Goal: Task Accomplishment & Management: Complete application form

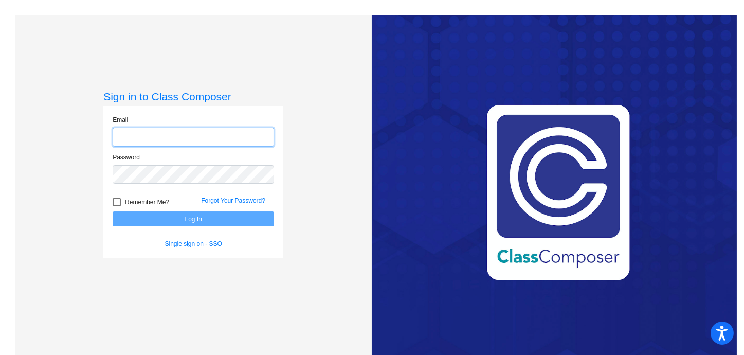
click at [223, 137] on input "email" at bounding box center [194, 137] width 162 height 19
type input "[EMAIL_ADDRESS][DOMAIN_NAME]"
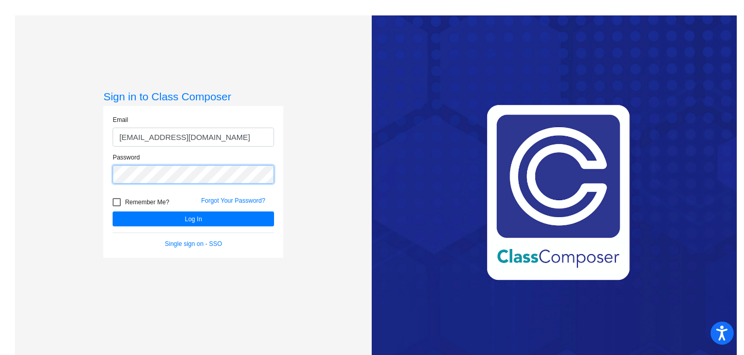
click at [113, 211] on button "Log In" at bounding box center [194, 218] width 162 height 15
click at [0, 159] on mat-sidenav-content "Sign in to Class Composer Email [EMAIL_ADDRESS][DOMAIN_NAME] Password Remember …" at bounding box center [372, 177] width 744 height 355
click at [114, 202] on div at bounding box center [117, 202] width 8 height 8
click at [116, 206] on input "Remember Me?" at bounding box center [116, 206] width 1 height 1
checkbox input "true"
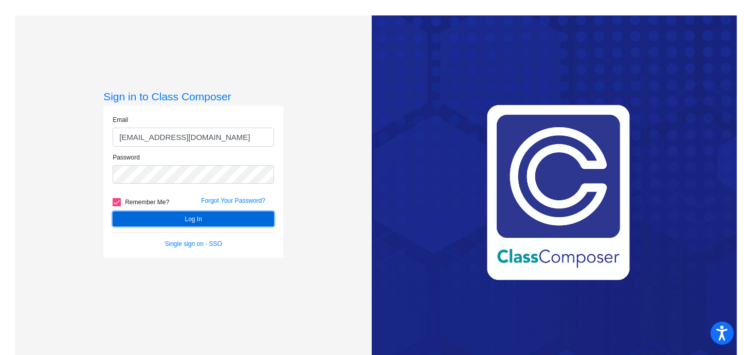
click at [135, 224] on button "Log In" at bounding box center [194, 218] width 162 height 15
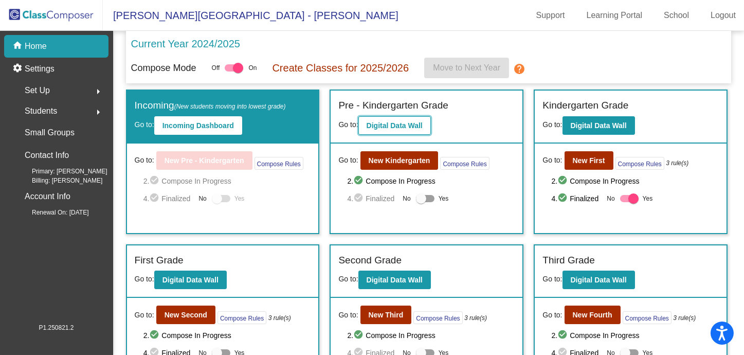
click at [399, 125] on b "Digital Data Wall" at bounding box center [395, 125] width 56 height 8
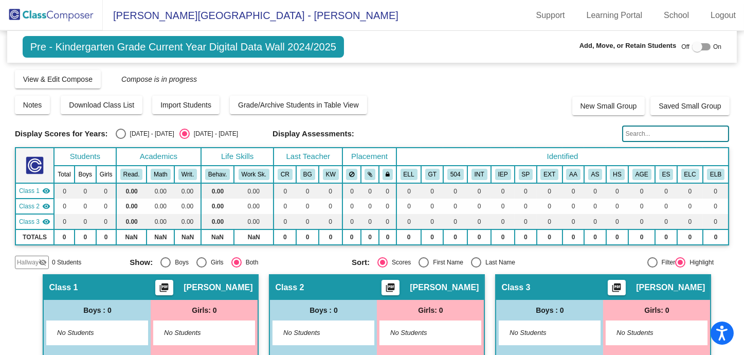
click at [698, 47] on div at bounding box center [702, 46] width 19 height 7
checkbox input "true"
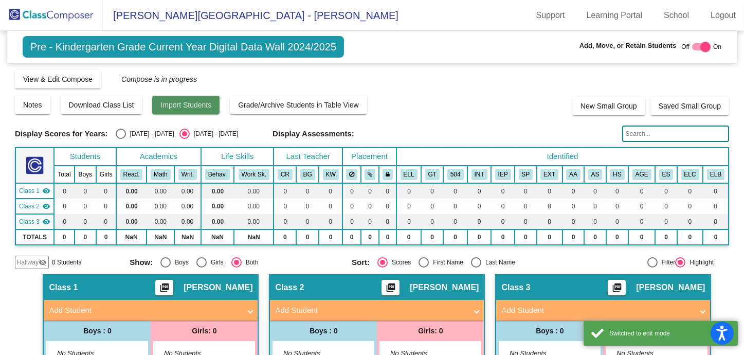
click at [207, 103] on span "Import Students" at bounding box center [186, 105] width 51 height 8
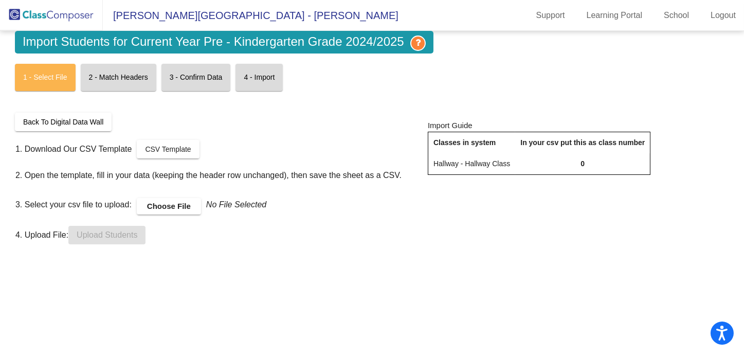
click at [178, 207] on label "Choose File" at bounding box center [169, 206] width 64 height 16
click at [0, 0] on input "Choose File" at bounding box center [0, 0] width 0 height 0
click at [108, 236] on span "Upload Students" at bounding box center [107, 234] width 61 height 9
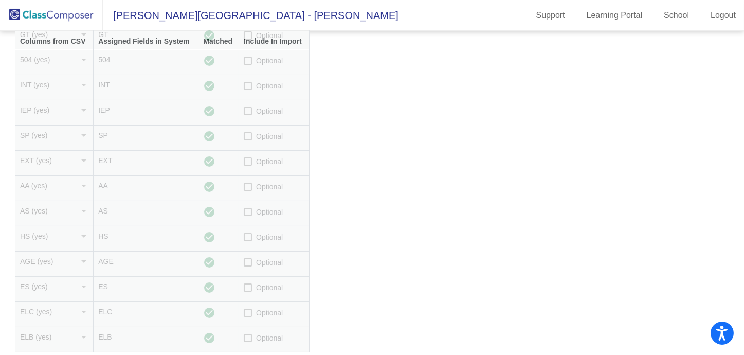
scroll to position [27, 0]
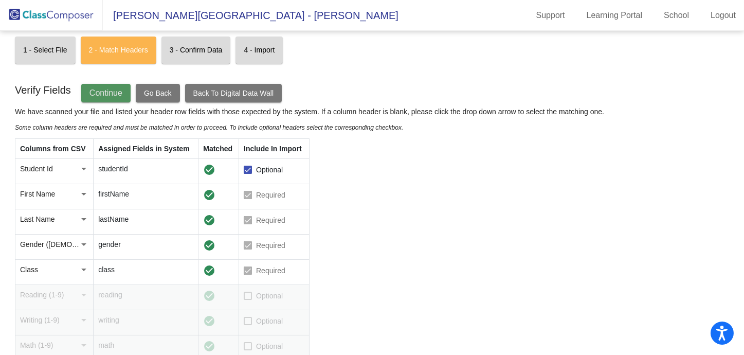
click at [113, 97] on button "Continue" at bounding box center [105, 93] width 49 height 19
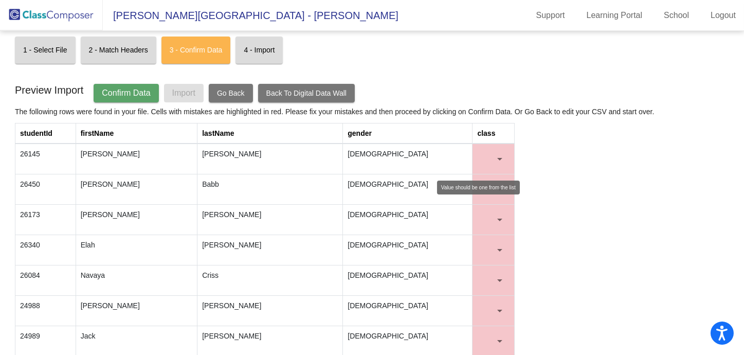
click at [503, 155] on mat-select at bounding box center [493, 159] width 32 height 21
click at [495, 155] on div at bounding box center [499, 159] width 9 height 10
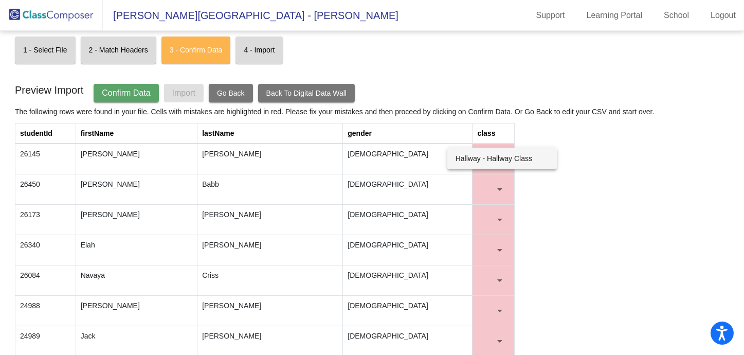
click at [601, 155] on div at bounding box center [372, 177] width 744 height 355
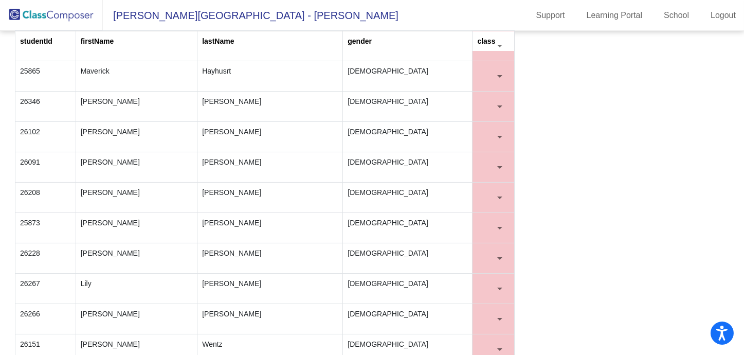
scroll to position [32, 0]
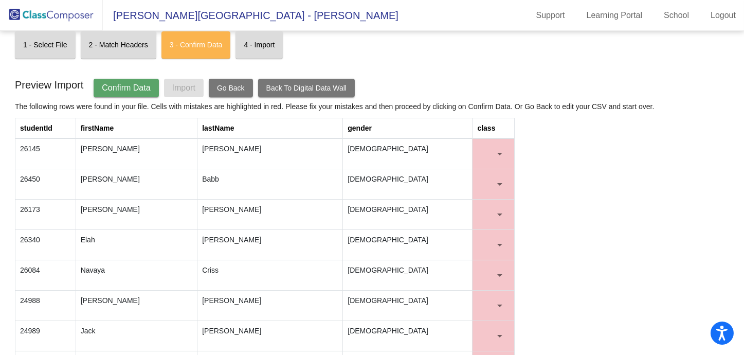
click at [227, 84] on span "Go Back" at bounding box center [231, 88] width 28 height 8
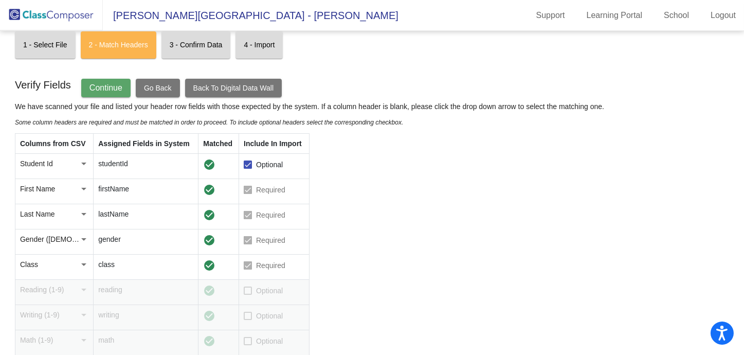
click at [162, 81] on button "Go Back" at bounding box center [158, 88] width 44 height 19
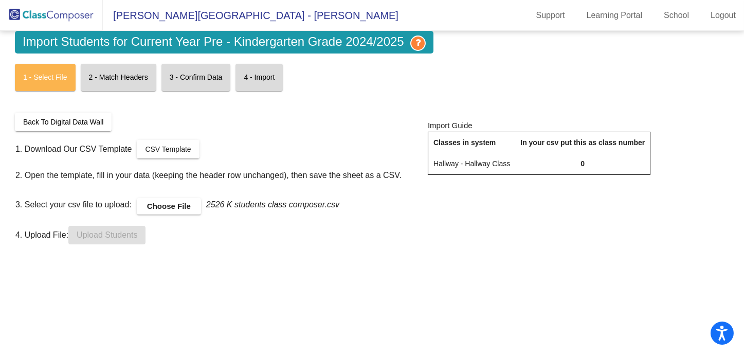
click at [169, 207] on label "Choose File" at bounding box center [169, 206] width 64 height 16
click at [0, 0] on input "Choose File" at bounding box center [0, 0] width 0 height 0
click at [133, 234] on span "Upload Students" at bounding box center [107, 234] width 61 height 9
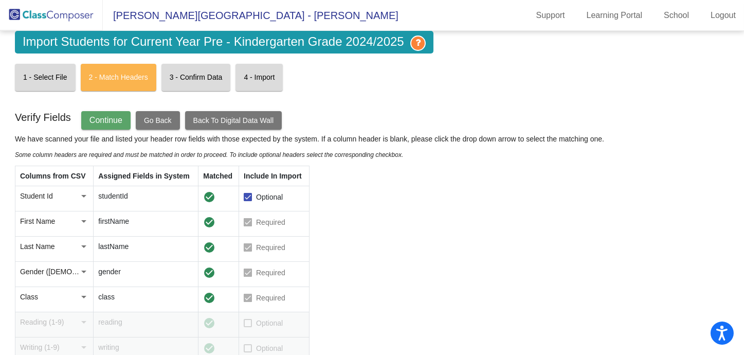
click at [113, 120] on span "Continue" at bounding box center [106, 120] width 33 height 9
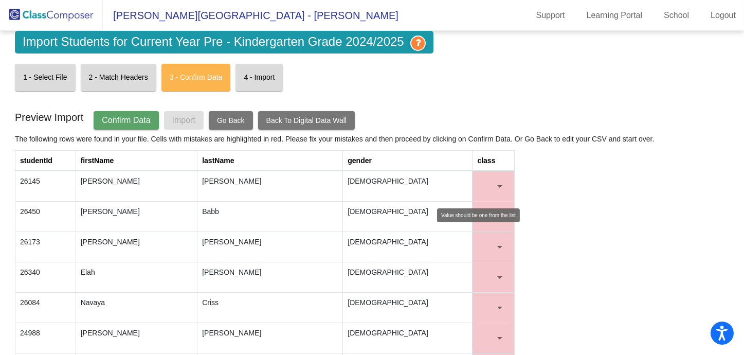
click at [485, 179] on mat-select at bounding box center [493, 186] width 32 height 21
click at [499, 187] on div at bounding box center [499, 186] width 9 height 10
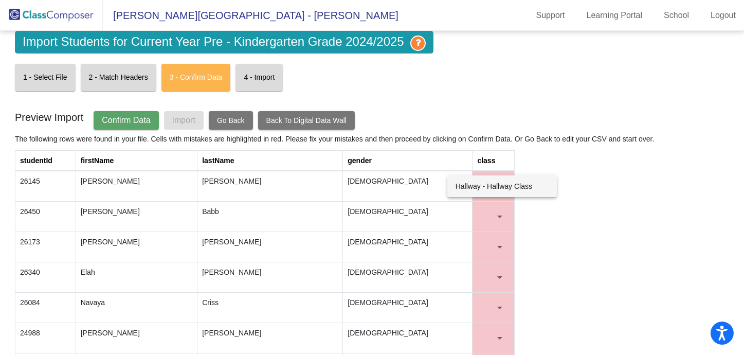
click at [499, 187] on span "Hallway - Hallway Class" at bounding box center [502, 186] width 93 height 22
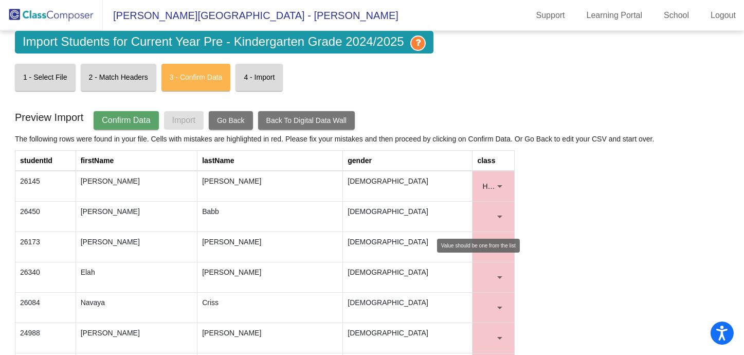
click at [502, 215] on mat-select at bounding box center [493, 216] width 32 height 21
click at [498, 216] on div at bounding box center [500, 217] width 5 height 3
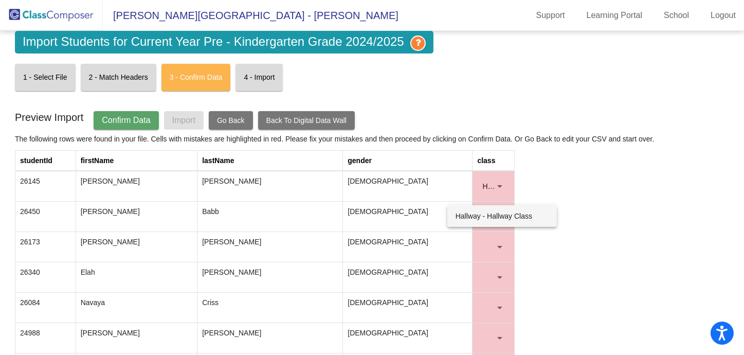
click at [499, 206] on span "Hallway - Hallway Class" at bounding box center [502, 216] width 93 height 22
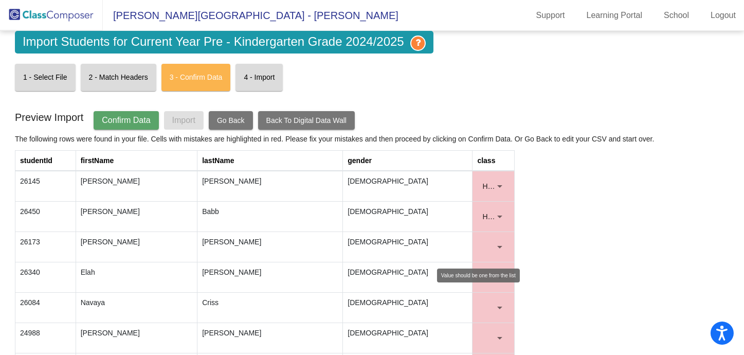
click at [498, 246] on div at bounding box center [500, 247] width 5 height 3
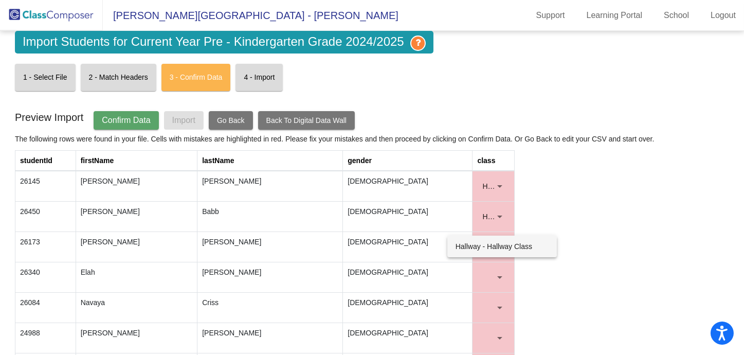
drag, startPoint x: 490, startPoint y: 244, endPoint x: 490, endPoint y: 269, distance: 24.2
click at [490, 244] on span "Hallway - Hallway Class" at bounding box center [502, 247] width 93 height 22
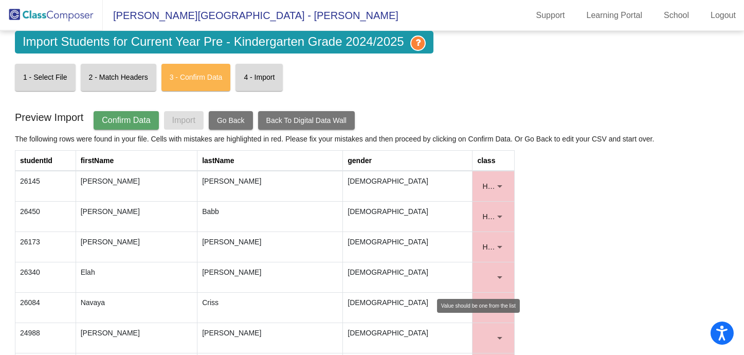
click at [499, 274] on div at bounding box center [499, 277] width 9 height 10
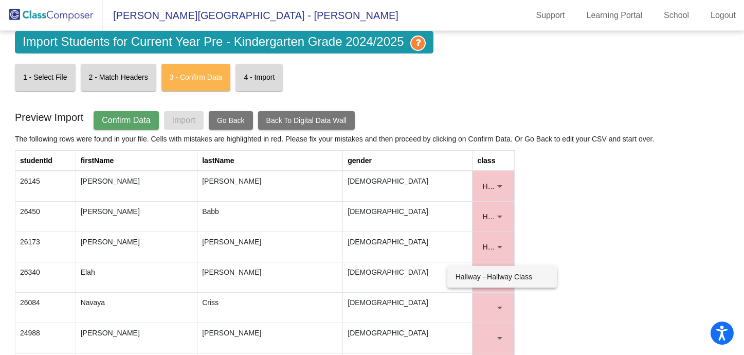
click at [493, 276] on span "Hallway - Hallway Class" at bounding box center [502, 277] width 93 height 22
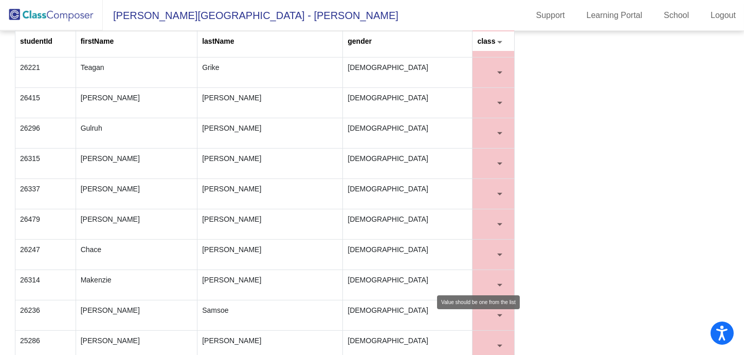
scroll to position [1816, 0]
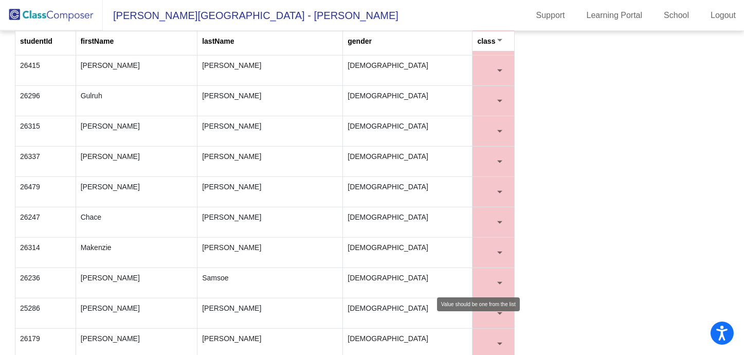
click at [496, 339] on div at bounding box center [499, 344] width 9 height 10
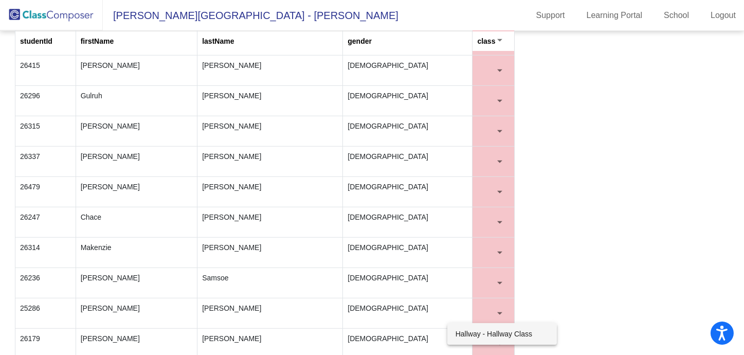
click at [498, 331] on span "Hallway - Hallway Class" at bounding box center [502, 334] width 93 height 22
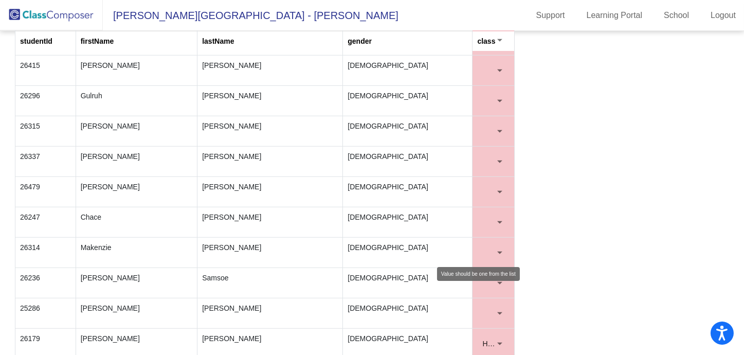
click at [495, 311] on mat-select at bounding box center [493, 313] width 32 height 21
click at [498, 312] on div at bounding box center [500, 313] width 5 height 3
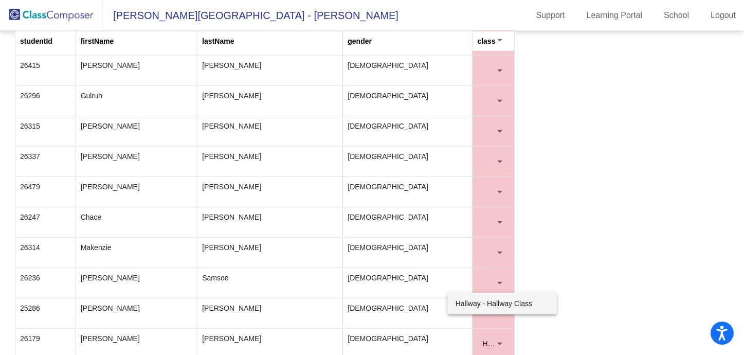
click at [488, 303] on span "Hallway - Hallway Class" at bounding box center [502, 304] width 93 height 22
click at [494, 279] on mat-select at bounding box center [493, 283] width 32 height 21
click at [498, 282] on div at bounding box center [500, 283] width 5 height 3
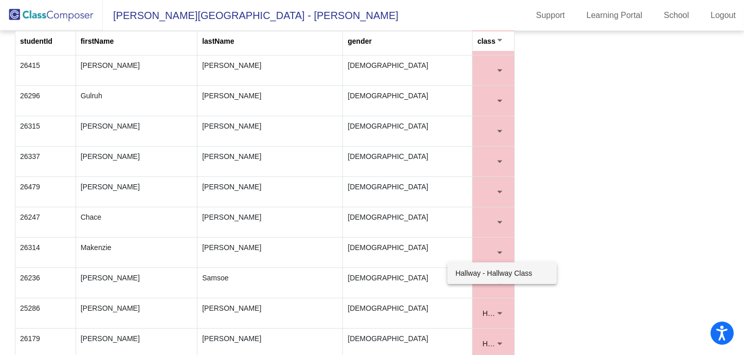
click at [486, 274] on span "Hallway - Hallway Class" at bounding box center [502, 273] width 93 height 22
click at [501, 247] on div at bounding box center [499, 252] width 9 height 10
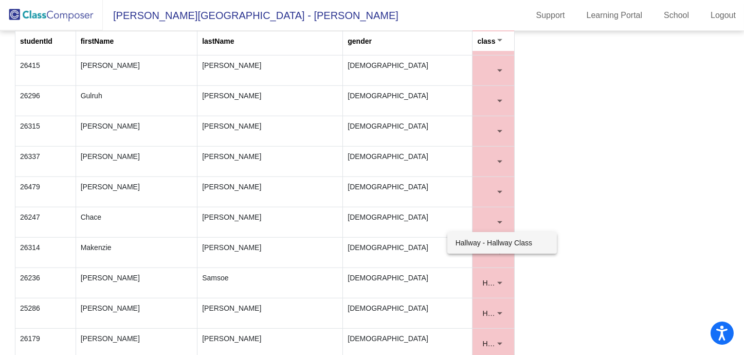
click at [492, 241] on span "Hallway - Hallway Class" at bounding box center [502, 243] width 93 height 22
click at [496, 217] on div at bounding box center [499, 222] width 9 height 10
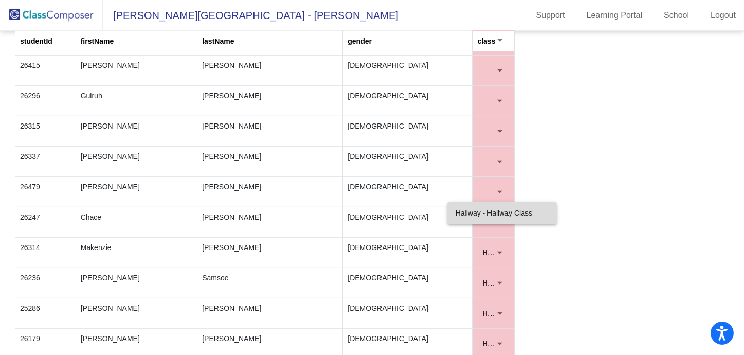
click at [485, 215] on span "Hallway - Hallway Class" at bounding box center [502, 213] width 93 height 22
click at [499, 191] on div at bounding box center [500, 192] width 5 height 3
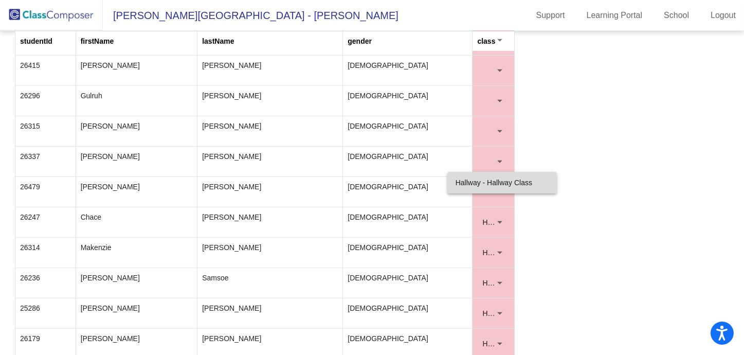
drag, startPoint x: 485, startPoint y: 181, endPoint x: 494, endPoint y: 162, distance: 20.5
click at [485, 180] on span "Hallway - Hallway Class" at bounding box center [502, 183] width 93 height 22
click at [498, 156] on div at bounding box center [499, 161] width 9 height 10
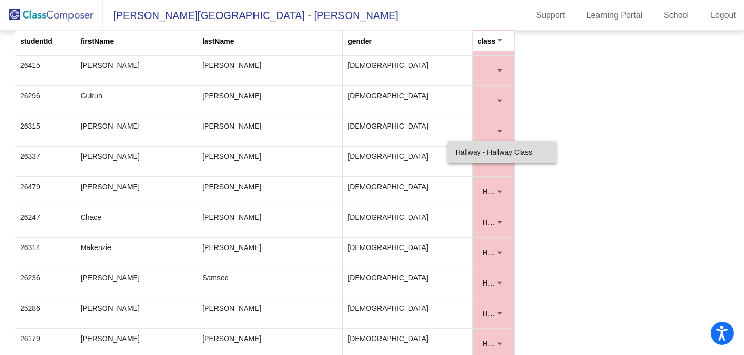
drag, startPoint x: 479, startPoint y: 153, endPoint x: 491, endPoint y: 130, distance: 26.0
click at [479, 152] on span "Hallway - Hallway Class" at bounding box center [502, 152] width 93 height 22
click at [498, 126] on div at bounding box center [499, 131] width 9 height 10
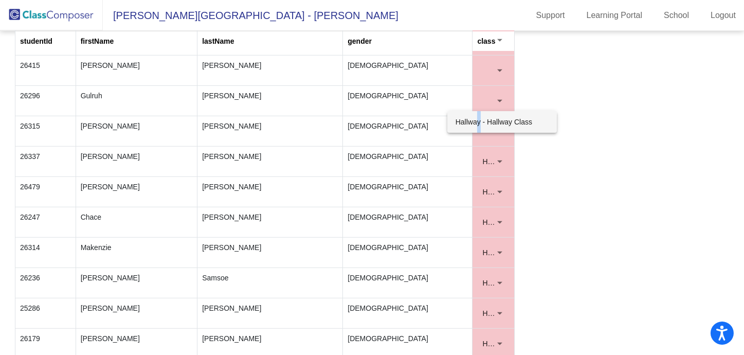
drag, startPoint x: 479, startPoint y: 125, endPoint x: 484, endPoint y: 111, distance: 14.8
click at [479, 125] on span "Hallway - Hallway Class" at bounding box center [502, 122] width 93 height 22
click at [498, 100] on div at bounding box center [500, 101] width 5 height 3
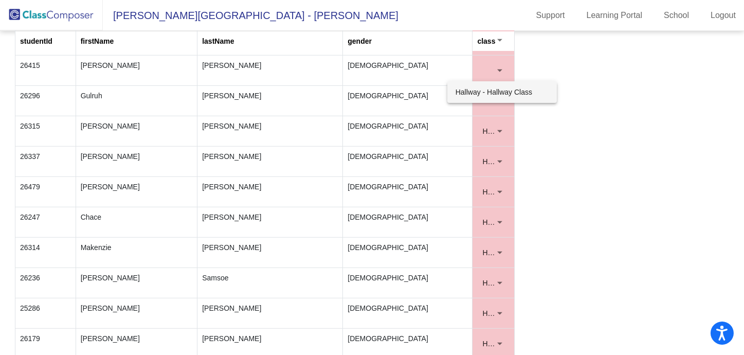
click at [478, 93] on span "Hallway - Hallway Class" at bounding box center [502, 92] width 93 height 22
click at [498, 69] on div at bounding box center [500, 70] width 5 height 3
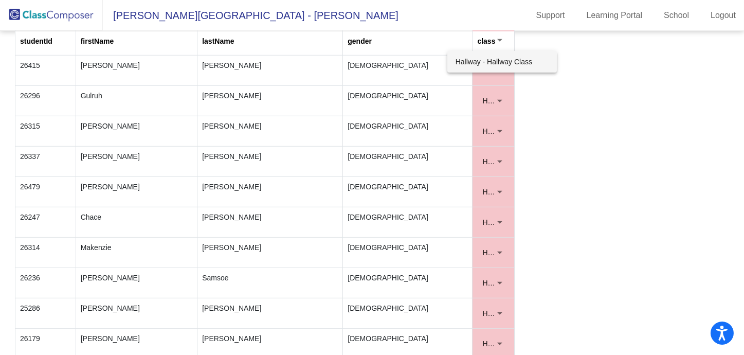
click at [480, 65] on span "Hallway - Hallway Class" at bounding box center [502, 62] width 93 height 22
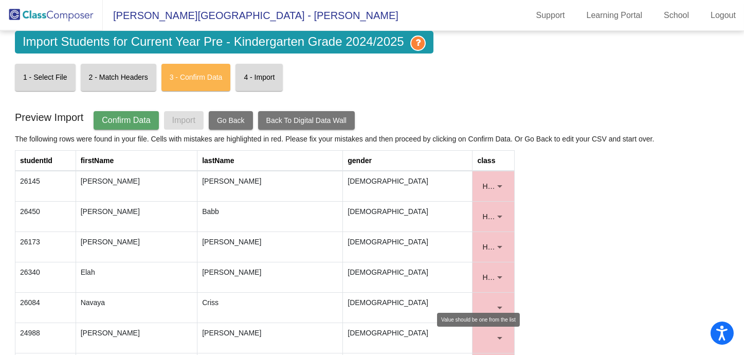
scroll to position [137, 0]
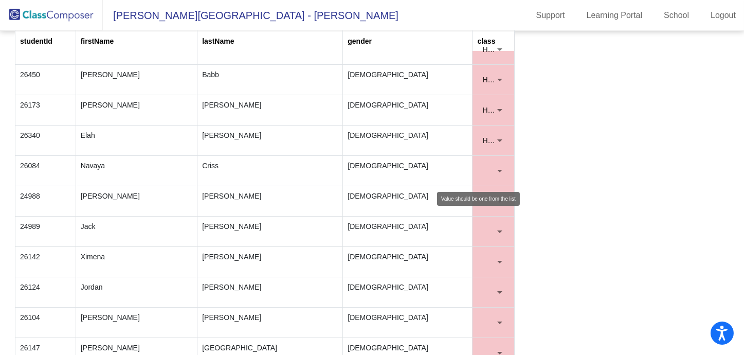
click at [503, 168] on mat-select at bounding box center [493, 171] width 32 height 21
click at [500, 169] on div at bounding box center [499, 171] width 9 height 10
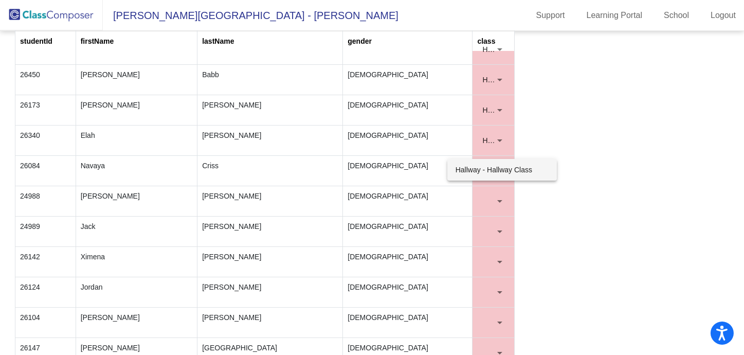
click at [484, 170] on span "Hallway - Hallway Class" at bounding box center [502, 170] width 93 height 22
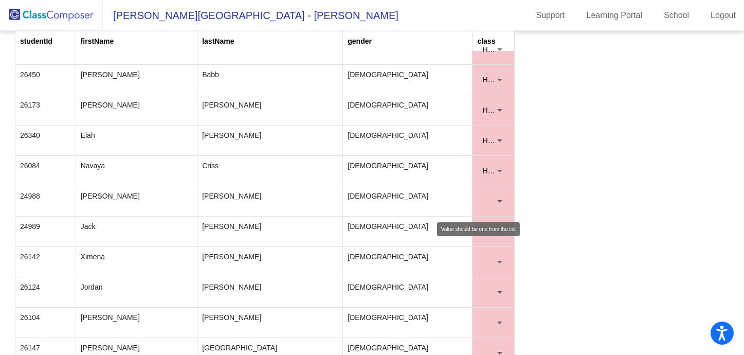
click at [496, 197] on div at bounding box center [499, 201] width 9 height 10
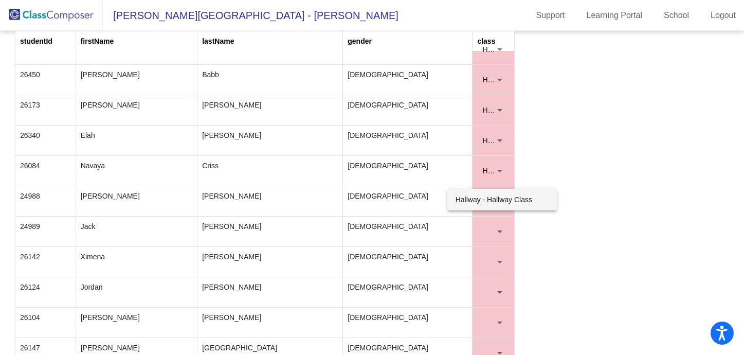
click at [469, 202] on span "Hallway - Hallway Class" at bounding box center [502, 200] width 93 height 22
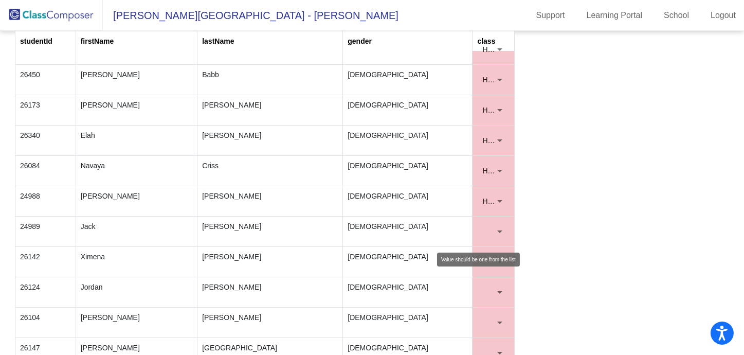
click at [496, 226] on div at bounding box center [499, 231] width 9 height 10
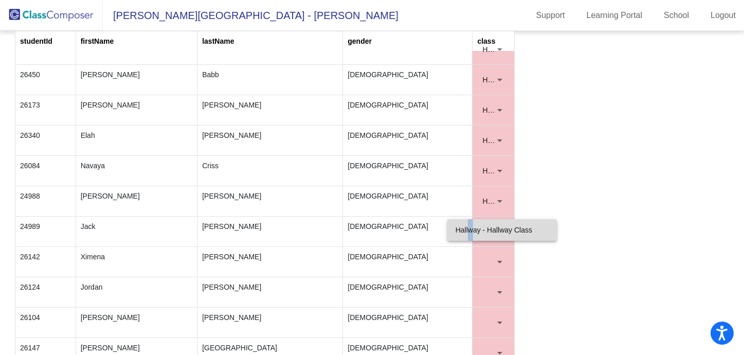
click at [470, 227] on span "Hallway - Hallway Class" at bounding box center [502, 230] width 93 height 22
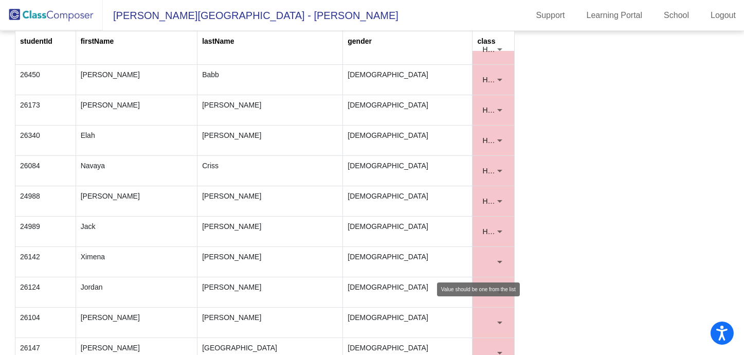
click at [498, 259] on div at bounding box center [499, 262] width 9 height 10
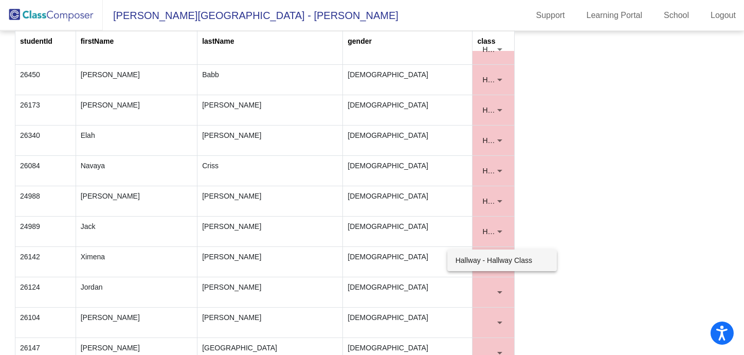
drag, startPoint x: 468, startPoint y: 260, endPoint x: 471, endPoint y: 267, distance: 7.4
click at [468, 262] on span "Hallway - Hallway Class" at bounding box center [502, 261] width 93 height 22
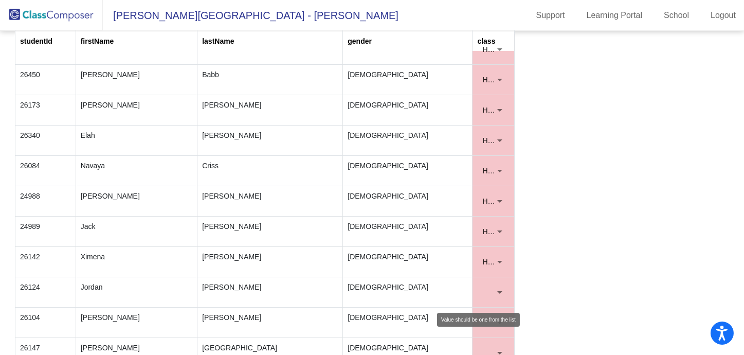
click at [494, 285] on mat-select at bounding box center [493, 292] width 32 height 21
click at [495, 288] on div at bounding box center [499, 292] width 9 height 10
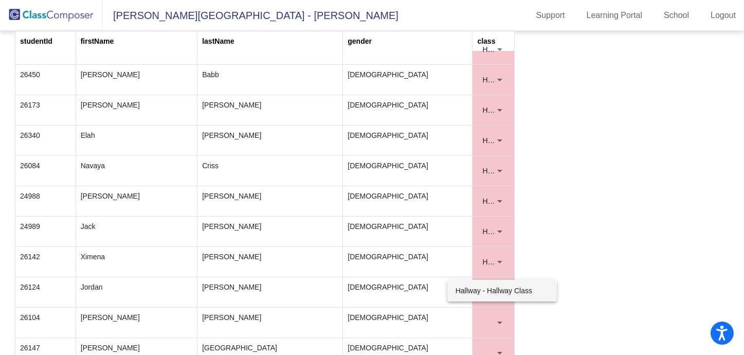
click at [473, 288] on span "Hallway - Hallway Class" at bounding box center [502, 291] width 93 height 22
click at [498, 322] on div at bounding box center [500, 323] width 5 height 3
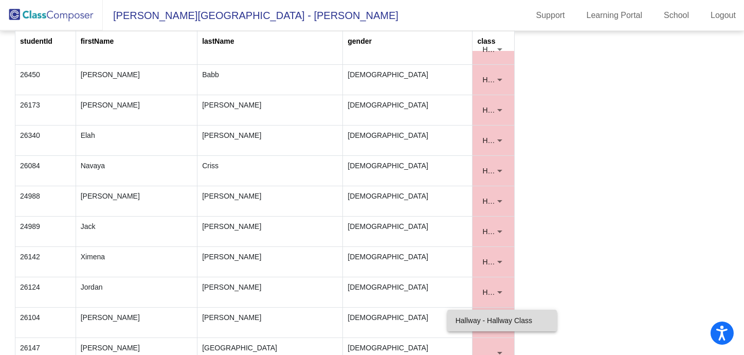
click at [481, 317] on span "Hallway - Hallway Class" at bounding box center [502, 321] width 93 height 22
click at [498, 352] on div at bounding box center [500, 353] width 5 height 3
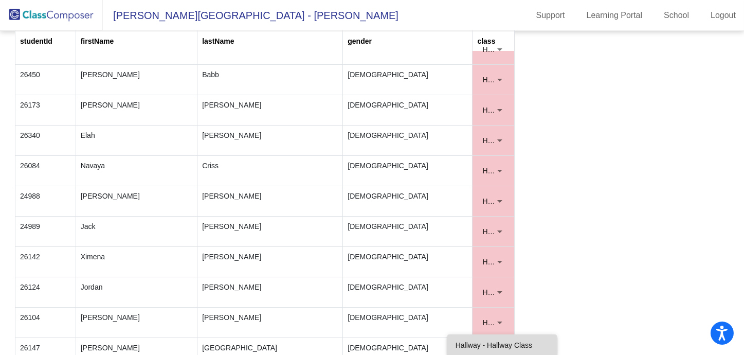
click at [495, 339] on span "Hallway - Hallway Class" at bounding box center [502, 345] width 93 height 22
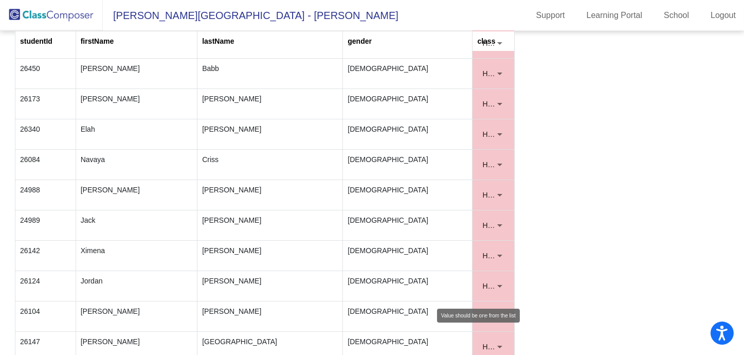
scroll to position [280, 0]
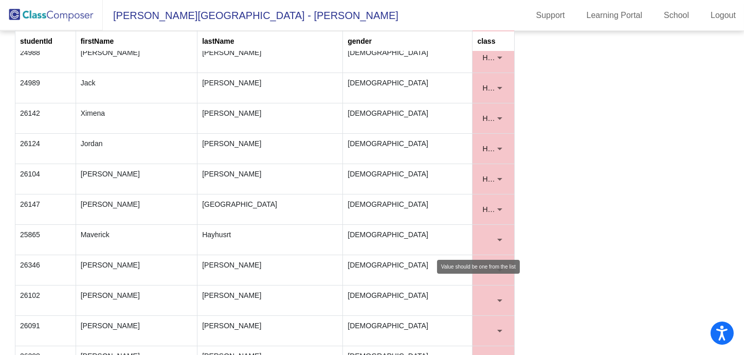
click at [494, 232] on mat-select at bounding box center [493, 239] width 32 height 21
click at [495, 241] on div at bounding box center [499, 240] width 9 height 10
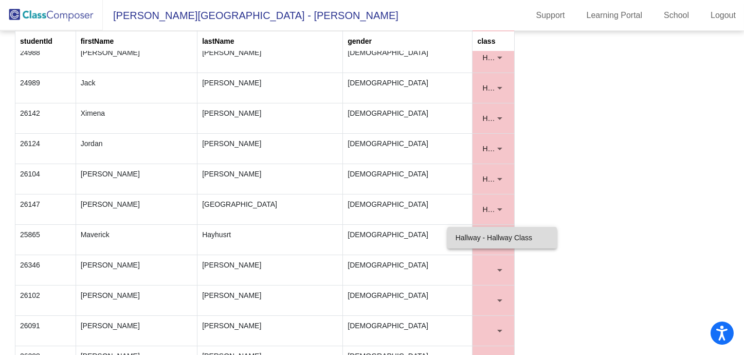
drag, startPoint x: 476, startPoint y: 236, endPoint x: 479, endPoint y: 254, distance: 18.3
click at [476, 236] on span "Hallway - Hallway Class" at bounding box center [502, 238] width 93 height 22
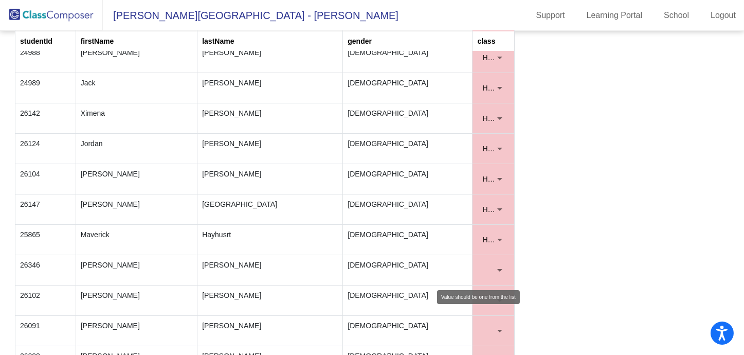
click at [498, 269] on div at bounding box center [500, 270] width 5 height 3
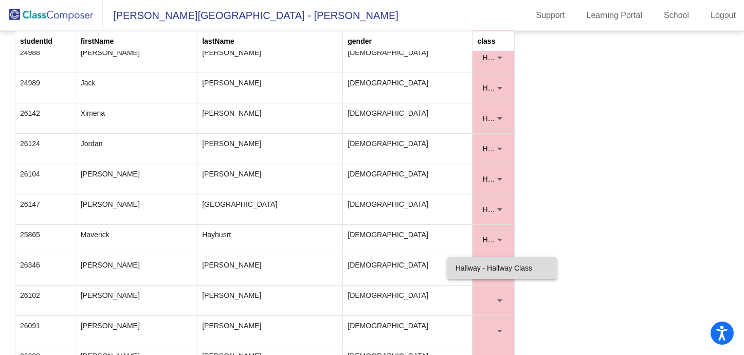
drag, startPoint x: 471, startPoint y: 270, endPoint x: 485, endPoint y: 293, distance: 27.0
click at [472, 271] on span "Hallway - Hallway Class" at bounding box center [502, 268] width 93 height 22
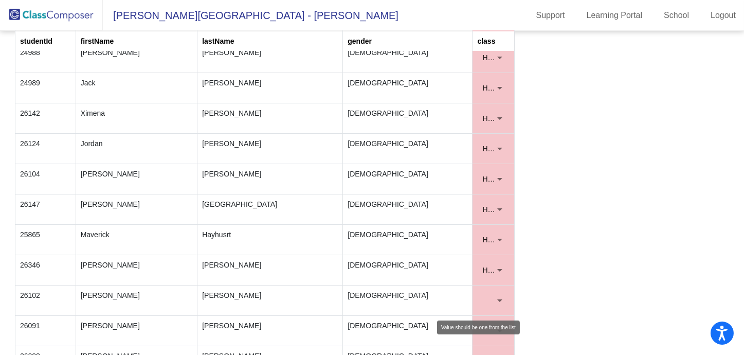
click at [497, 296] on div at bounding box center [499, 300] width 9 height 10
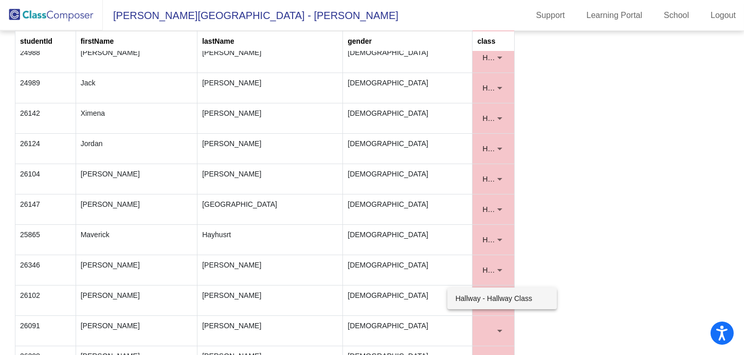
click at [471, 301] on span "Hallway - Hallway Class" at bounding box center [502, 299] width 93 height 22
click at [497, 326] on div at bounding box center [499, 331] width 9 height 10
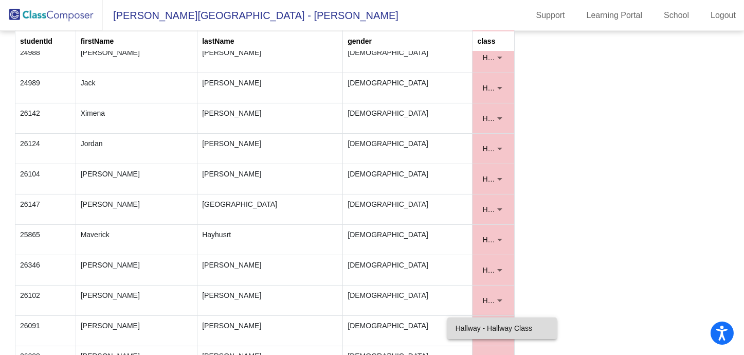
click at [480, 321] on span "Hallway - Hallway Class" at bounding box center [502, 328] width 93 height 22
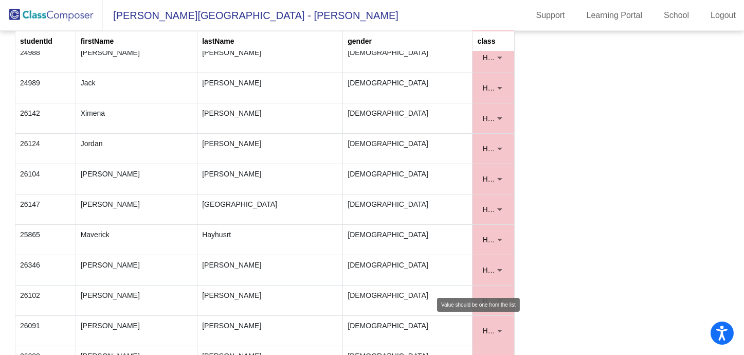
scroll to position [486, 0]
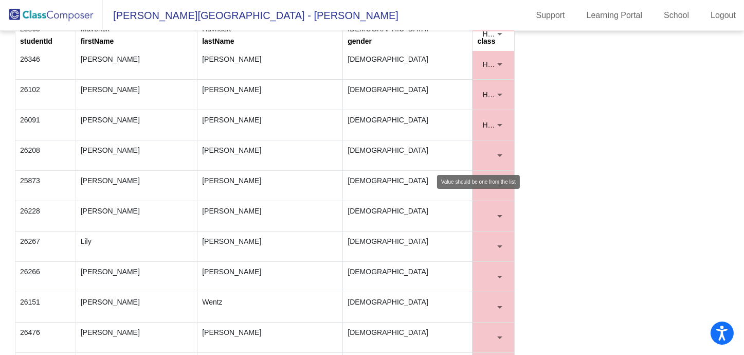
click at [495, 155] on div at bounding box center [499, 155] width 9 height 10
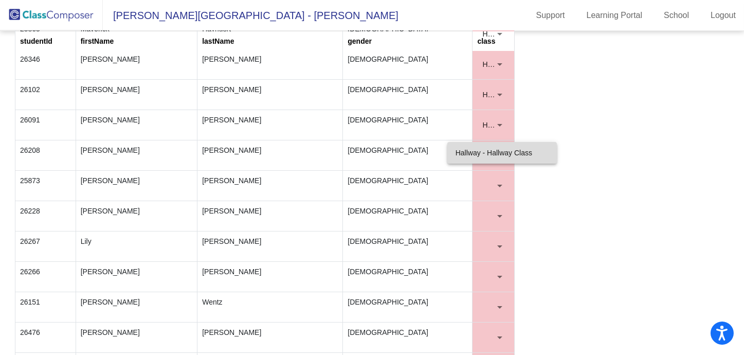
click at [495, 159] on span "Hallway - Hallway Class" at bounding box center [502, 153] width 93 height 22
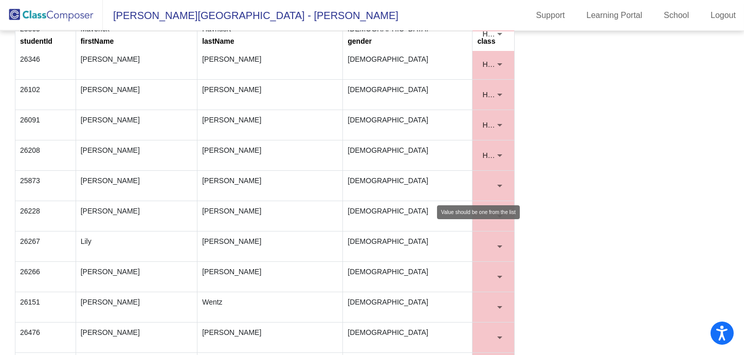
click at [499, 183] on div at bounding box center [499, 186] width 9 height 10
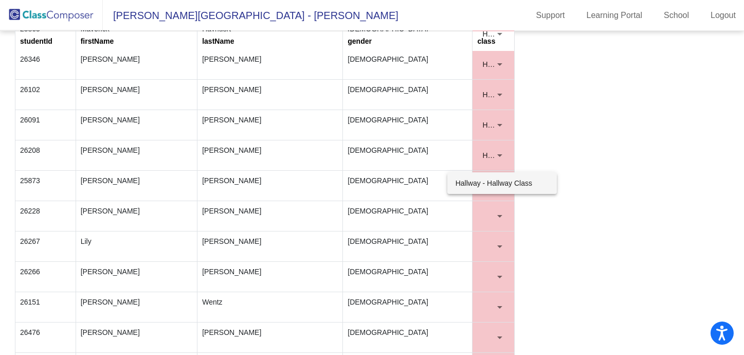
drag, startPoint x: 484, startPoint y: 184, endPoint x: 482, endPoint y: 197, distance: 12.4
click at [484, 185] on span "Hallway - Hallway Class" at bounding box center [502, 183] width 93 height 22
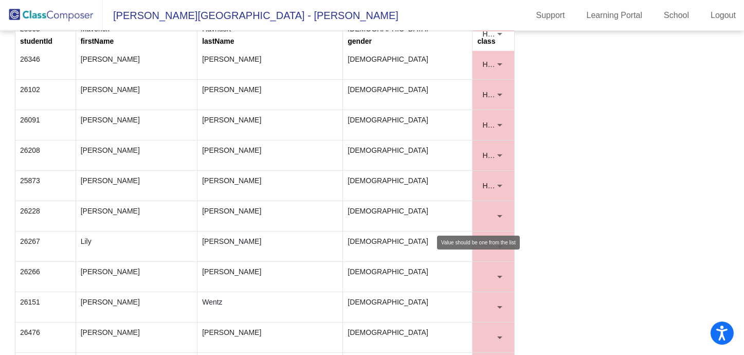
click at [495, 215] on div at bounding box center [499, 216] width 9 height 10
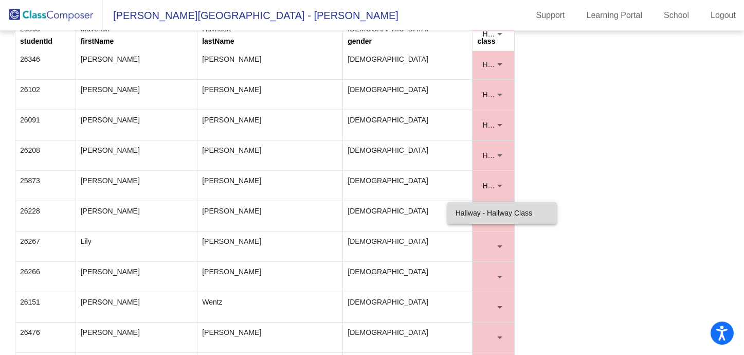
drag, startPoint x: 480, startPoint y: 209, endPoint x: 481, endPoint y: 227, distance: 18.1
click at [478, 209] on span "Hallway - Hallway Class" at bounding box center [502, 213] width 93 height 22
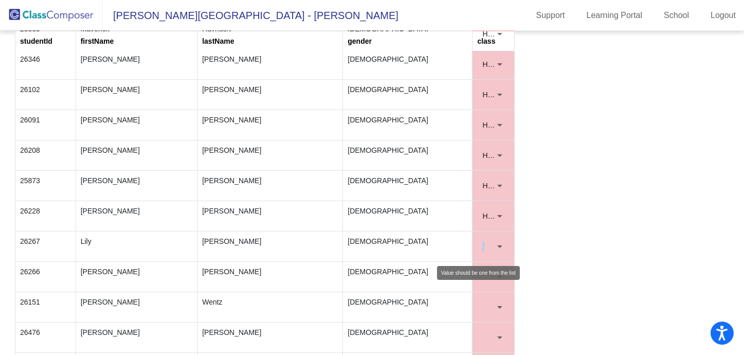
click at [500, 238] on mat-select at bounding box center [493, 246] width 32 height 21
click at [499, 241] on div at bounding box center [499, 246] width 9 height 10
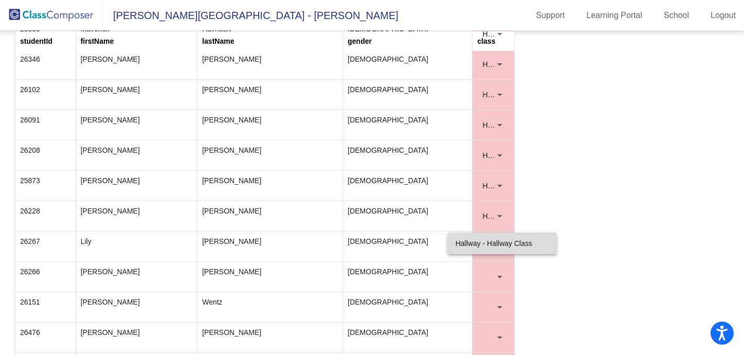
click at [484, 246] on span "Hallway - Hallway Class" at bounding box center [502, 244] width 93 height 22
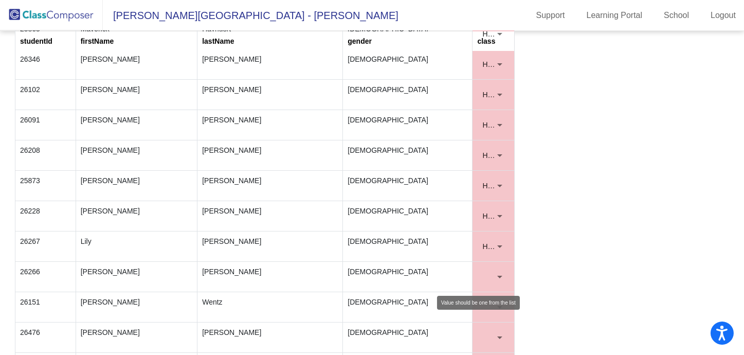
click at [498, 276] on div at bounding box center [500, 277] width 5 height 3
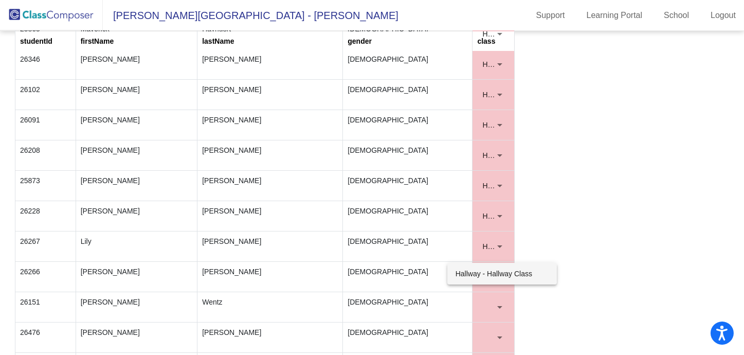
click at [470, 271] on span "Hallway - Hallway Class" at bounding box center [502, 274] width 93 height 22
click at [495, 302] on div at bounding box center [499, 307] width 9 height 10
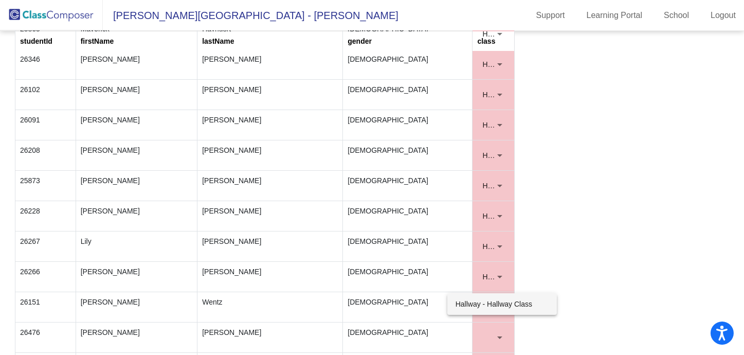
click at [482, 299] on span "Hallway - Hallway Class" at bounding box center [502, 304] width 93 height 22
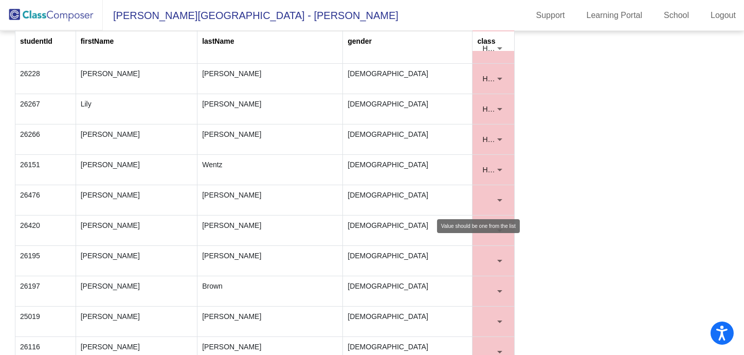
click at [498, 200] on div at bounding box center [499, 200] width 9 height 10
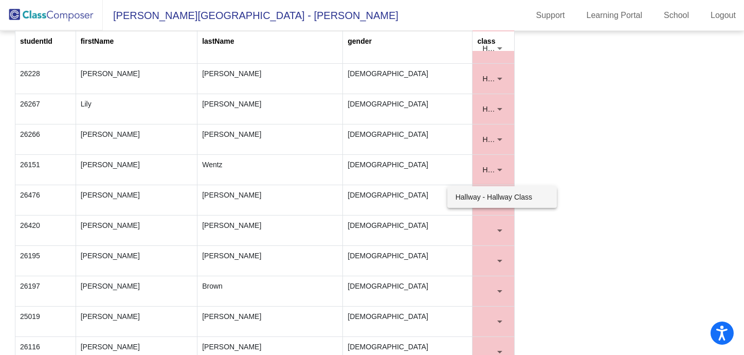
click at [482, 199] on span "Hallway - Hallway Class" at bounding box center [502, 197] width 93 height 22
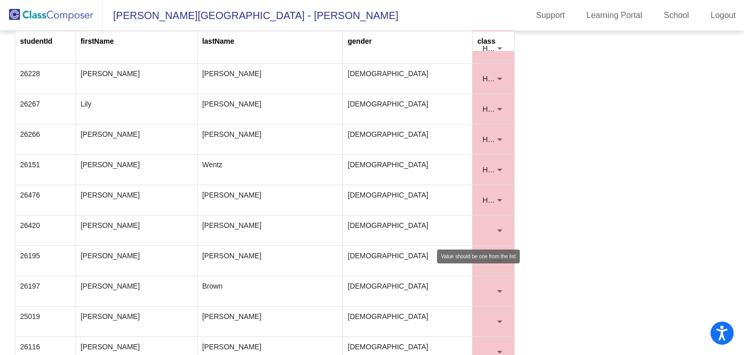
click at [496, 225] on div at bounding box center [499, 230] width 9 height 10
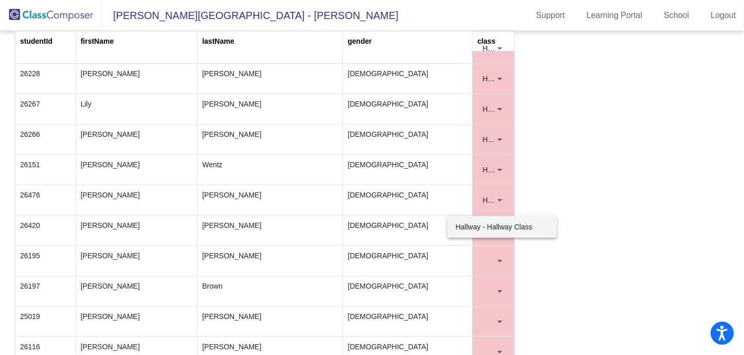
click at [479, 232] on span "Hallway - Hallway Class" at bounding box center [502, 227] width 93 height 22
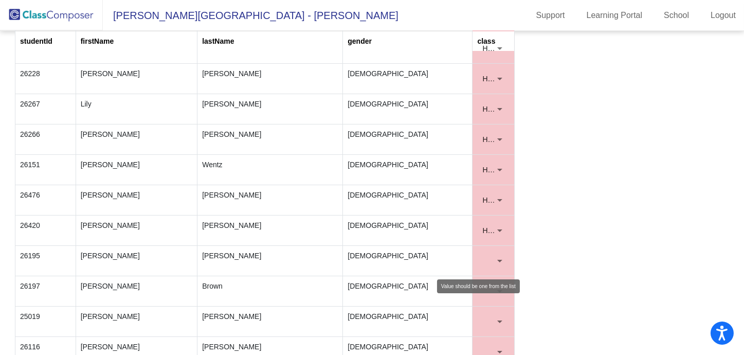
click at [496, 256] on div at bounding box center [499, 261] width 9 height 10
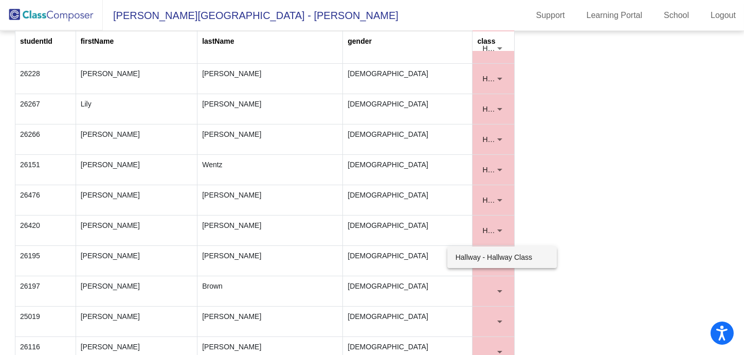
drag, startPoint x: 496, startPoint y: 253, endPoint x: 475, endPoint y: 255, distance: 21.3
click at [475, 255] on span "Hallway - Hallway Class" at bounding box center [502, 257] width 93 height 22
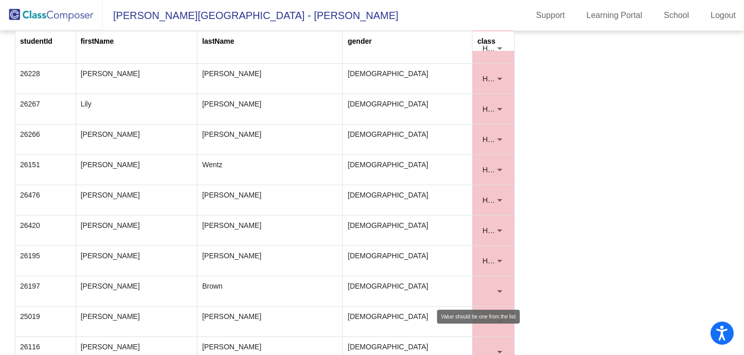
click at [495, 286] on div at bounding box center [499, 291] width 9 height 10
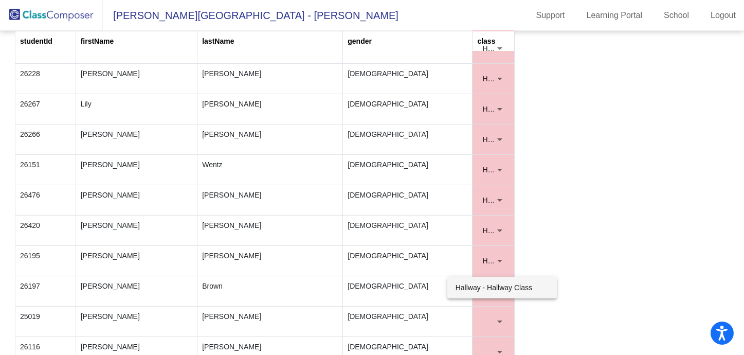
click at [464, 287] on span "Hallway - Hallway Class" at bounding box center [502, 288] width 93 height 22
click at [496, 316] on div at bounding box center [499, 321] width 9 height 10
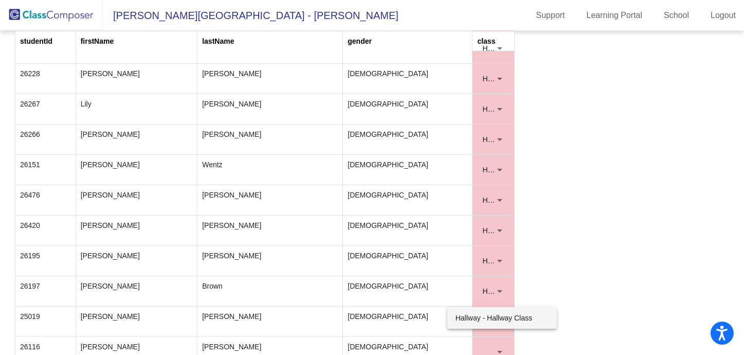
drag, startPoint x: 496, startPoint y: 314, endPoint x: 517, endPoint y: 301, distance: 24.7
click at [496, 314] on span "Hallway - Hallway Class" at bounding box center [502, 318] width 93 height 22
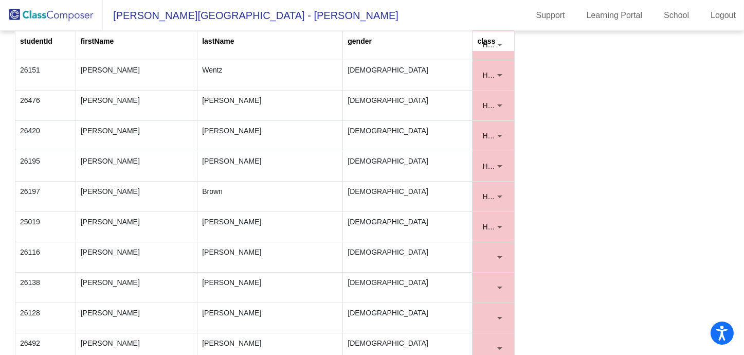
scroll to position [856, 0]
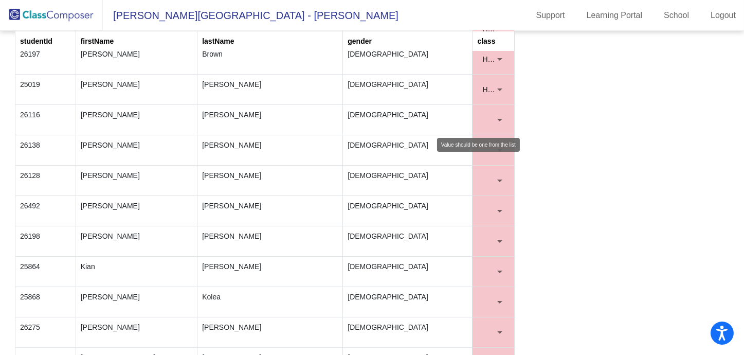
click at [495, 115] on div at bounding box center [499, 120] width 9 height 10
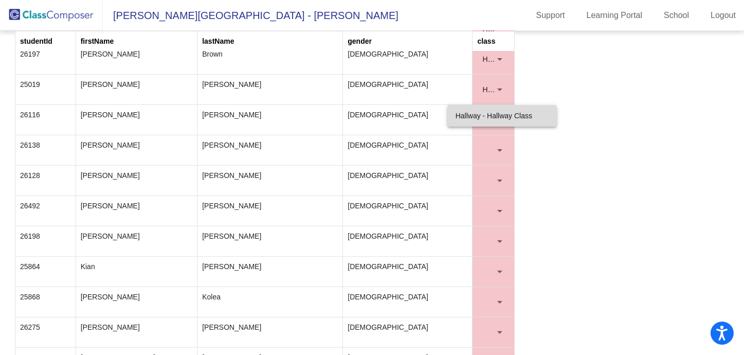
click at [498, 118] on span "Hallway - Hallway Class" at bounding box center [502, 116] width 93 height 22
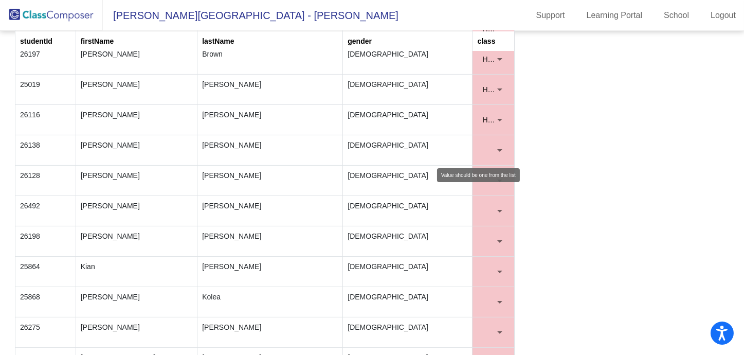
click at [499, 149] on div at bounding box center [500, 150] width 5 height 3
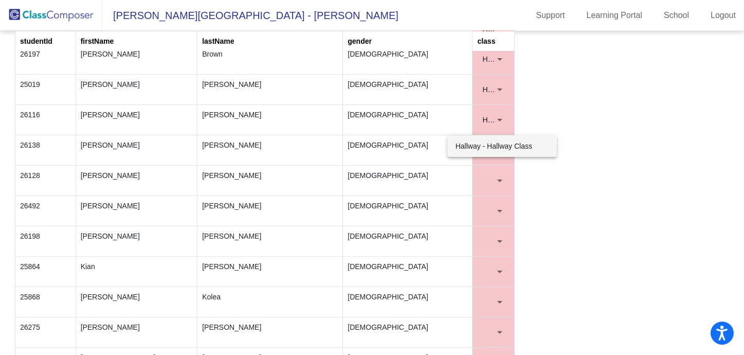
click at [490, 147] on span "Hallway - Hallway Class" at bounding box center [502, 146] width 93 height 22
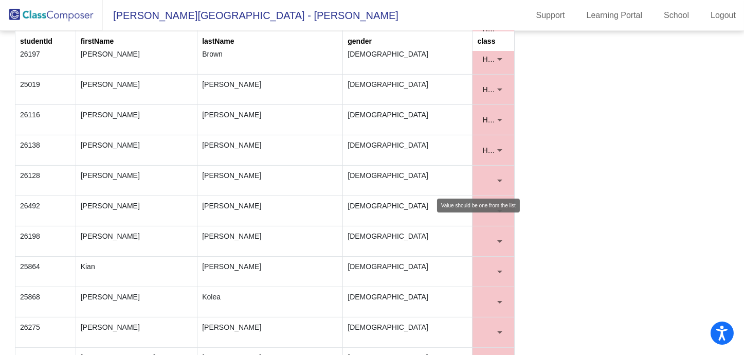
click at [495, 175] on div at bounding box center [499, 180] width 9 height 10
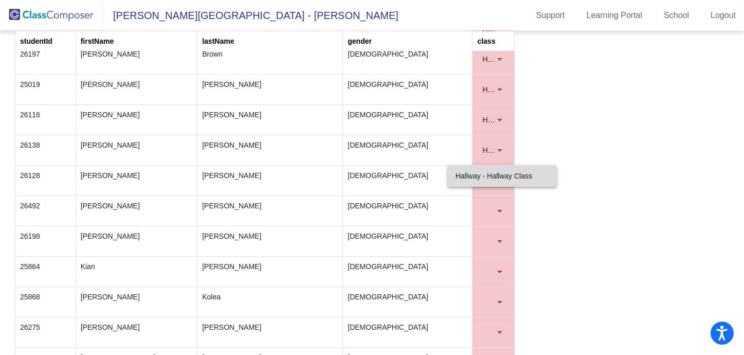
click at [486, 179] on span "Hallway - Hallway Class" at bounding box center [502, 176] width 93 height 22
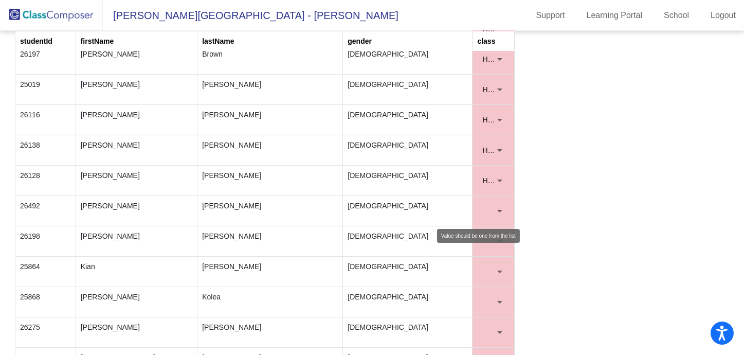
click at [498, 206] on div at bounding box center [499, 211] width 9 height 10
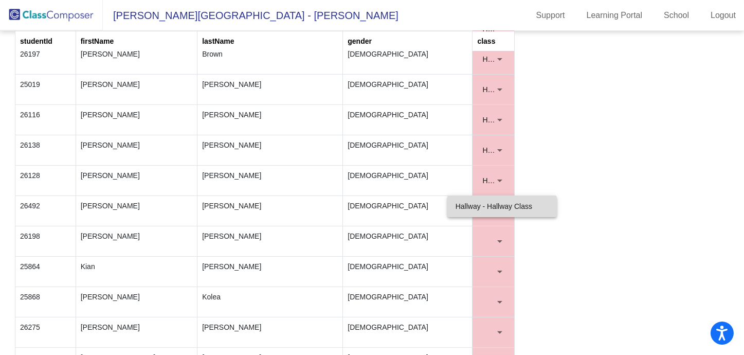
click at [478, 207] on span "Hallway - Hallway Class" at bounding box center [502, 207] width 93 height 22
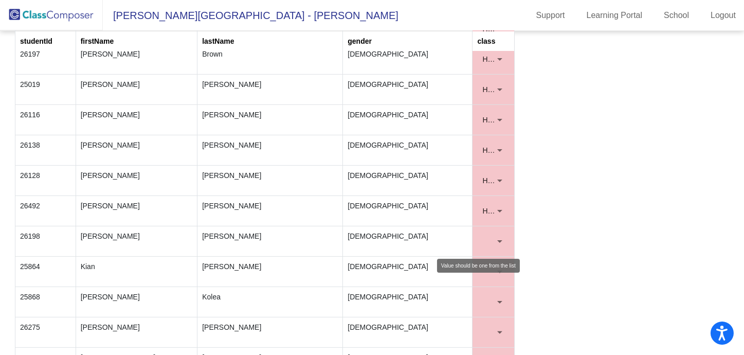
click at [498, 240] on div at bounding box center [500, 241] width 5 height 3
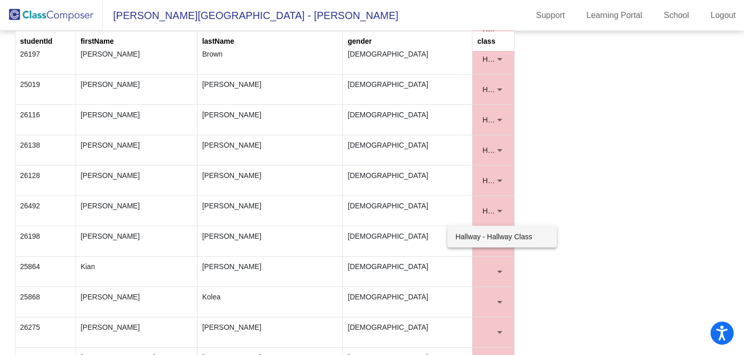
click at [465, 243] on span "Hallway - Hallway Class" at bounding box center [502, 237] width 93 height 22
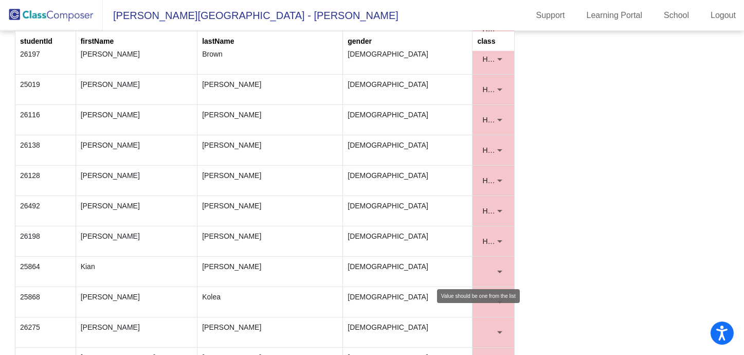
click at [498, 271] on div at bounding box center [500, 272] width 5 height 3
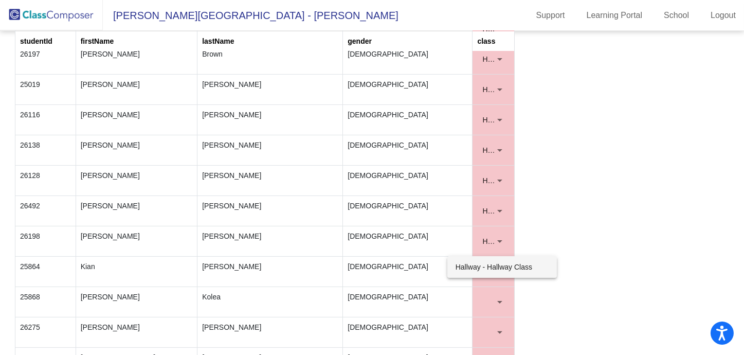
drag, startPoint x: 496, startPoint y: 267, endPoint x: 471, endPoint y: 276, distance: 26.4
click at [471, 276] on span "Hallway - Hallway Class" at bounding box center [502, 267] width 93 height 22
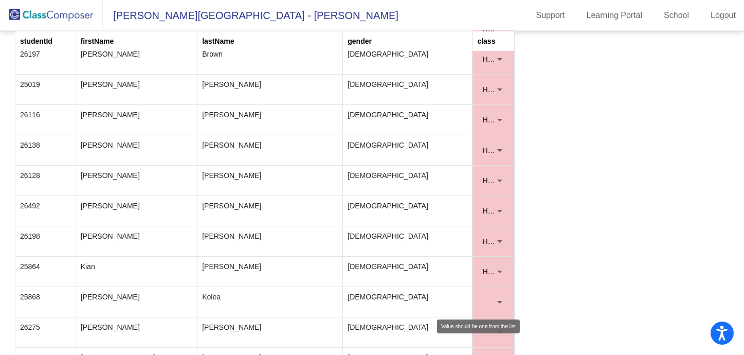
click at [498, 301] on div at bounding box center [500, 302] width 5 height 3
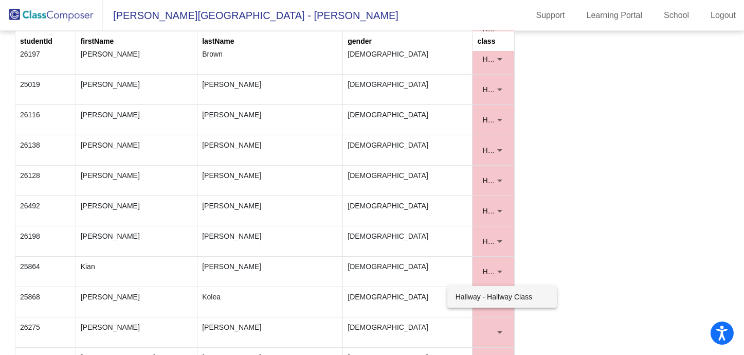
click at [474, 303] on span "Hallway - Hallway Class" at bounding box center [502, 297] width 93 height 22
click at [498, 331] on div at bounding box center [500, 332] width 5 height 3
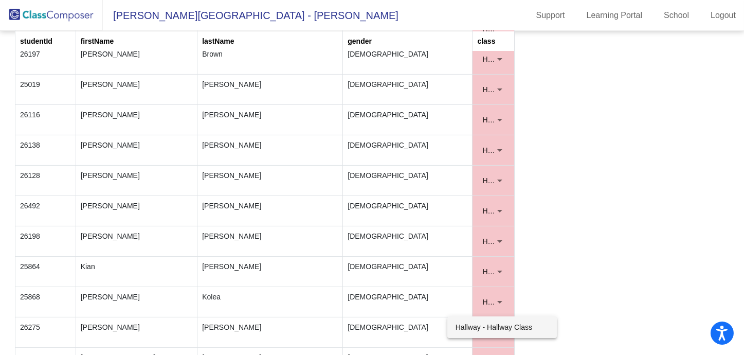
click at [482, 323] on span "Hallway - Hallway Class" at bounding box center [502, 327] width 93 height 22
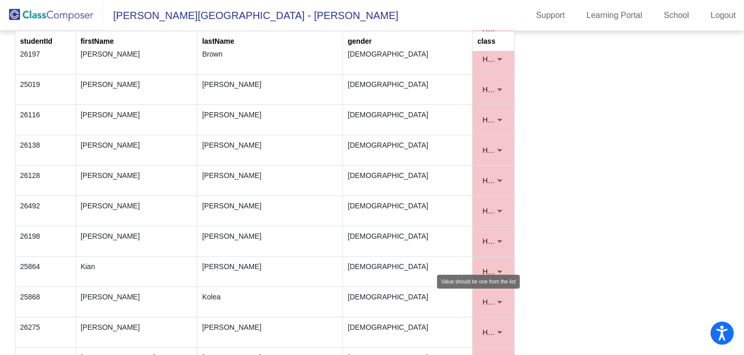
scroll to position [992, 0]
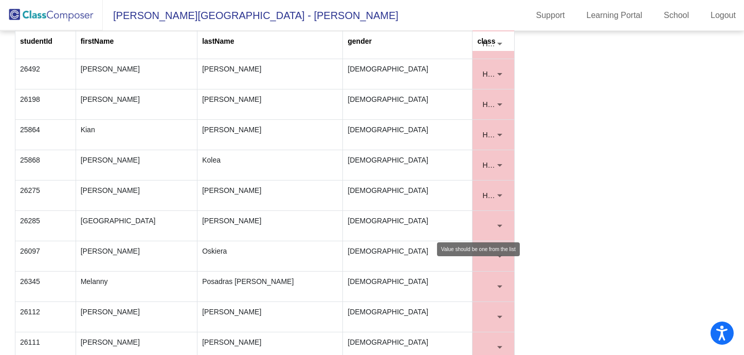
click at [498, 225] on div at bounding box center [500, 226] width 5 height 3
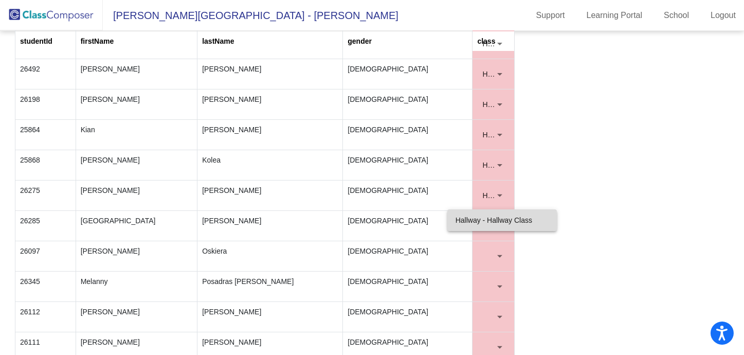
click at [484, 223] on span "Hallway - Hallway Class" at bounding box center [502, 220] width 93 height 22
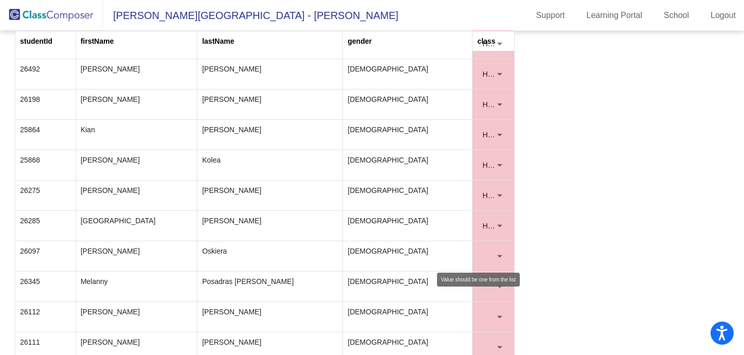
click at [497, 251] on div at bounding box center [499, 256] width 9 height 10
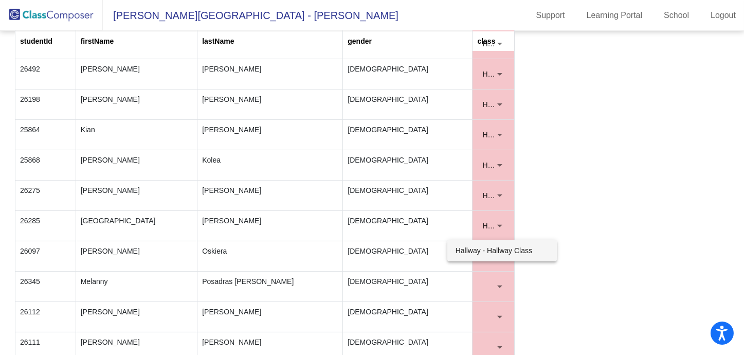
click at [488, 255] on span "Hallway - Hallway Class" at bounding box center [502, 251] width 93 height 22
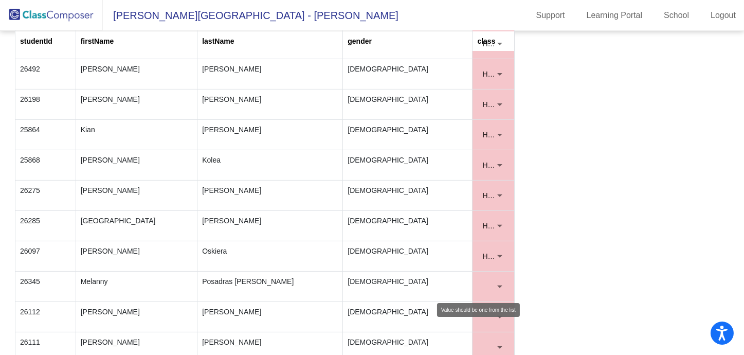
click at [496, 282] on div at bounding box center [499, 286] width 9 height 10
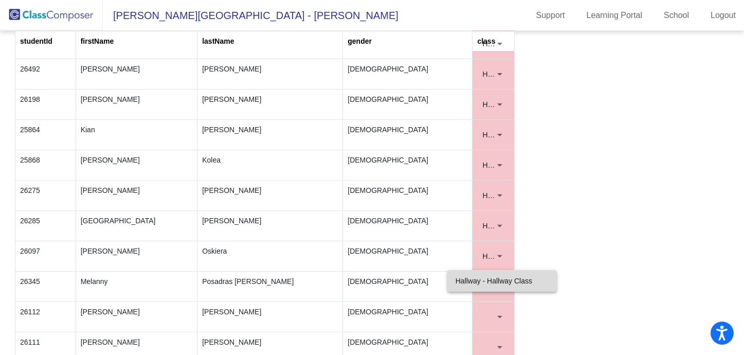
click at [476, 287] on span "Hallway - Hallway Class" at bounding box center [502, 281] width 93 height 22
click at [496, 313] on div at bounding box center [499, 317] width 9 height 10
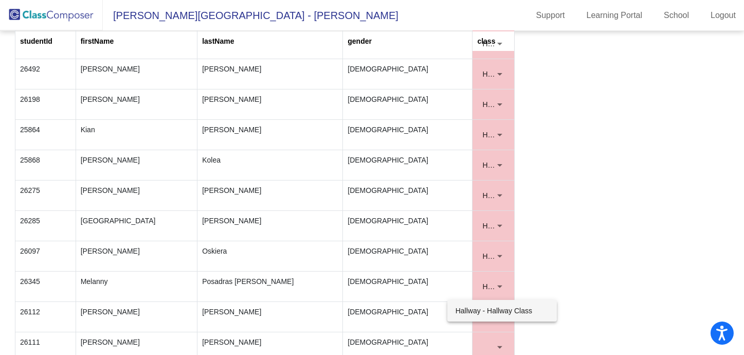
click at [484, 309] on span "Hallway - Hallway Class" at bounding box center [502, 311] width 93 height 22
click at [496, 342] on div at bounding box center [499, 347] width 9 height 10
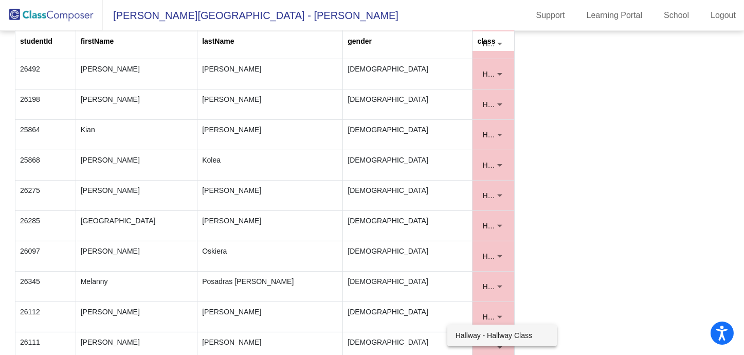
click at [491, 330] on span "Hallway - Hallway Class" at bounding box center [502, 336] width 93 height 22
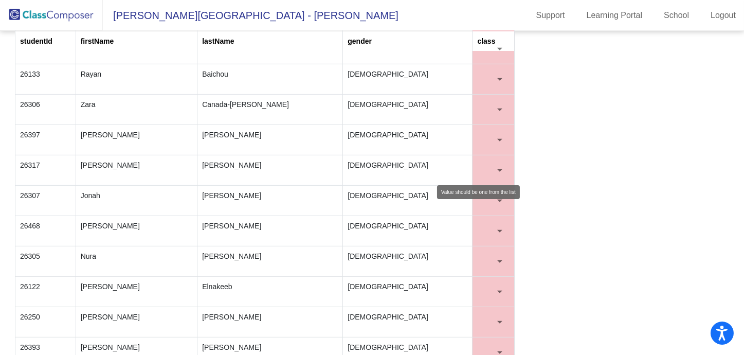
scroll to position [1267, 0]
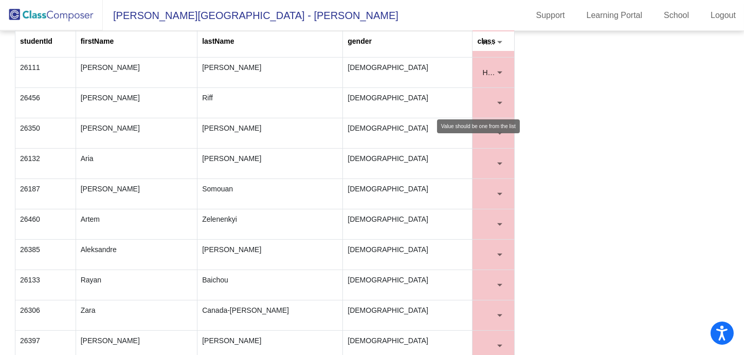
click at [488, 98] on div at bounding box center [489, 103] width 13 height 10
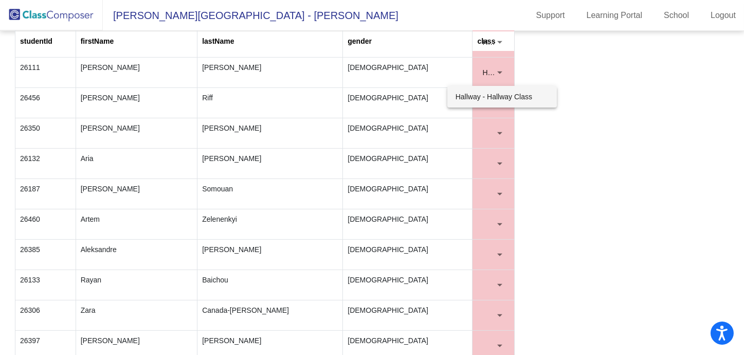
drag, startPoint x: 485, startPoint y: 103, endPoint x: 473, endPoint y: 126, distance: 25.3
click at [485, 103] on span "Hallway - Hallway Class" at bounding box center [502, 97] width 93 height 22
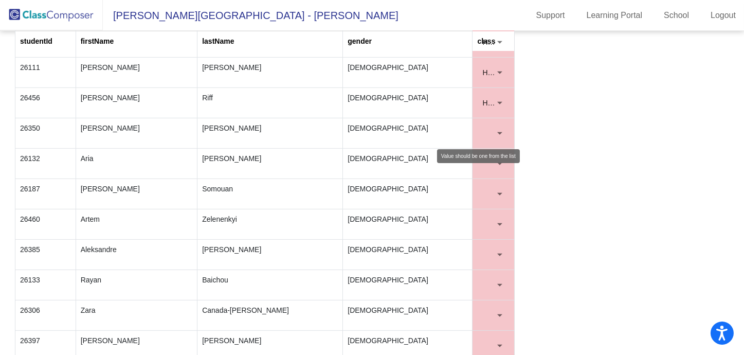
click at [483, 128] on div at bounding box center [489, 133] width 13 height 10
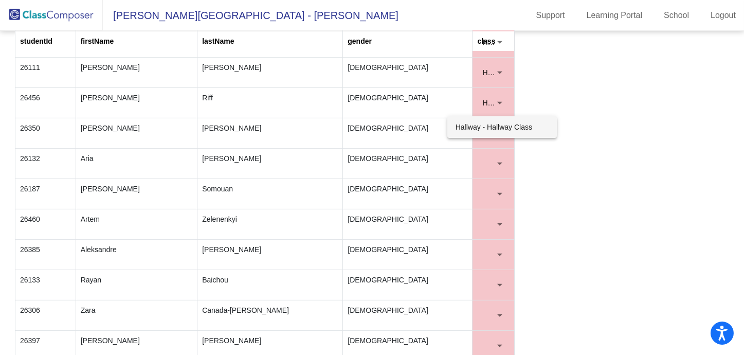
drag, startPoint x: 468, startPoint y: 136, endPoint x: 468, endPoint y: 159, distance: 22.6
click at [468, 138] on div "Hallway - Hallway Class" at bounding box center [372, 177] width 744 height 355
click at [468, 159] on div at bounding box center [372, 177] width 744 height 355
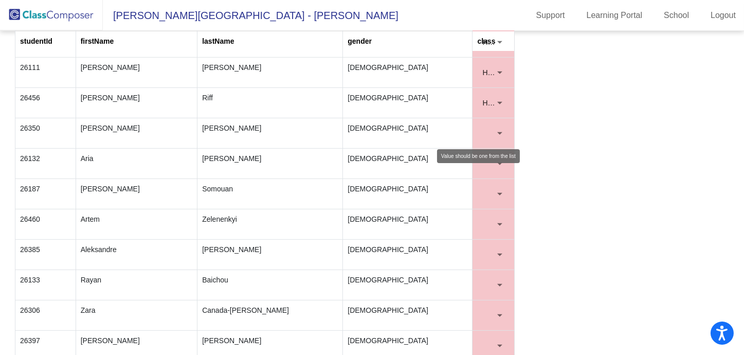
click at [477, 134] on mat-select at bounding box center [493, 133] width 32 height 21
click at [498, 132] on div at bounding box center [500, 133] width 5 height 3
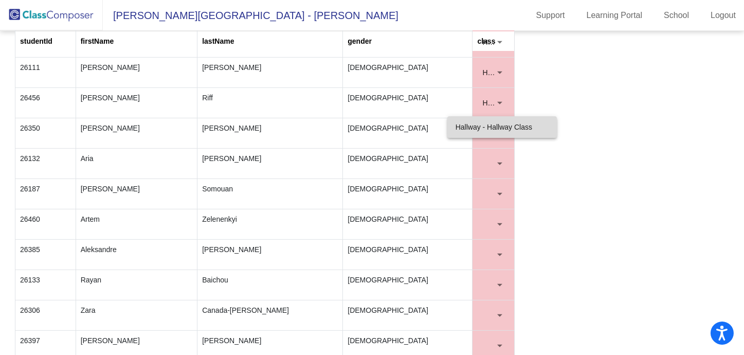
drag, startPoint x: 488, startPoint y: 127, endPoint x: 490, endPoint y: 150, distance: 23.2
click at [488, 128] on span "Hallway - Hallway Class" at bounding box center [502, 127] width 93 height 22
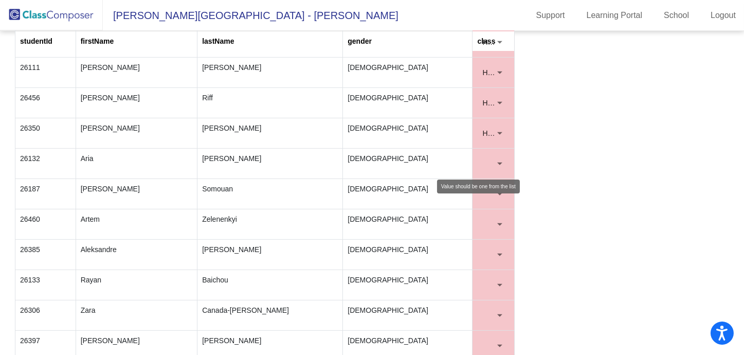
click at [498, 163] on div at bounding box center [500, 164] width 5 height 3
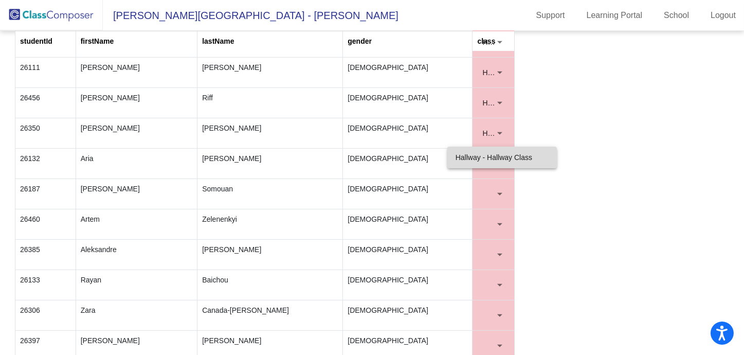
click at [484, 155] on span "Hallway - Hallway Class" at bounding box center [502, 158] width 93 height 22
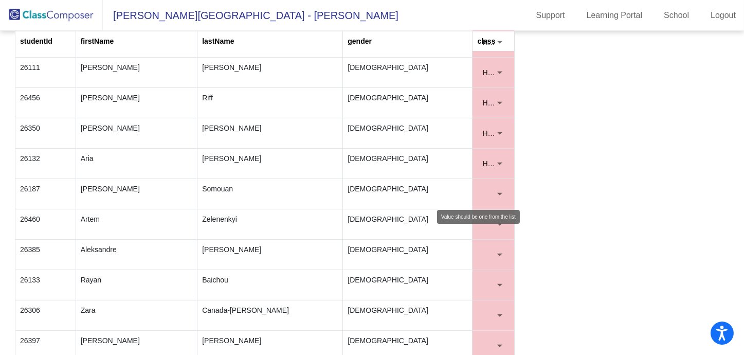
click at [492, 189] on div at bounding box center [489, 194] width 13 height 10
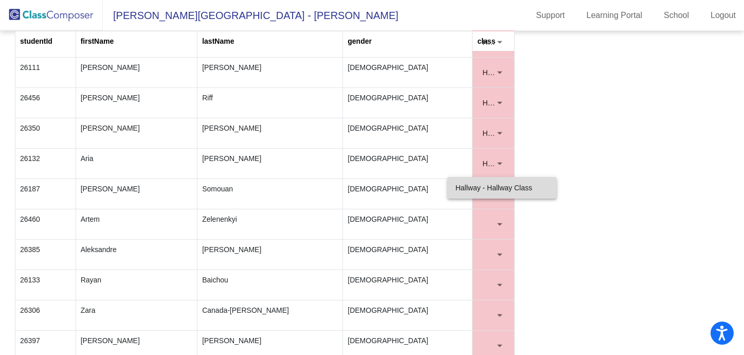
drag, startPoint x: 478, startPoint y: 186, endPoint x: 489, endPoint y: 201, distance: 17.7
click at [478, 187] on span "Hallway - Hallway Class" at bounding box center [502, 188] width 93 height 22
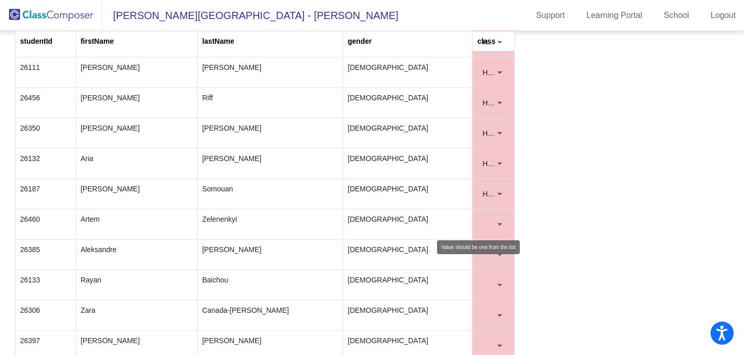
click at [496, 219] on div at bounding box center [499, 224] width 9 height 10
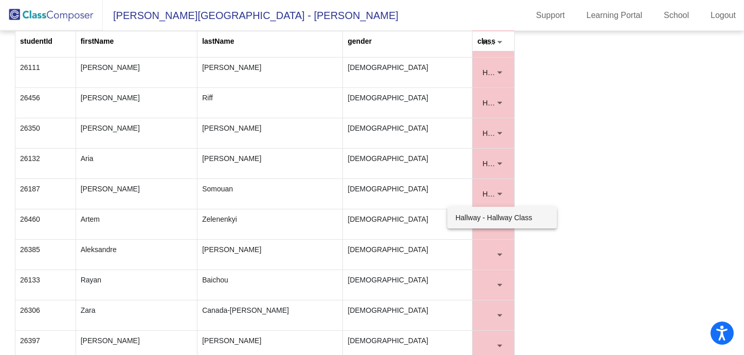
click at [476, 216] on span "Hallway - Hallway Class" at bounding box center [502, 218] width 93 height 22
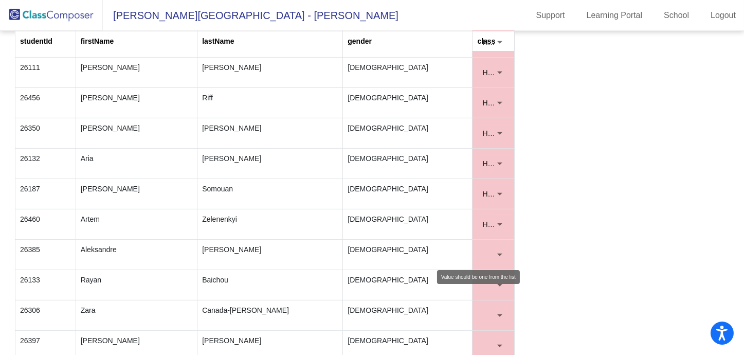
click at [491, 250] on div at bounding box center [489, 255] width 13 height 10
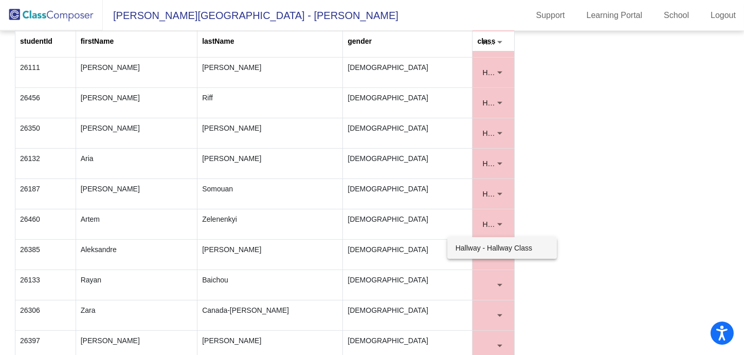
drag, startPoint x: 463, startPoint y: 249, endPoint x: 478, endPoint y: 266, distance: 22.9
click at [462, 249] on span "Hallway - Hallway Class" at bounding box center [502, 248] width 93 height 22
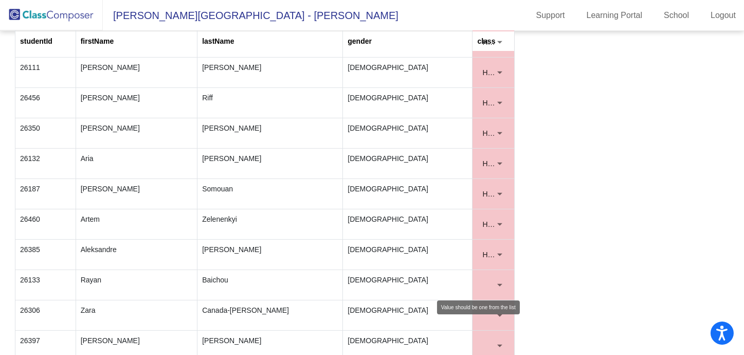
click at [495, 280] on div at bounding box center [499, 285] width 9 height 10
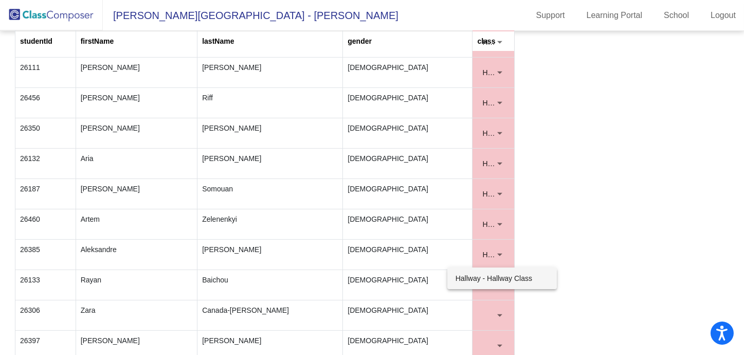
click at [474, 276] on span "Hallway - Hallway Class" at bounding box center [502, 279] width 93 height 22
click at [498, 314] on div at bounding box center [500, 315] width 5 height 3
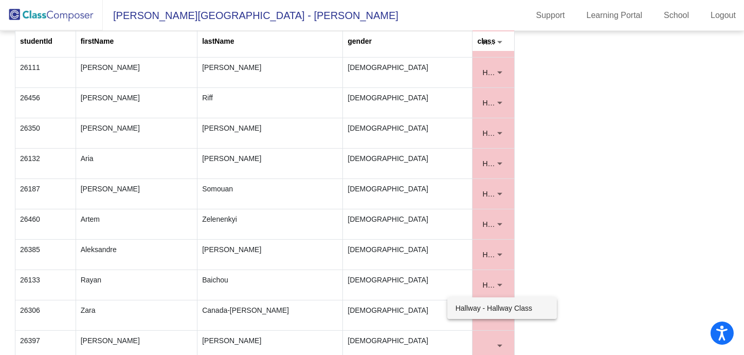
click at [478, 299] on span "Hallway - Hallway Class" at bounding box center [502, 308] width 93 height 22
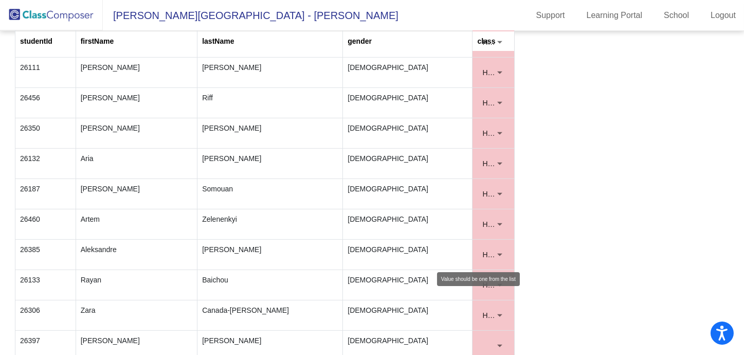
scroll to position [1404, 0]
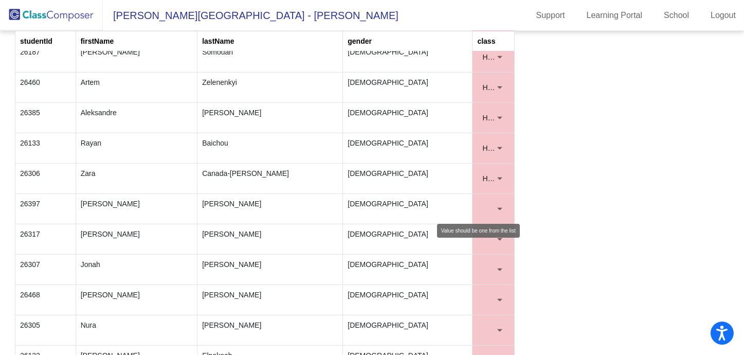
click at [496, 204] on div at bounding box center [499, 209] width 9 height 10
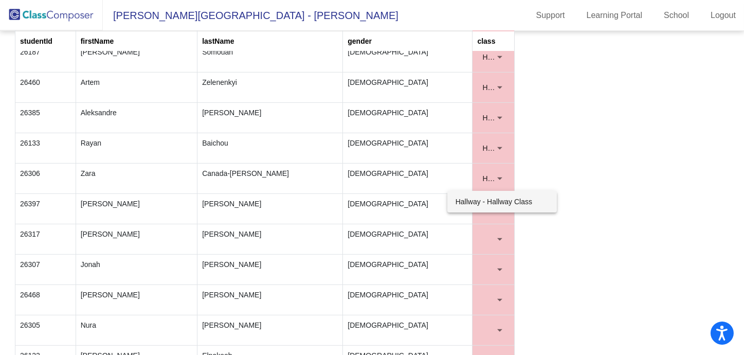
drag, startPoint x: 488, startPoint y: 206, endPoint x: 489, endPoint y: 213, distance: 6.7
click at [488, 207] on span "Hallway - Hallway Class" at bounding box center [502, 202] width 93 height 22
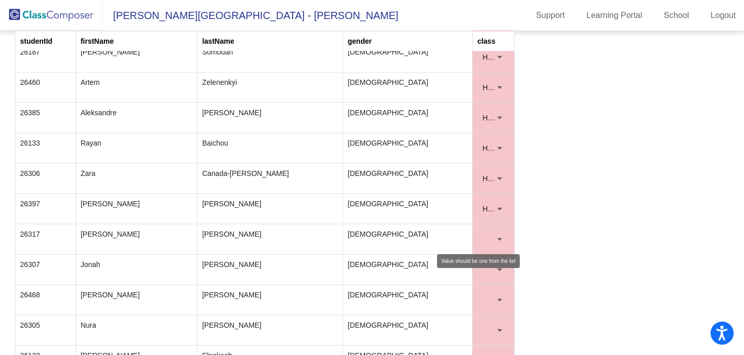
click at [496, 236] on div at bounding box center [499, 239] width 9 height 10
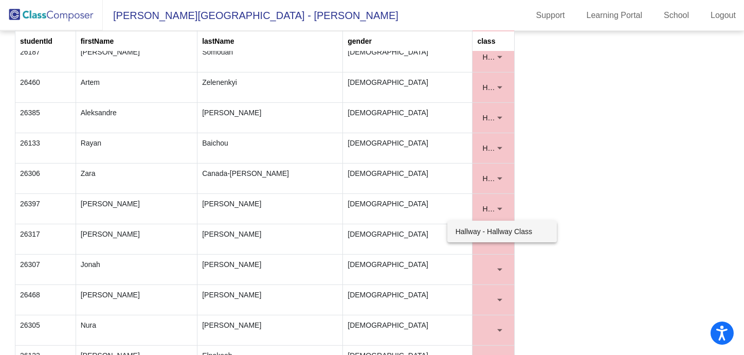
drag, startPoint x: 471, startPoint y: 230, endPoint x: 486, endPoint y: 261, distance: 34.5
click at [476, 239] on span "Hallway - Hallway Class" at bounding box center [502, 232] width 93 height 22
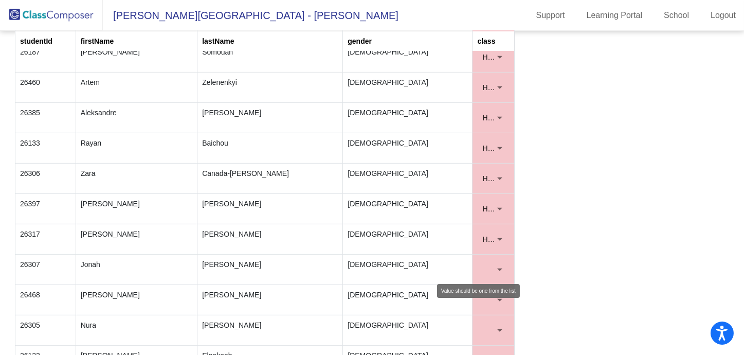
click at [494, 267] on mat-select at bounding box center [493, 269] width 32 height 21
click at [495, 264] on div at bounding box center [499, 269] width 9 height 10
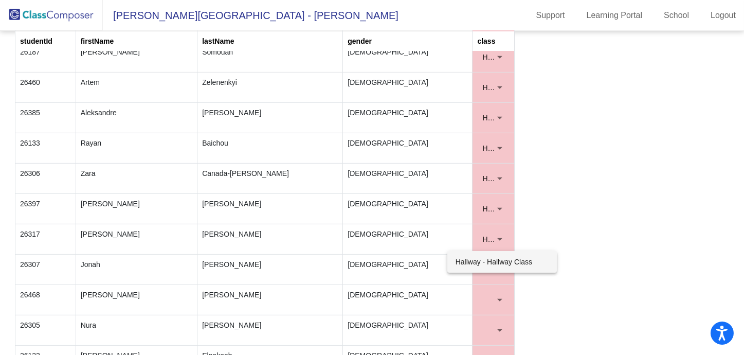
drag, startPoint x: 482, startPoint y: 258, endPoint x: 483, endPoint y: 263, distance: 5.2
click at [483, 263] on span "Hallway - Hallway Class" at bounding box center [502, 262] width 93 height 22
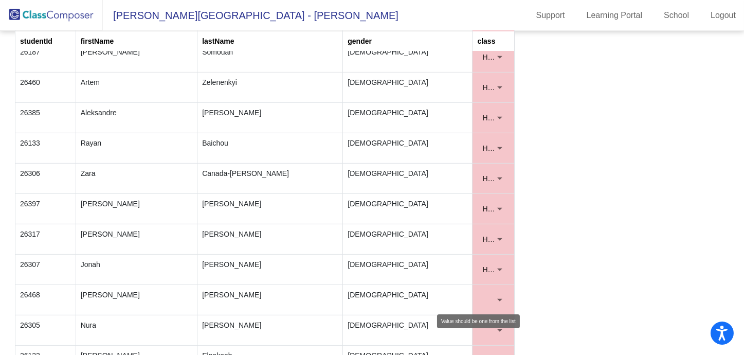
click at [497, 295] on div at bounding box center [499, 300] width 9 height 10
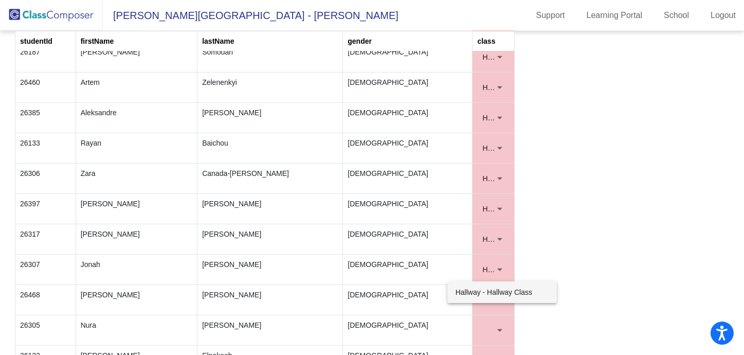
click at [477, 289] on span "Hallway - Hallway Class" at bounding box center [502, 292] width 93 height 22
click at [499, 325] on div at bounding box center [499, 330] width 9 height 10
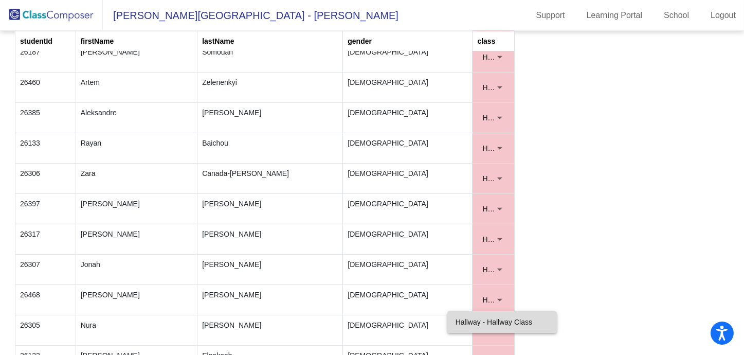
drag, startPoint x: 482, startPoint y: 312, endPoint x: 488, endPoint y: 317, distance: 8.1
click at [482, 314] on span "Hallway - Hallway Class" at bounding box center [502, 322] width 93 height 22
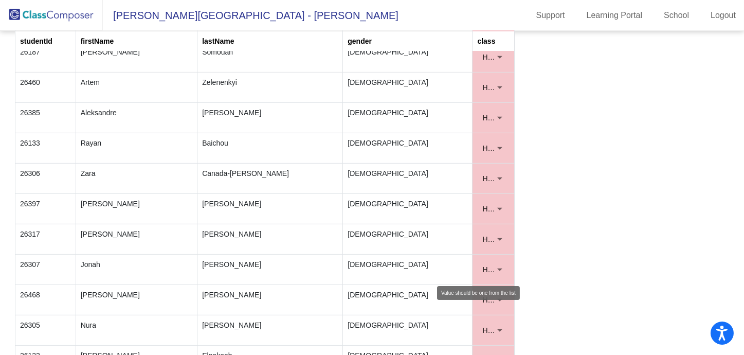
scroll to position [1610, 0]
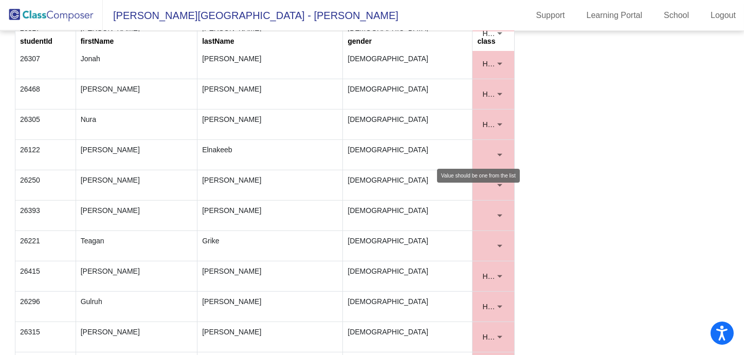
click at [498, 150] on div at bounding box center [499, 155] width 9 height 10
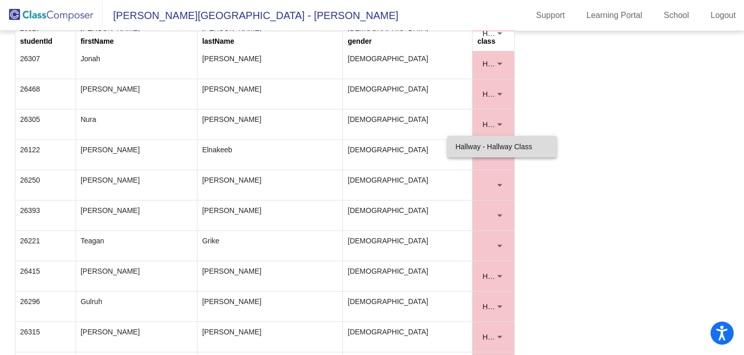
click at [482, 151] on span "Hallway - Hallway Class" at bounding box center [502, 147] width 93 height 22
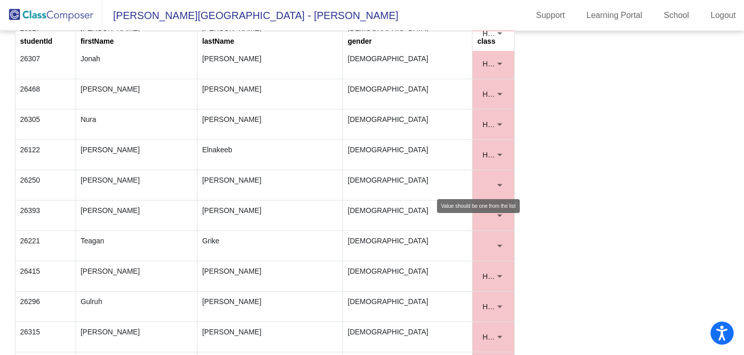
click at [491, 175] on mat-select at bounding box center [493, 185] width 32 height 21
click at [495, 180] on div at bounding box center [499, 185] width 9 height 10
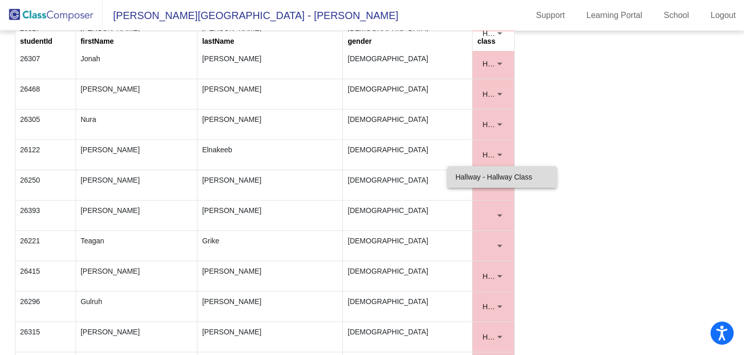
drag, startPoint x: 474, startPoint y: 172, endPoint x: 483, endPoint y: 184, distance: 15.1
click at [474, 172] on span "Hallway - Hallway Class" at bounding box center [502, 177] width 93 height 22
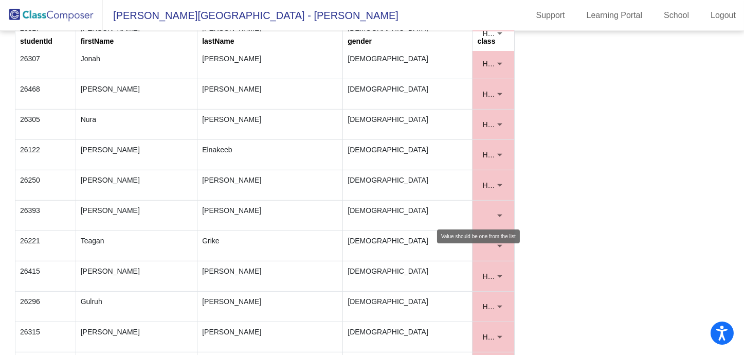
click at [495, 205] on mat-select at bounding box center [493, 215] width 32 height 21
click at [498, 210] on div at bounding box center [499, 215] width 9 height 10
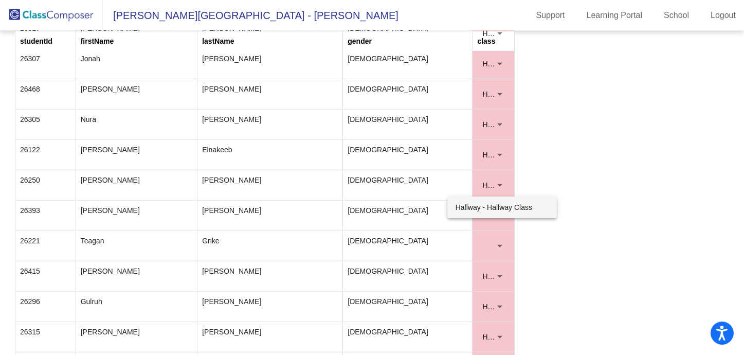
click at [485, 205] on span "Hallway - Hallway Class" at bounding box center [502, 208] width 93 height 22
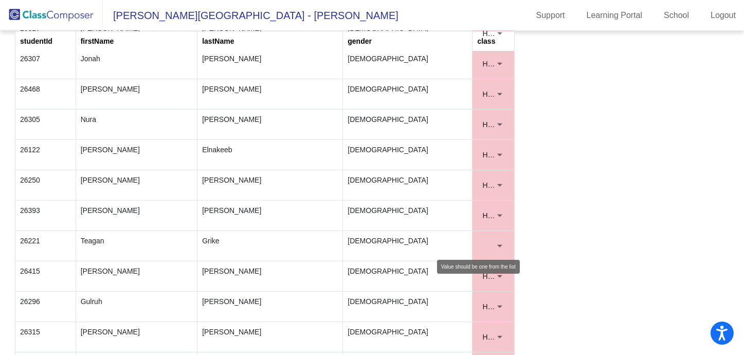
click at [496, 241] on div at bounding box center [499, 246] width 9 height 10
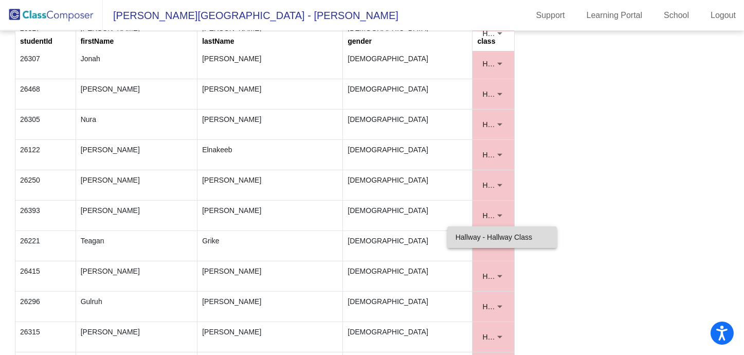
drag, startPoint x: 485, startPoint y: 234, endPoint x: 536, endPoint y: 255, distance: 55.6
click at [484, 234] on span "Hallway - Hallway Class" at bounding box center [502, 237] width 93 height 22
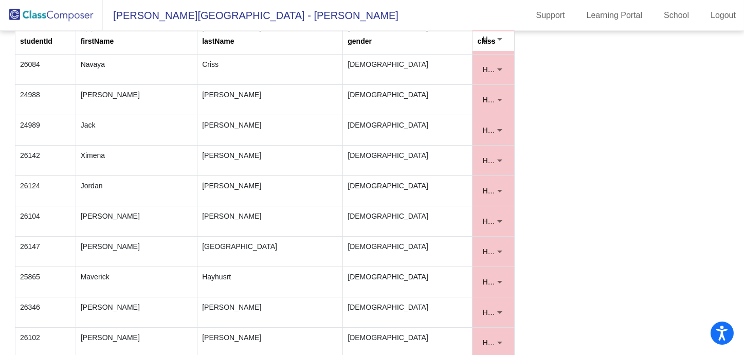
scroll to position [0, 0]
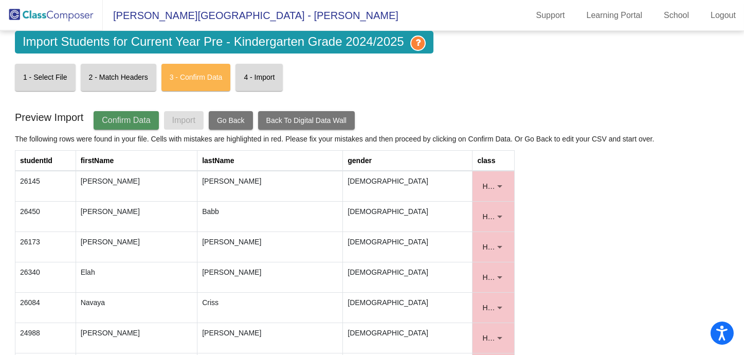
click at [145, 122] on span "Confirm Data" at bounding box center [126, 120] width 48 height 9
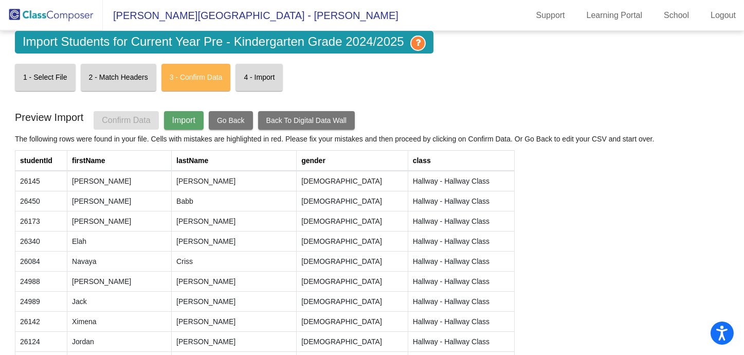
click at [197, 122] on button "Import" at bounding box center [184, 120] width 40 height 19
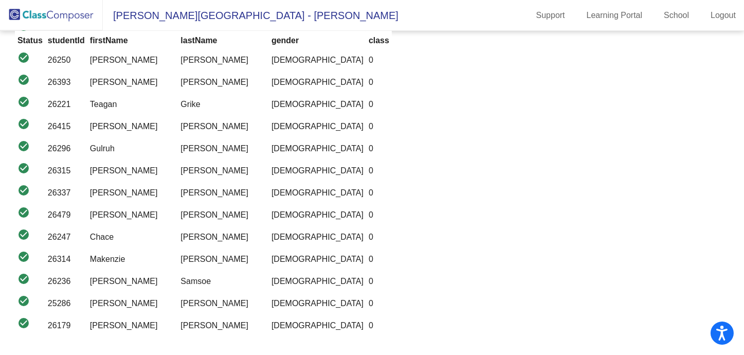
scroll to position [1365, 0]
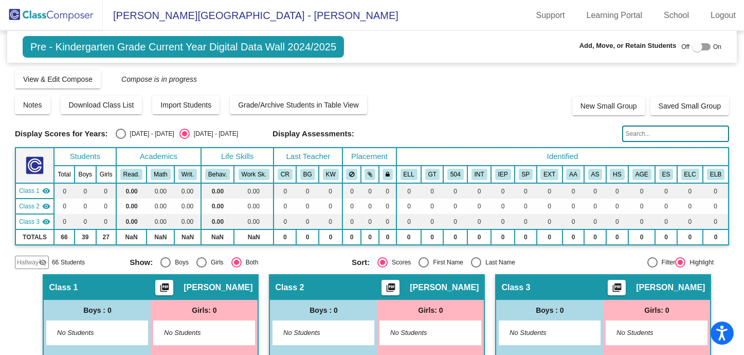
scroll to position [81, 0]
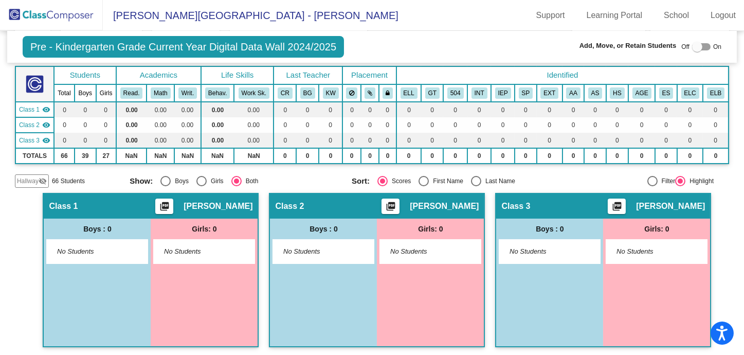
click at [30, 174] on div "Hallway visibility_off" at bounding box center [32, 180] width 34 height 13
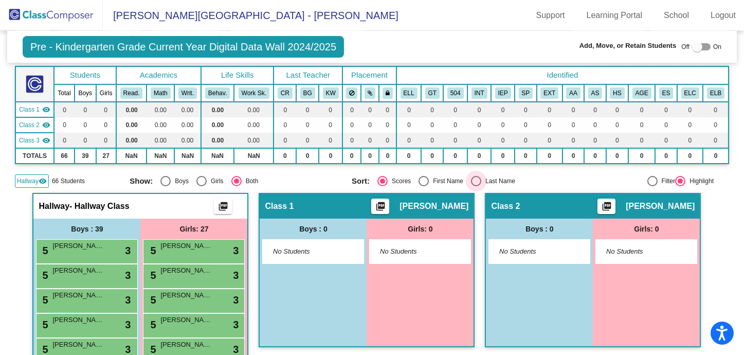
click at [477, 179] on div "Select an option" at bounding box center [476, 181] width 10 height 10
click at [476, 186] on input "Last Name" at bounding box center [476, 186] width 1 height 1
radio input "true"
click at [163, 181] on div "Select an option" at bounding box center [166, 181] width 10 height 10
click at [165, 186] on input "Boys" at bounding box center [165, 186] width 1 height 1
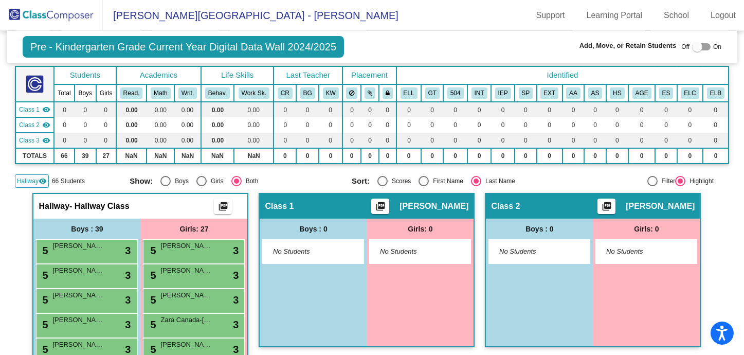
radio input "true"
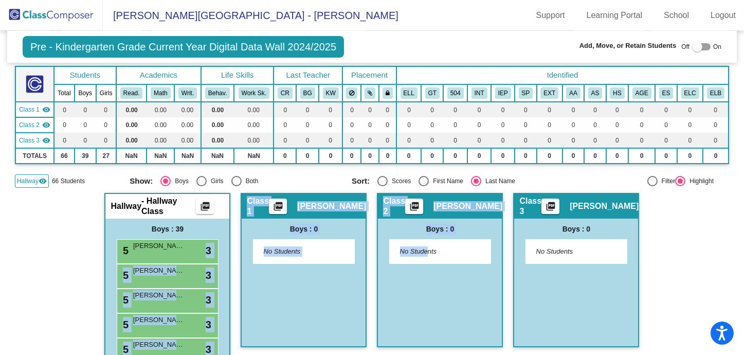
drag, startPoint x: 179, startPoint y: 243, endPoint x: 424, endPoint y: 252, distance: 245.6
drag, startPoint x: 157, startPoint y: 253, endPoint x: 288, endPoint y: 245, distance: 130.4
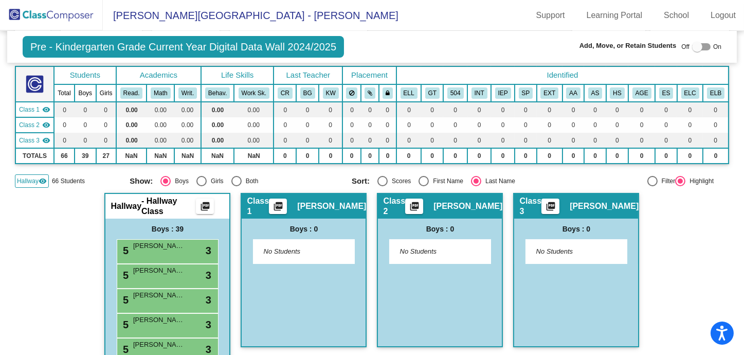
click at [693, 46] on div at bounding box center [698, 47] width 10 height 10
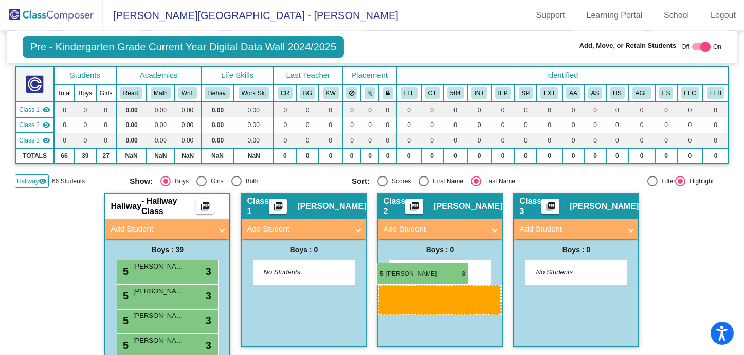
drag, startPoint x: 154, startPoint y: 275, endPoint x: 377, endPoint y: 263, distance: 223.1
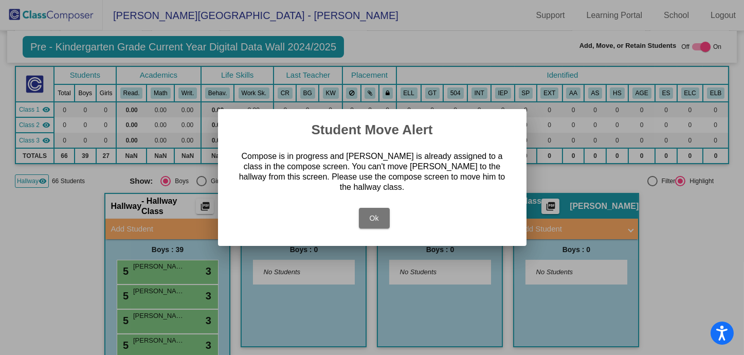
click at [380, 210] on button "Ok" at bounding box center [374, 218] width 31 height 21
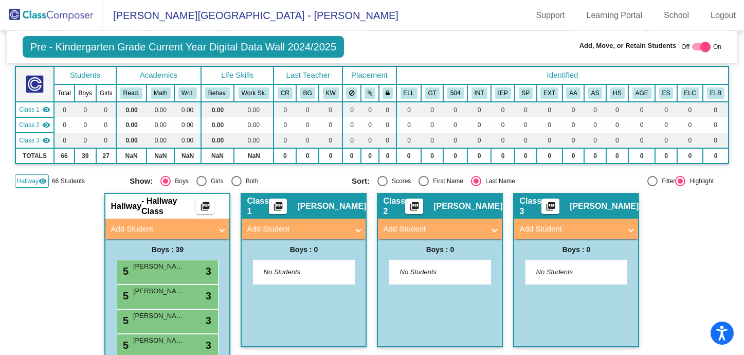
click at [701, 49] on div at bounding box center [706, 47] width 10 height 10
checkbox input "false"
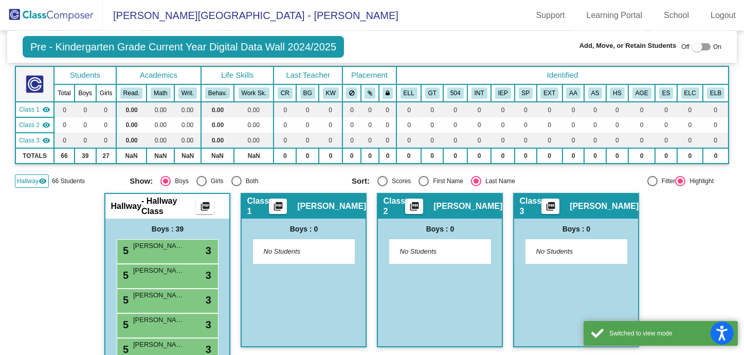
scroll to position [0, 0]
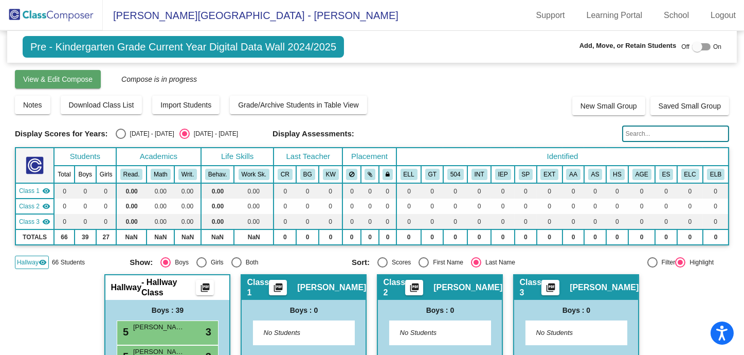
click at [97, 83] on button "View & Edit Compose" at bounding box center [58, 79] width 86 height 19
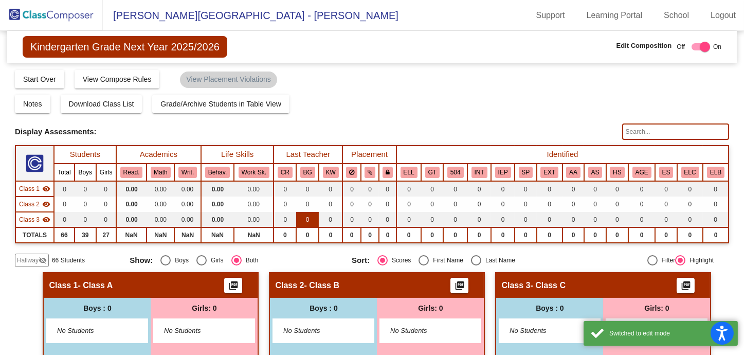
scroll to position [80, 0]
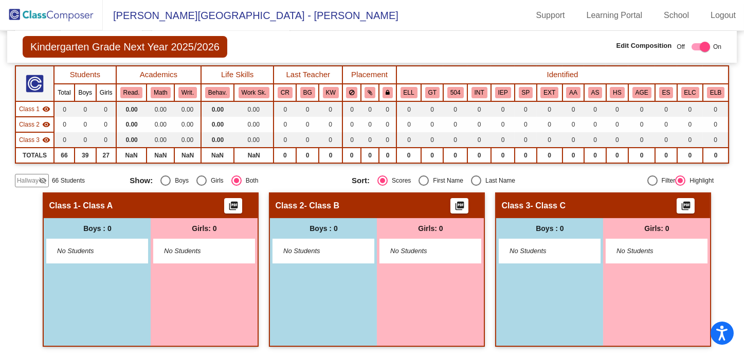
click at [34, 176] on span "Hallway" at bounding box center [28, 180] width 22 height 9
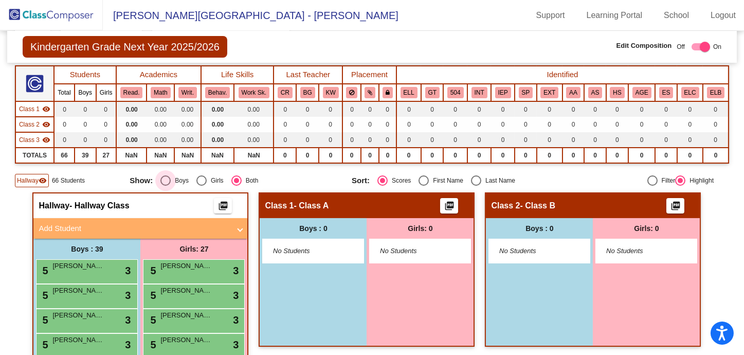
click at [164, 175] on div "Select an option" at bounding box center [166, 180] width 10 height 10
click at [165, 186] on input "Boys" at bounding box center [165, 186] width 1 height 1
radio input "true"
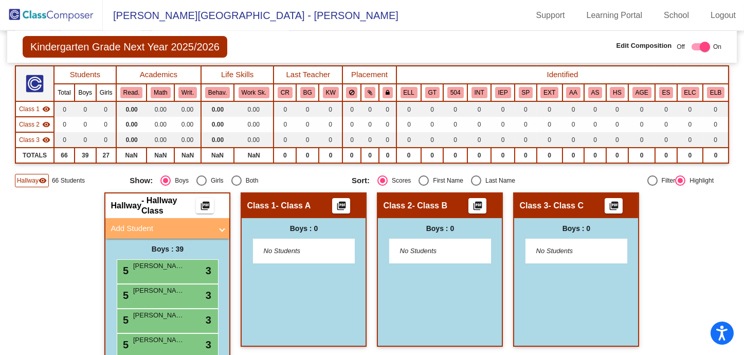
click at [476, 176] on div "Select an option" at bounding box center [476, 180] width 10 height 10
click at [476, 186] on input "Last Name" at bounding box center [476, 186] width 1 height 1
radio input "true"
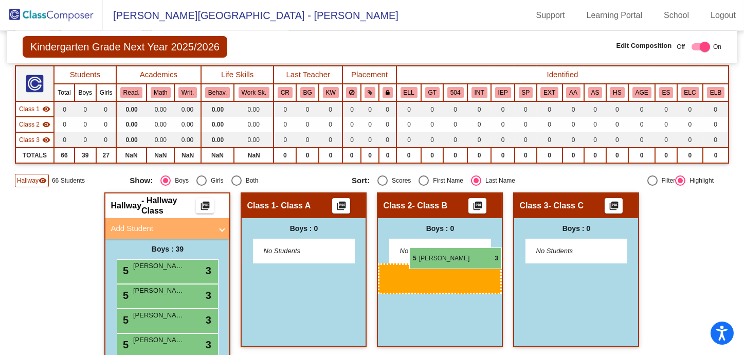
drag, startPoint x: 167, startPoint y: 269, endPoint x: 410, endPoint y: 247, distance: 243.8
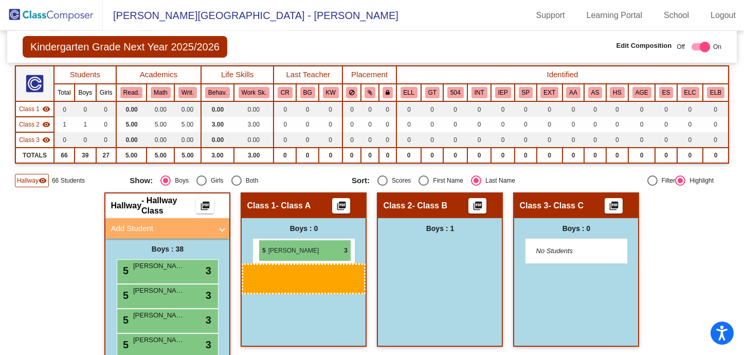
drag, startPoint x: 474, startPoint y: 255, endPoint x: 251, endPoint y: 242, distance: 223.7
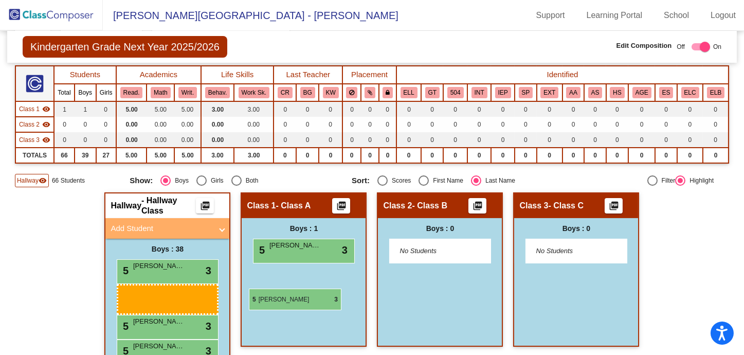
drag, startPoint x: 175, startPoint y: 289, endPoint x: 287, endPoint y: 289, distance: 111.6
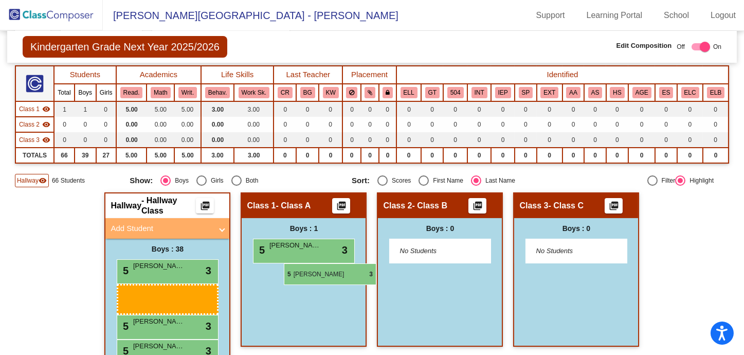
drag, startPoint x: 176, startPoint y: 298, endPoint x: 284, endPoint y: 263, distance: 113.1
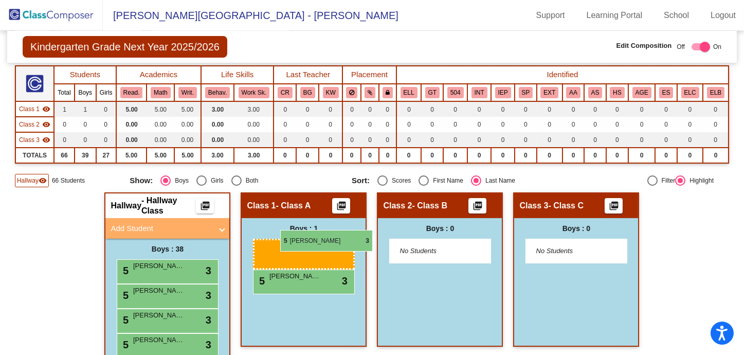
drag, startPoint x: 163, startPoint y: 281, endPoint x: 280, endPoint y: 230, distance: 127.9
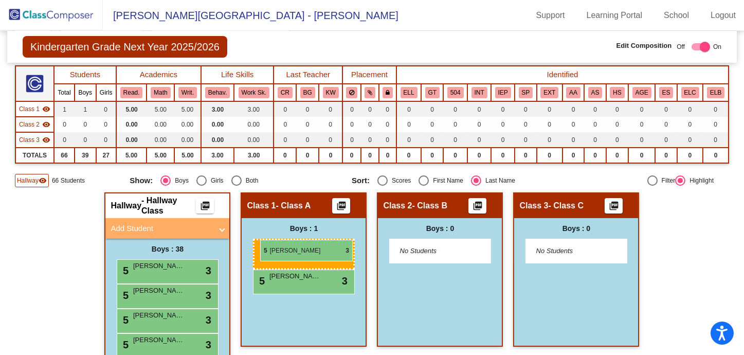
drag, startPoint x: 153, startPoint y: 289, endPoint x: 260, endPoint y: 240, distance: 118.3
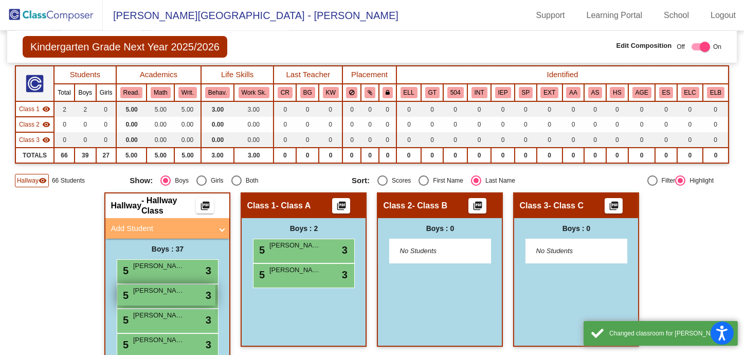
scroll to position [148, 0]
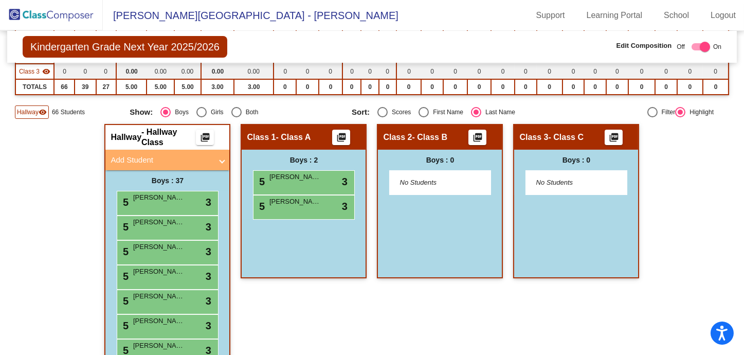
click at [202, 115] on div "Hallway visibility 66 Students Show: Boys Girls Both Sort: Scores First Name La…" at bounding box center [372, 111] width 715 height 13
click at [202, 111] on div "Select an option" at bounding box center [202, 112] width 10 height 10
click at [202, 117] on input "Girls" at bounding box center [201, 117] width 1 height 1
radio input "true"
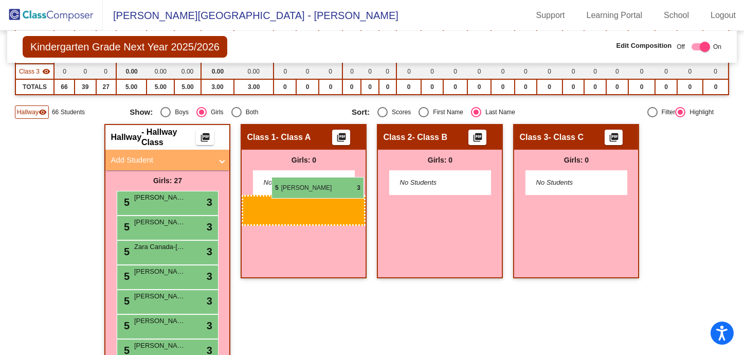
drag, startPoint x: 154, startPoint y: 196, endPoint x: 272, endPoint y: 177, distance: 119.3
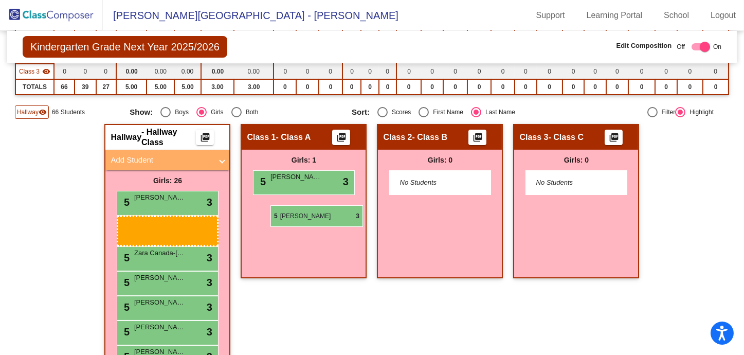
drag, startPoint x: 173, startPoint y: 221, endPoint x: 271, endPoint y: 205, distance: 99.0
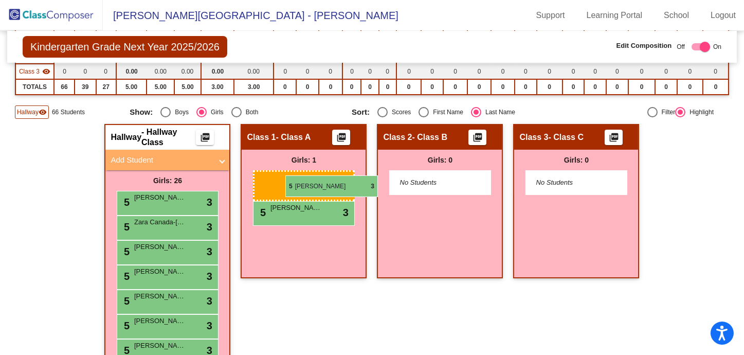
drag, startPoint x: 178, startPoint y: 222, endPoint x: 286, endPoint y: 175, distance: 117.3
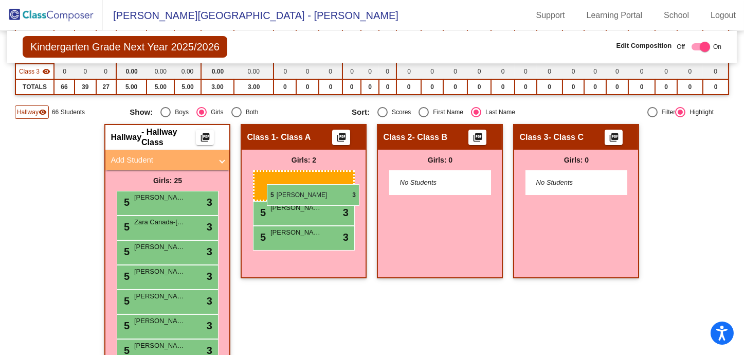
drag, startPoint x: 162, startPoint y: 294, endPoint x: 267, endPoint y: 184, distance: 152.1
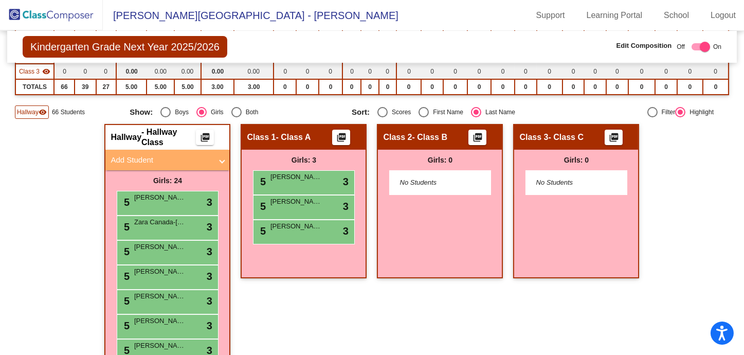
click at [172, 110] on div "Boys" at bounding box center [180, 112] width 18 height 9
click at [166, 117] on input "Boys" at bounding box center [165, 117] width 1 height 1
radio input "true"
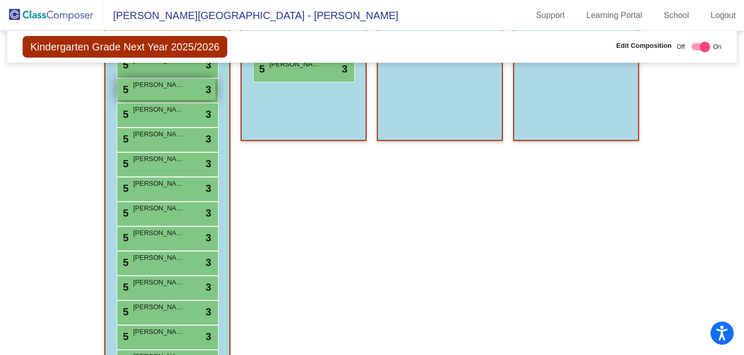
scroll to position [217, 0]
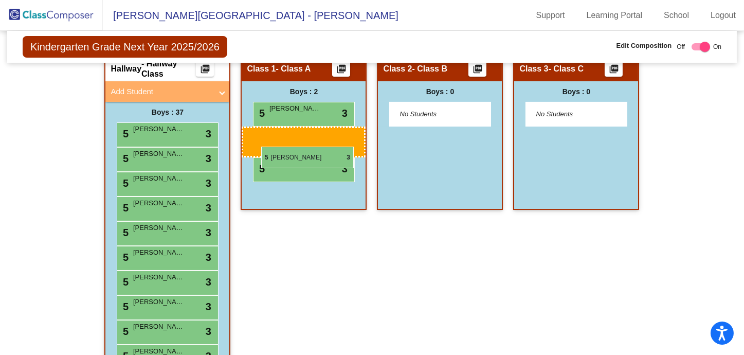
drag, startPoint x: 152, startPoint y: 276, endPoint x: 261, endPoint y: 147, distance: 169.0
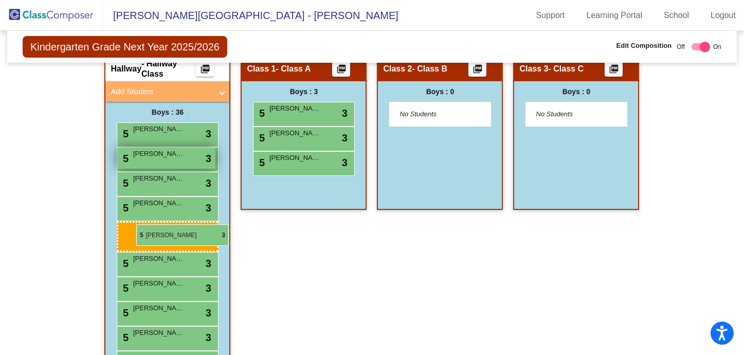
drag, startPoint x: 159, startPoint y: 276, endPoint x: 135, endPoint y: 223, distance: 58.0
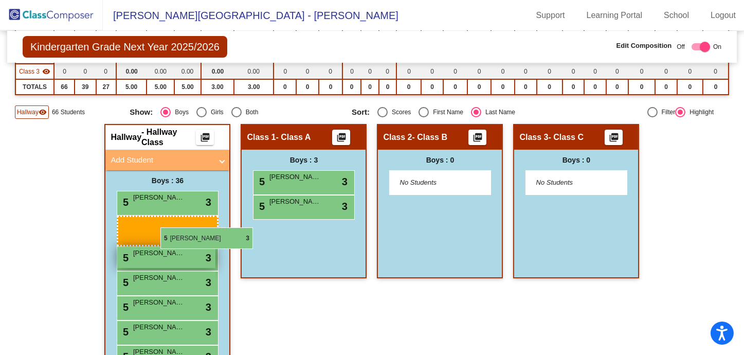
drag, startPoint x: 273, startPoint y: 229, endPoint x: 148, endPoint y: 225, distance: 125.1
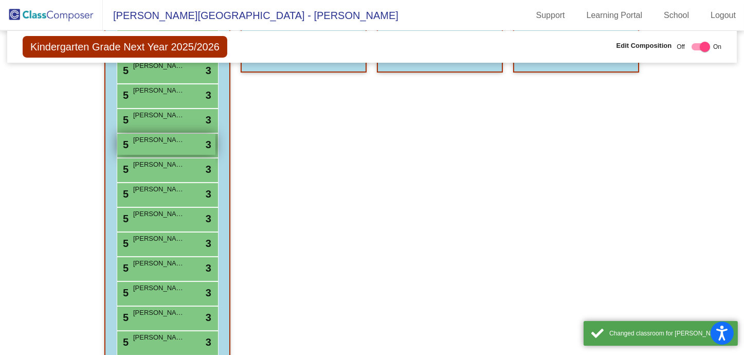
scroll to position [286, 0]
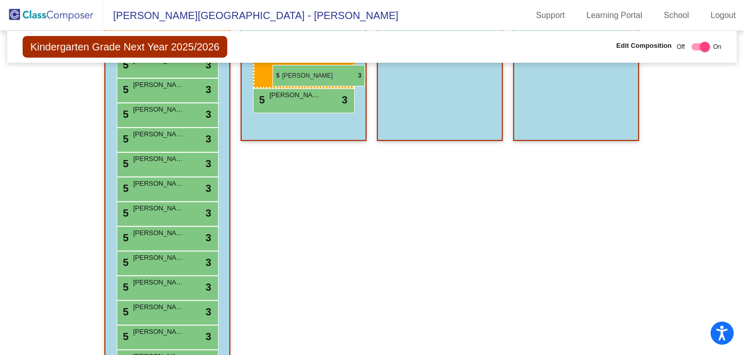
drag, startPoint x: 163, startPoint y: 236, endPoint x: 273, endPoint y: 65, distance: 202.9
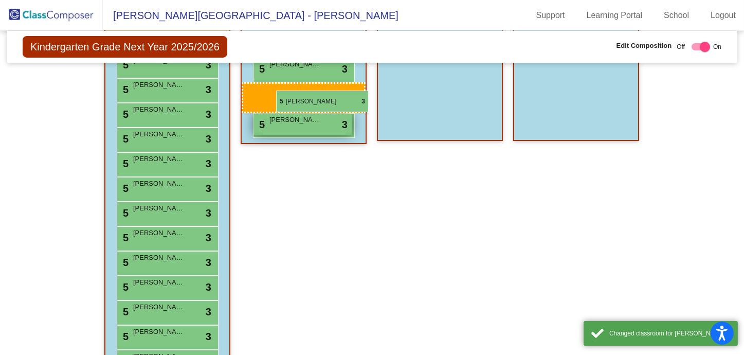
drag, startPoint x: 160, startPoint y: 239, endPoint x: 275, endPoint y: 85, distance: 191.5
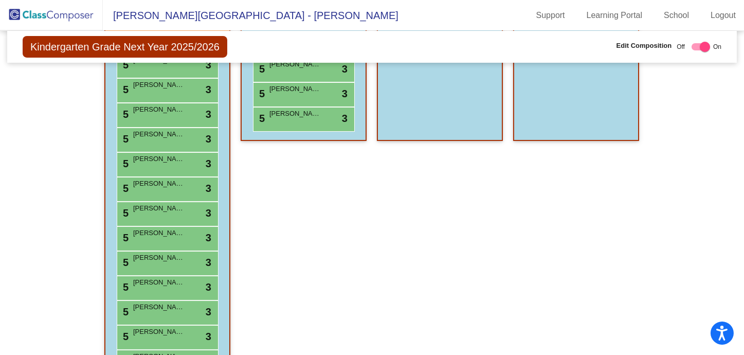
scroll to position [80, 0]
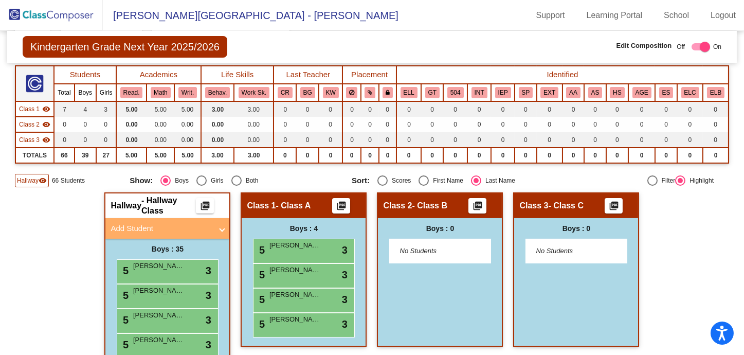
click at [210, 179] on div "Girls" at bounding box center [215, 180] width 17 height 9
click at [202, 186] on input "Girls" at bounding box center [201, 186] width 1 height 1
radio input "true"
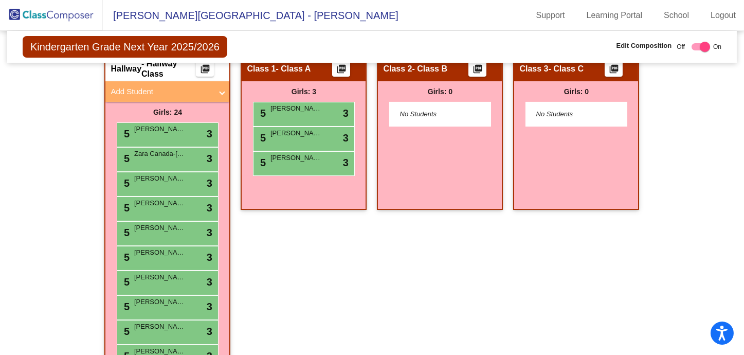
scroll to position [286, 0]
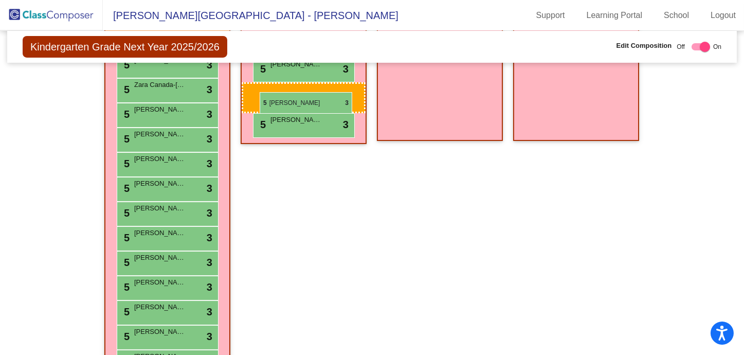
drag, startPoint x: 167, startPoint y: 260, endPoint x: 260, endPoint y: 92, distance: 192.0
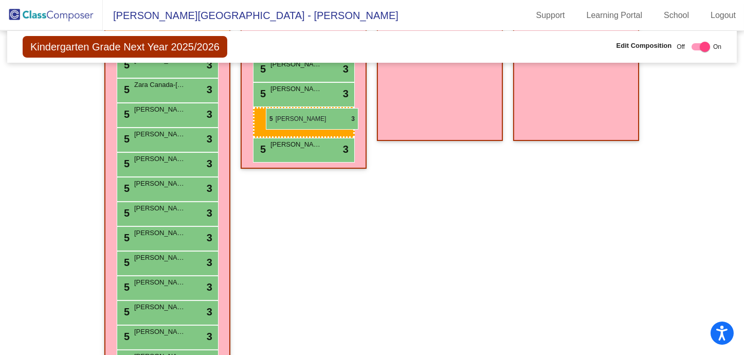
drag, startPoint x: 203, startPoint y: 222, endPoint x: 267, endPoint y: 100, distance: 137.6
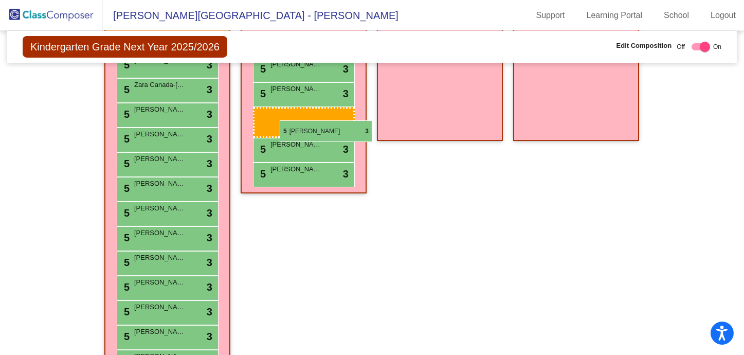
drag, startPoint x: 175, startPoint y: 255, endPoint x: 280, endPoint y: 120, distance: 170.5
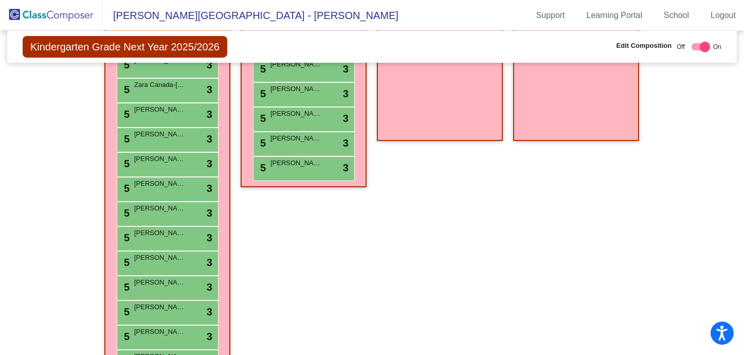
scroll to position [11, 0]
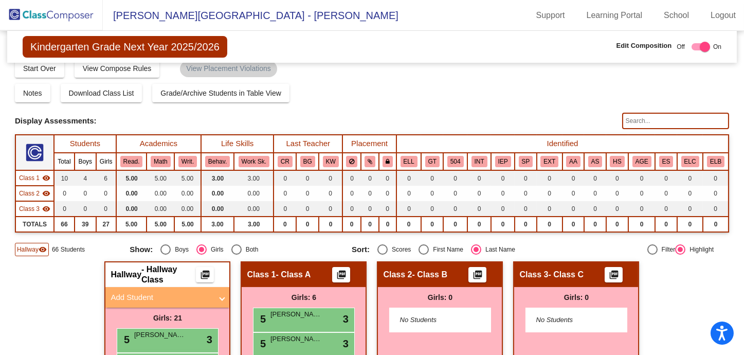
click at [169, 250] on div "Select an option" at bounding box center [166, 249] width 10 height 10
click at [166, 255] on input "Boys" at bounding box center [165, 255] width 1 height 1
radio input "true"
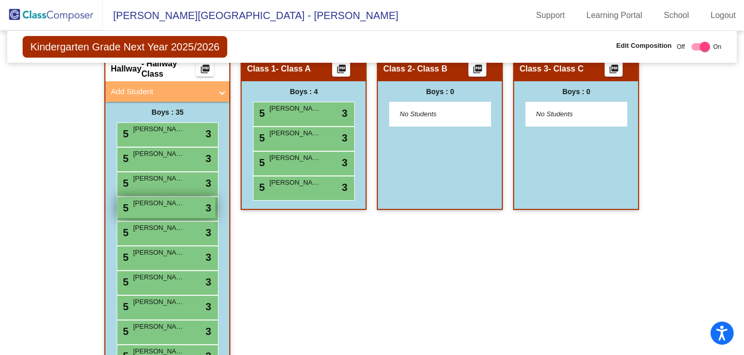
scroll to position [286, 0]
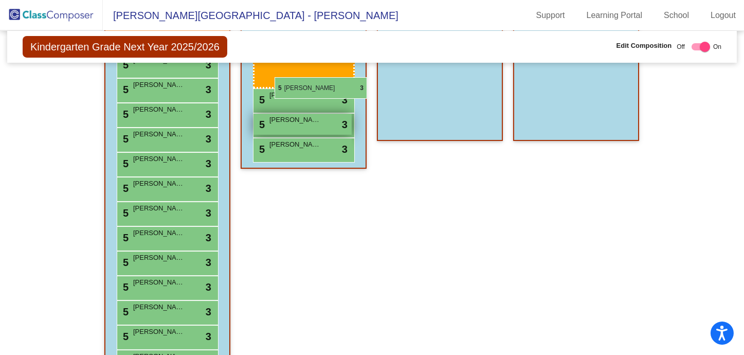
drag, startPoint x: 172, startPoint y: 333, endPoint x: 275, endPoint y: 80, distance: 273.5
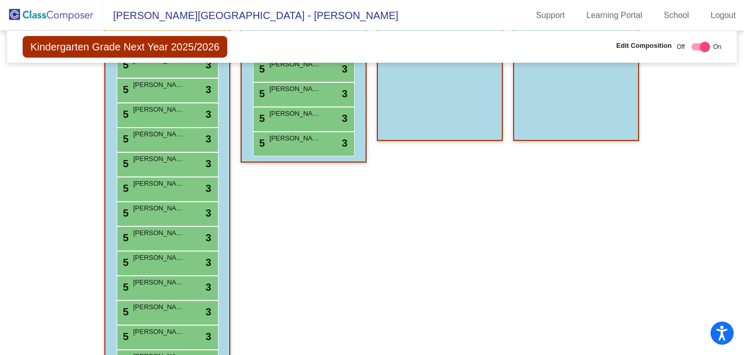
scroll to position [354, 0]
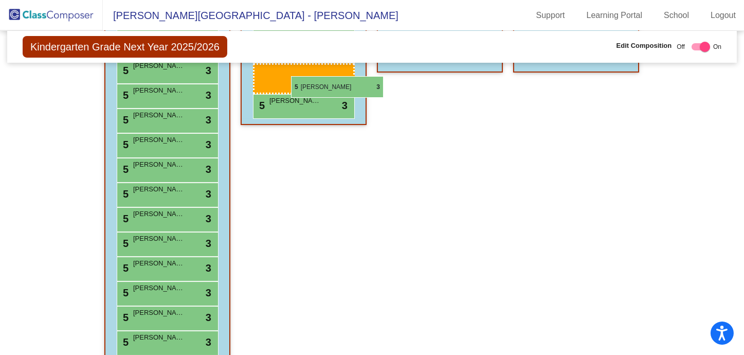
drag, startPoint x: 180, startPoint y: 281, endPoint x: 291, endPoint y: 76, distance: 233.7
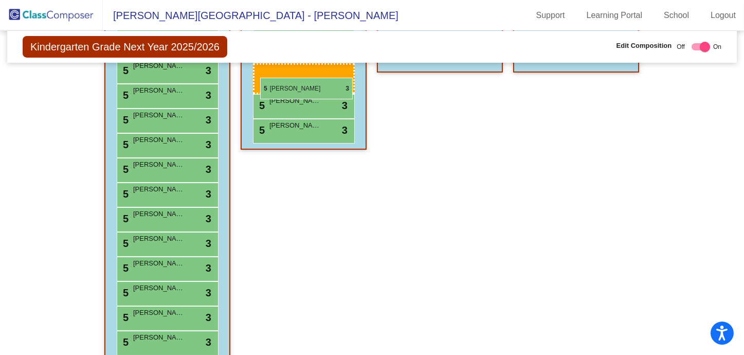
drag, startPoint x: 177, startPoint y: 332, endPoint x: 260, endPoint y: 78, distance: 267.8
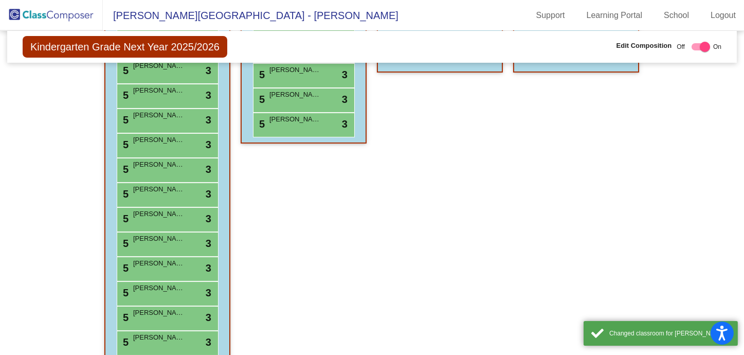
scroll to position [422, 0]
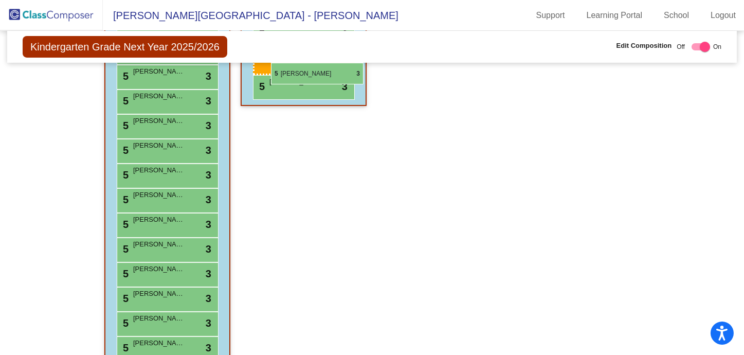
drag, startPoint x: 182, startPoint y: 294, endPoint x: 271, endPoint y: 63, distance: 248.2
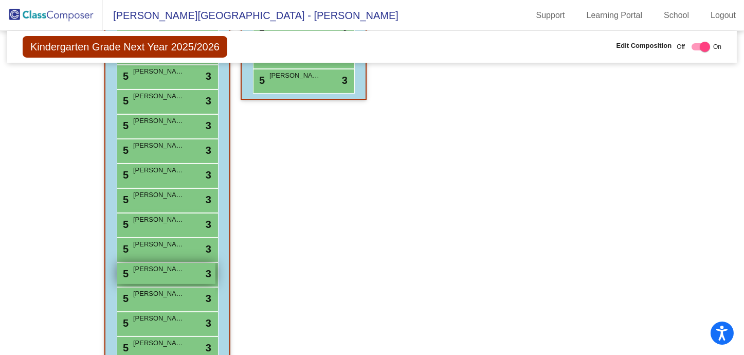
scroll to position [148, 0]
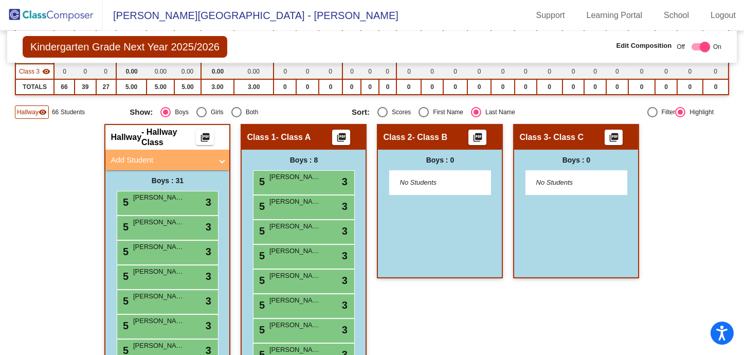
click at [207, 110] on div "Girls" at bounding box center [215, 112] width 17 height 9
click at [202, 117] on input "Girls" at bounding box center [201, 117] width 1 height 1
radio input "true"
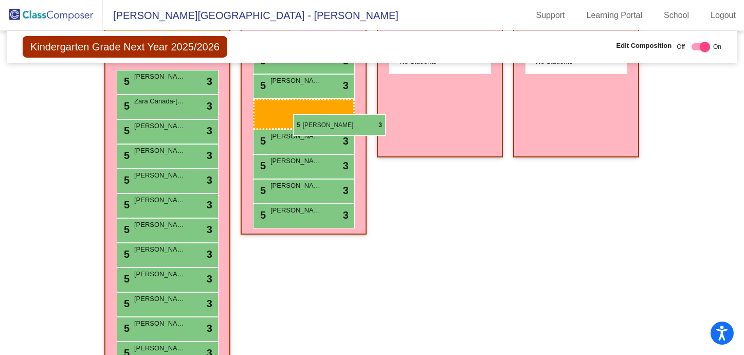
scroll to position [201, 0]
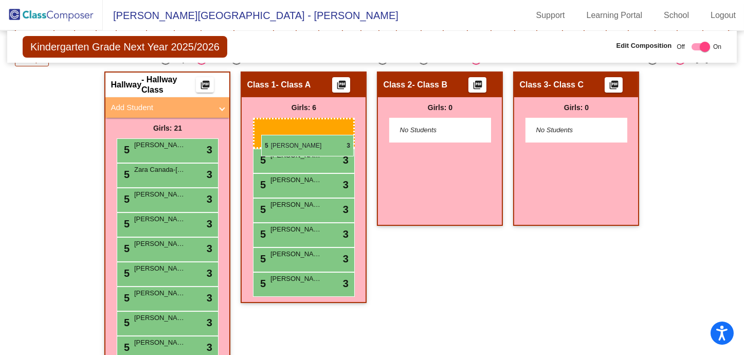
drag, startPoint x: 172, startPoint y: 221, endPoint x: 261, endPoint y: 135, distance: 123.7
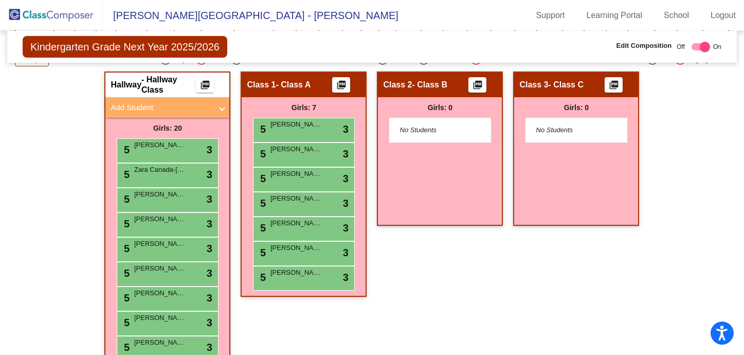
scroll to position [132, 0]
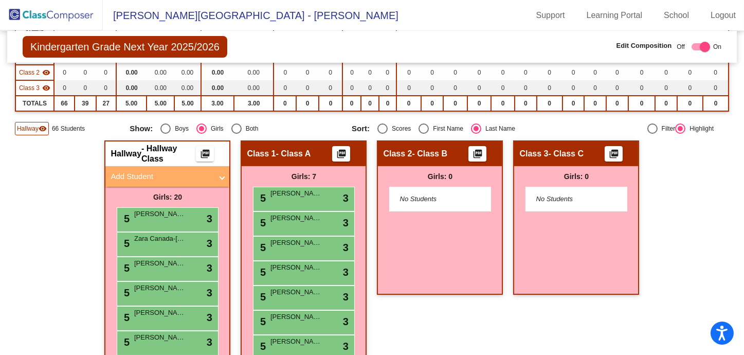
click at [159, 123] on mat-radio-group "Show: Boys Girls Both" at bounding box center [237, 128] width 215 height 10
click at [167, 125] on div "Select an option" at bounding box center [166, 128] width 10 height 10
click at [166, 134] on input "Boys" at bounding box center [165, 134] width 1 height 1
radio input "true"
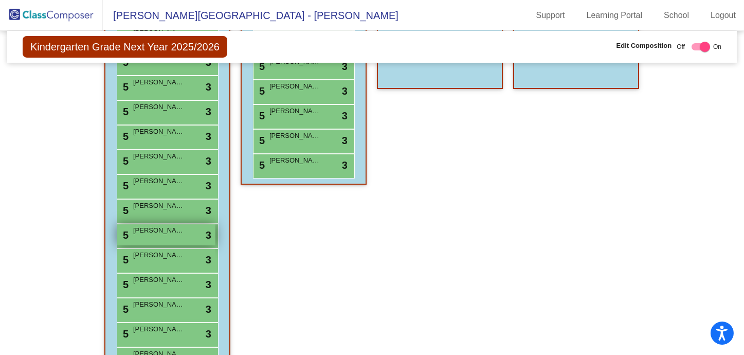
scroll to position [406, 0]
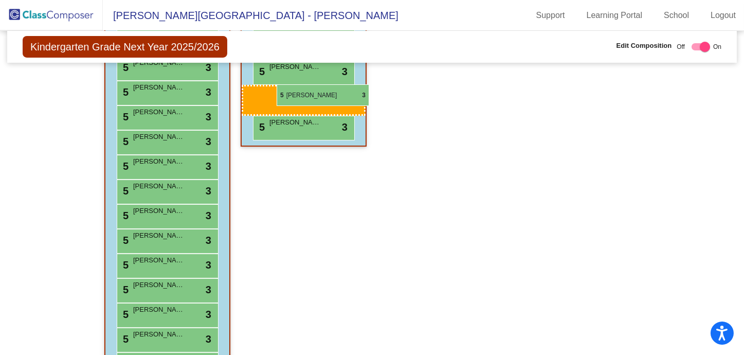
drag, startPoint x: 170, startPoint y: 331, endPoint x: 277, endPoint y: 84, distance: 268.5
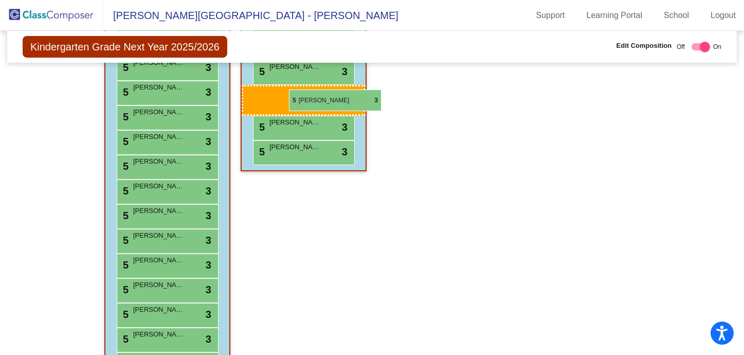
drag, startPoint x: 182, startPoint y: 333, endPoint x: 290, endPoint y: 89, distance: 267.2
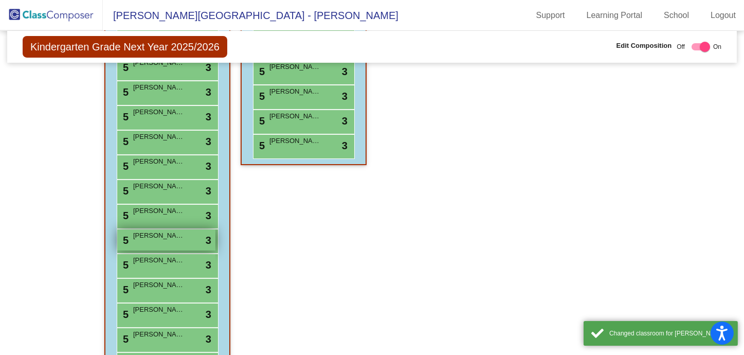
scroll to position [475, 0]
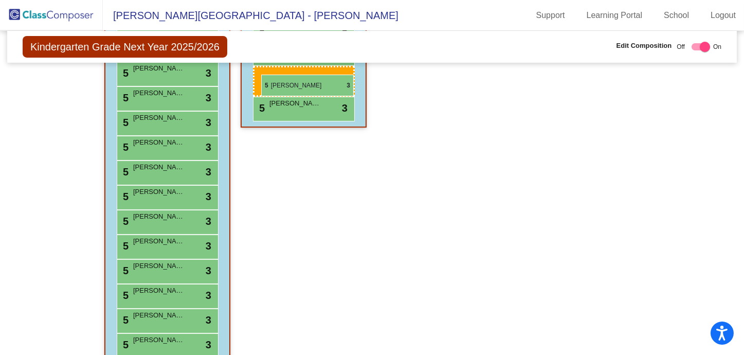
drag, startPoint x: 173, startPoint y: 325, endPoint x: 261, endPoint y: 75, distance: 265.2
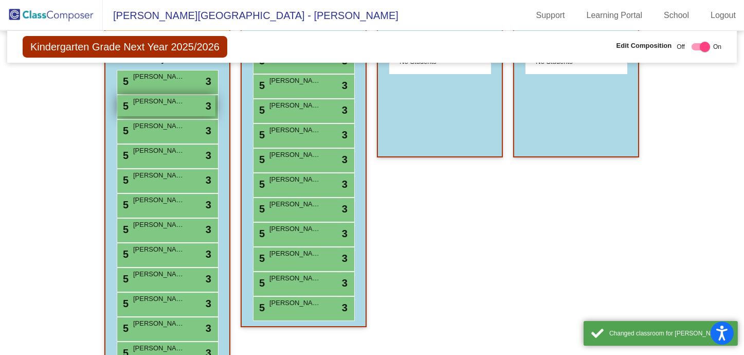
scroll to position [63, 0]
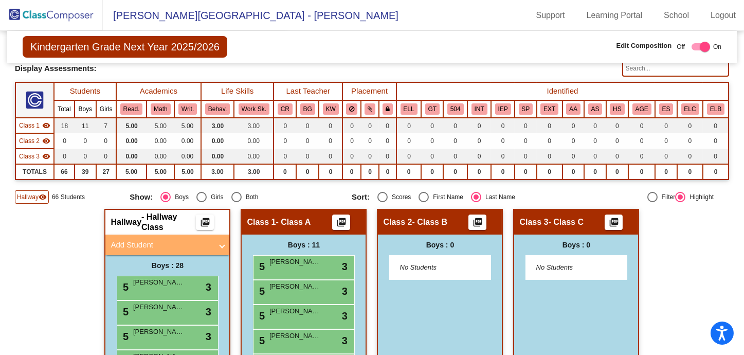
click at [197, 196] on div "Select an option" at bounding box center [202, 197] width 10 height 10
click at [201, 202] on input "Girls" at bounding box center [201, 202] width 1 height 1
radio input "true"
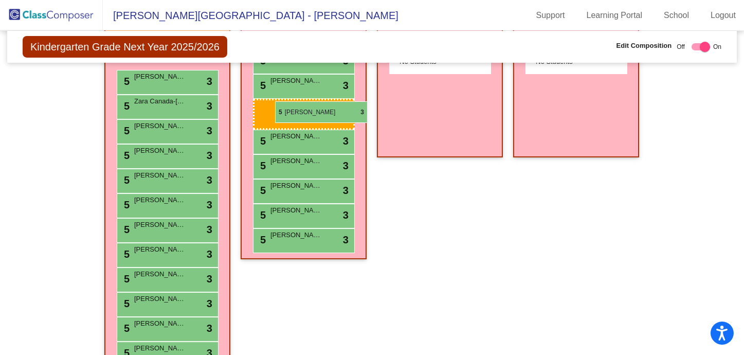
scroll to position [201, 0]
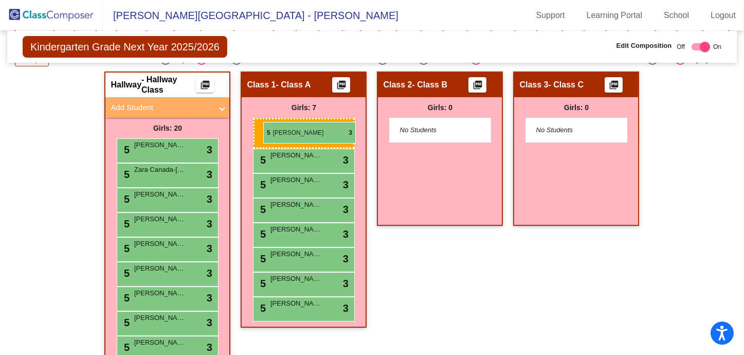
drag, startPoint x: 165, startPoint y: 267, endPoint x: 263, endPoint y: 122, distance: 175.1
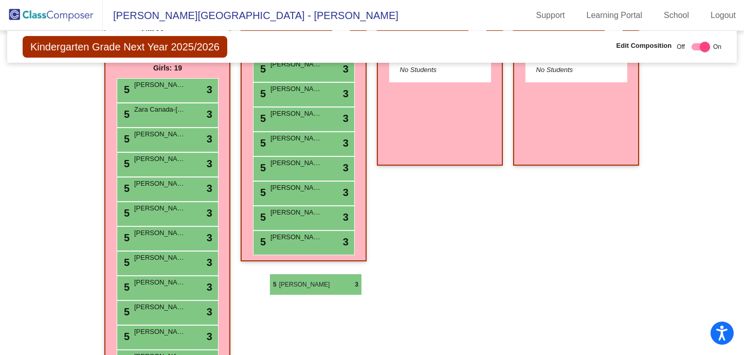
scroll to position [124, 0]
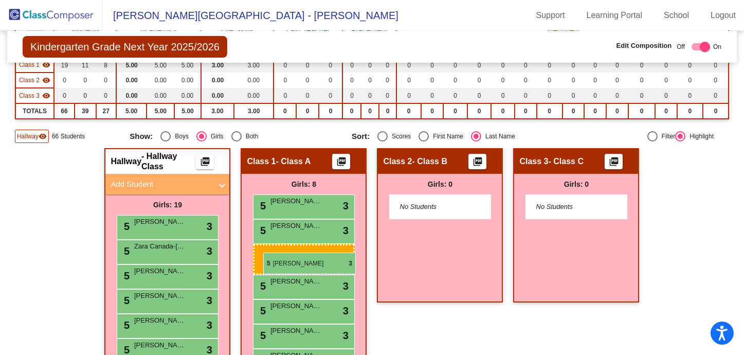
drag, startPoint x: 174, startPoint y: 325, endPoint x: 263, endPoint y: 253, distance: 114.9
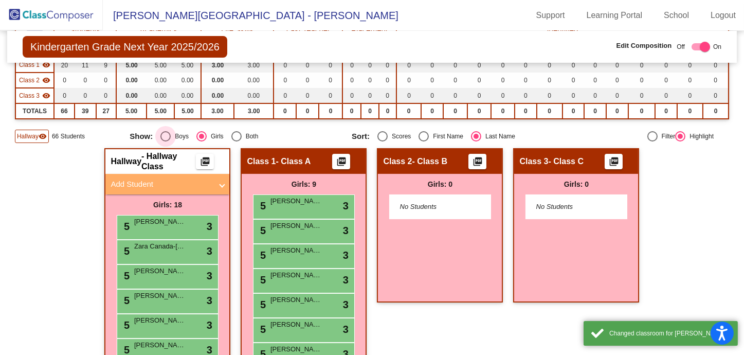
click at [176, 137] on div "Boys" at bounding box center [180, 136] width 18 height 9
click at [166, 141] on input "Boys" at bounding box center [165, 141] width 1 height 1
radio input "true"
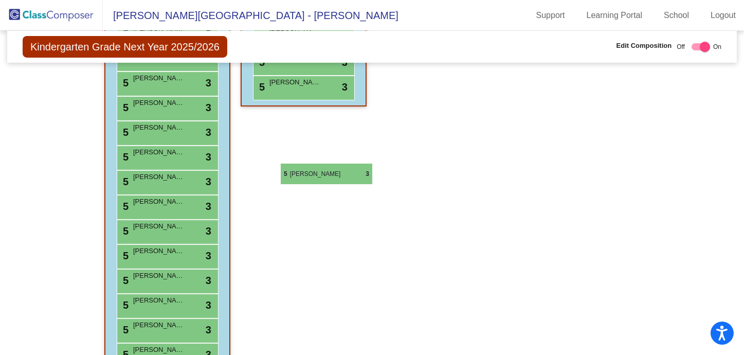
scroll to position [352, 0]
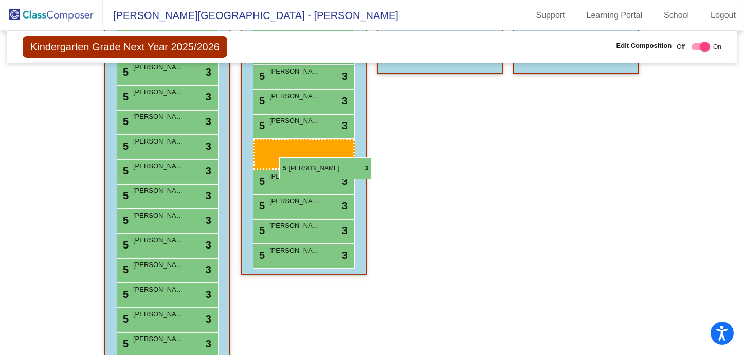
drag, startPoint x: 177, startPoint y: 328, endPoint x: 279, endPoint y: 157, distance: 198.4
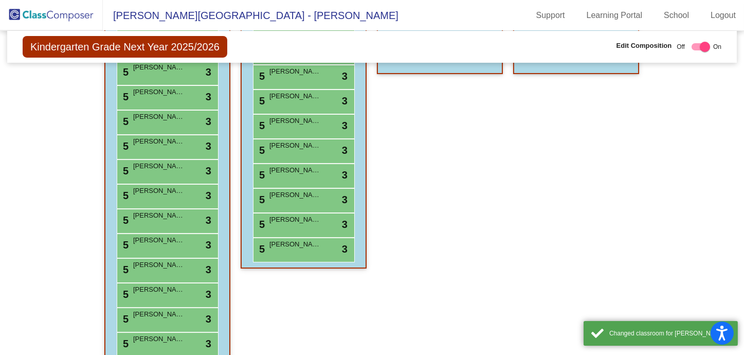
scroll to position [147, 0]
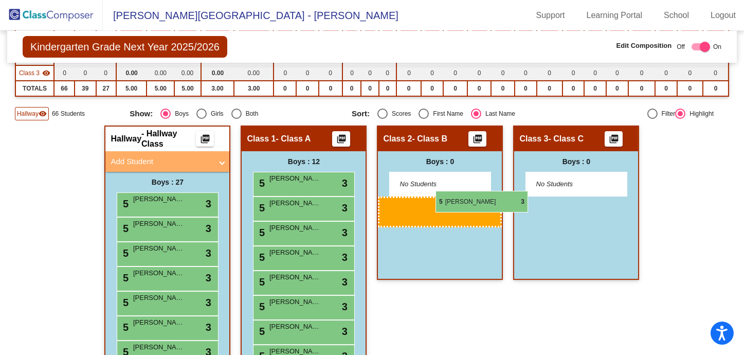
drag, startPoint x: 164, startPoint y: 254, endPoint x: 432, endPoint y: 192, distance: 275.2
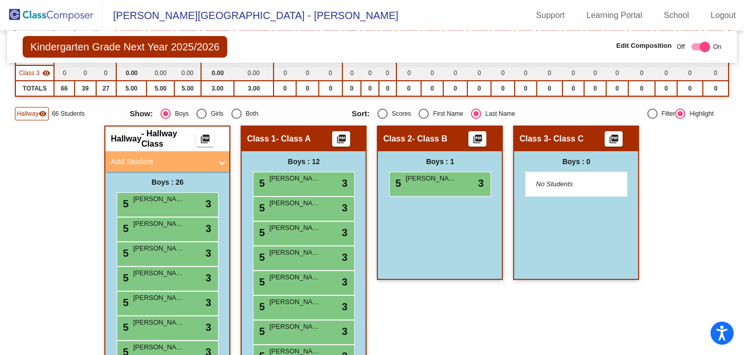
click at [203, 113] on div "Select an option" at bounding box center [202, 114] width 10 height 10
click at [202, 119] on input "Girls" at bounding box center [201, 119] width 1 height 1
radio input "true"
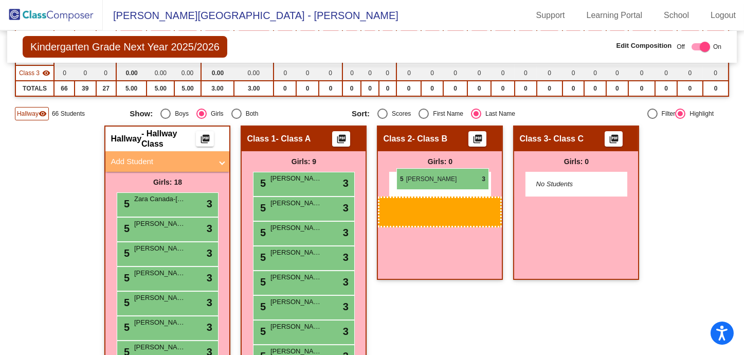
drag, startPoint x: 158, startPoint y: 196, endPoint x: 397, endPoint y: 168, distance: 239.8
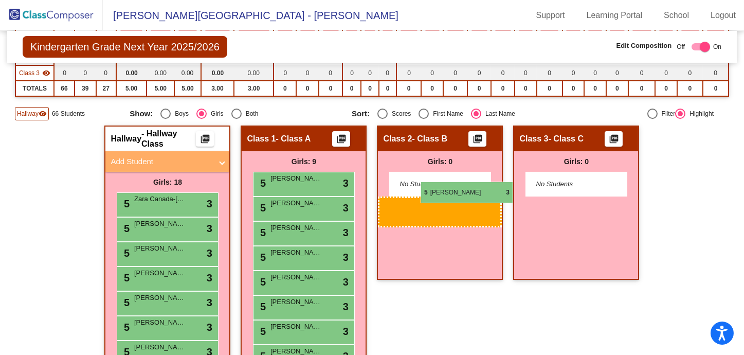
drag, startPoint x: 169, startPoint y: 197, endPoint x: 417, endPoint y: 179, distance: 248.1
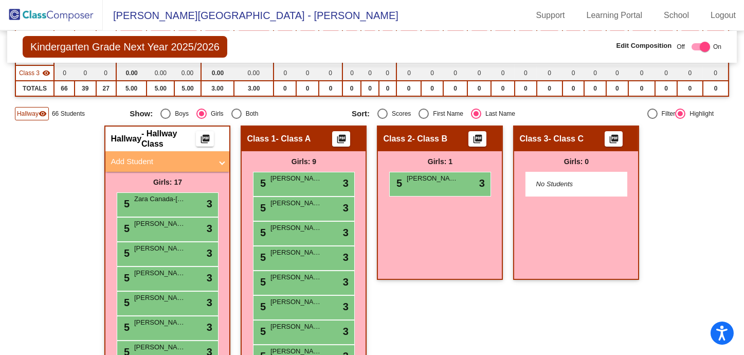
click at [166, 116] on div "Select an option" at bounding box center [166, 114] width 10 height 10
click at [166, 119] on input "Boys" at bounding box center [165, 119] width 1 height 1
radio input "true"
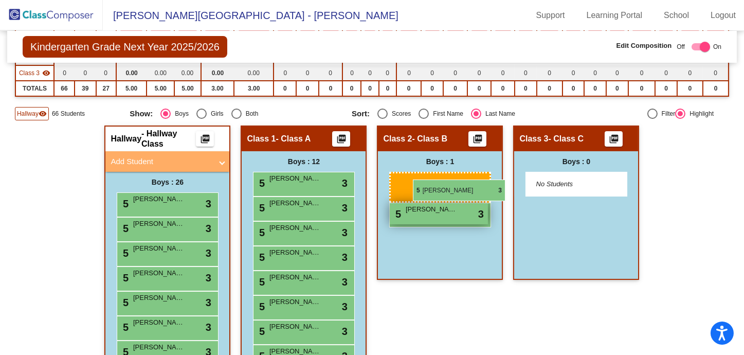
drag, startPoint x: 158, startPoint y: 248, endPoint x: 413, endPoint y: 180, distance: 263.3
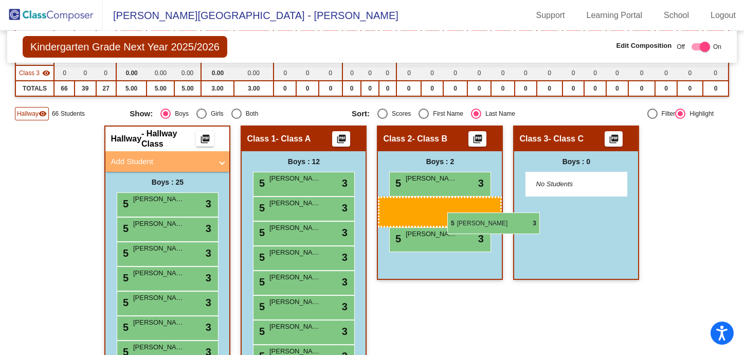
drag, startPoint x: 173, startPoint y: 246, endPoint x: 448, endPoint y: 212, distance: 276.8
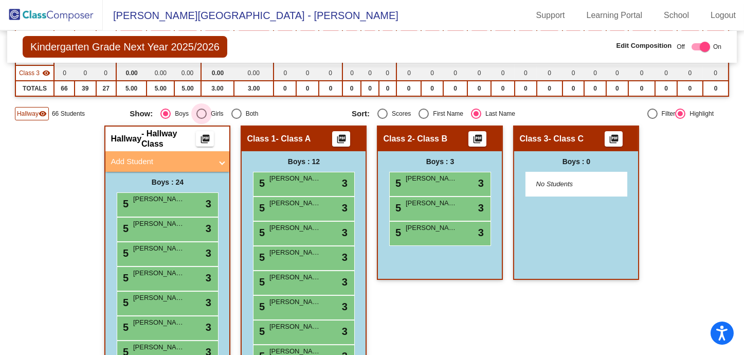
click at [197, 111] on div "Select an option" at bounding box center [202, 114] width 10 height 10
click at [201, 119] on input "Girls" at bounding box center [201, 119] width 1 height 1
radio input "true"
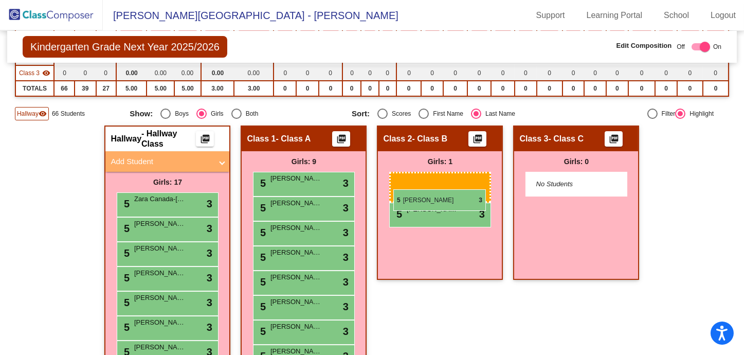
drag, startPoint x: 160, startPoint y: 271, endPoint x: 394, endPoint y: 189, distance: 247.5
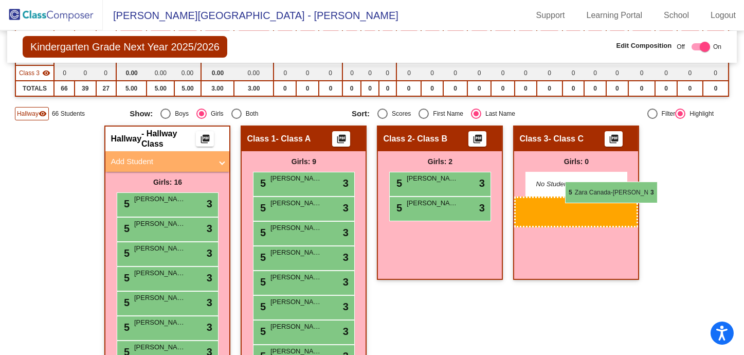
drag, startPoint x: 160, startPoint y: 197, endPoint x: 563, endPoint y: 181, distance: 403.7
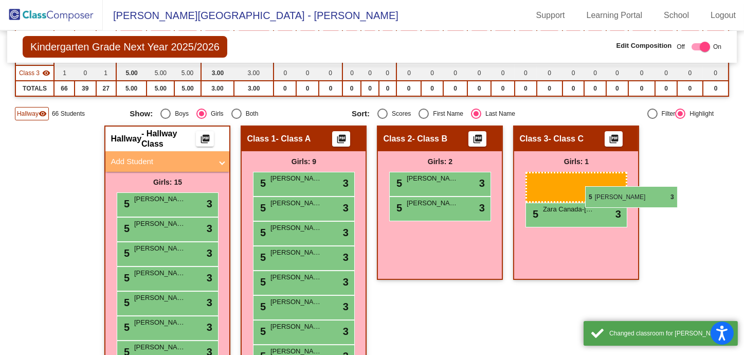
drag, startPoint x: 131, startPoint y: 200, endPoint x: 585, endPoint y: 186, distance: 455.0
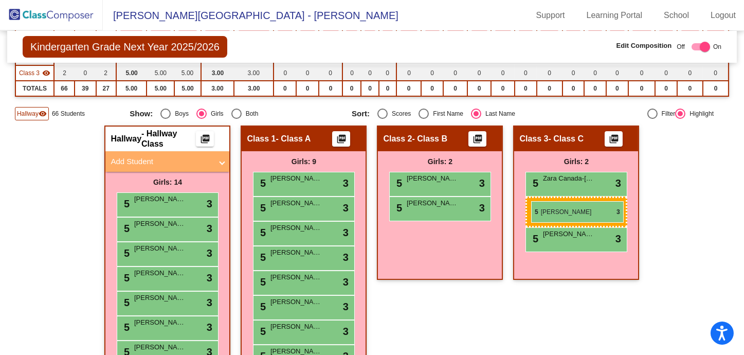
drag, startPoint x: 168, startPoint y: 204, endPoint x: 531, endPoint y: 201, distance: 363.8
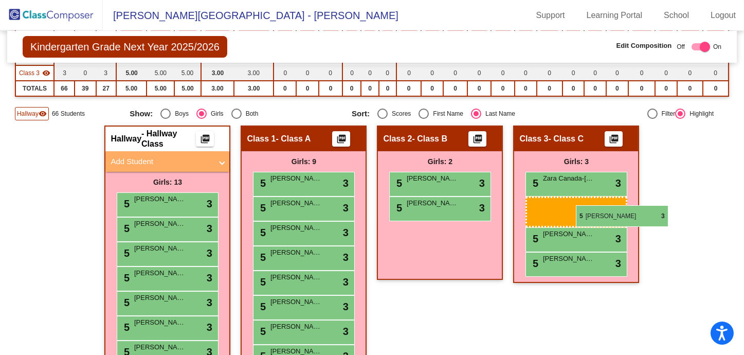
drag, startPoint x: 167, startPoint y: 205, endPoint x: 574, endPoint y: 206, distance: 407.0
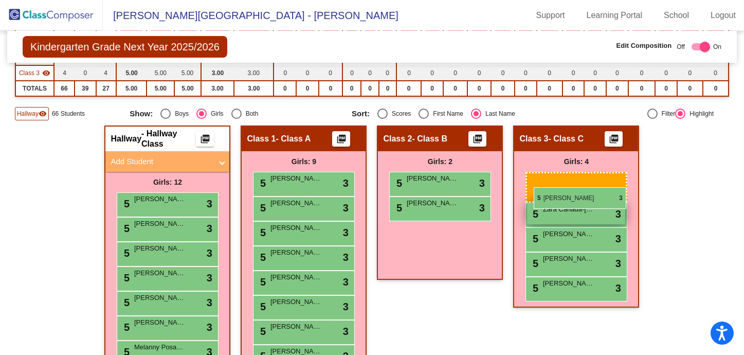
drag, startPoint x: 165, startPoint y: 199, endPoint x: 537, endPoint y: 186, distance: 372.2
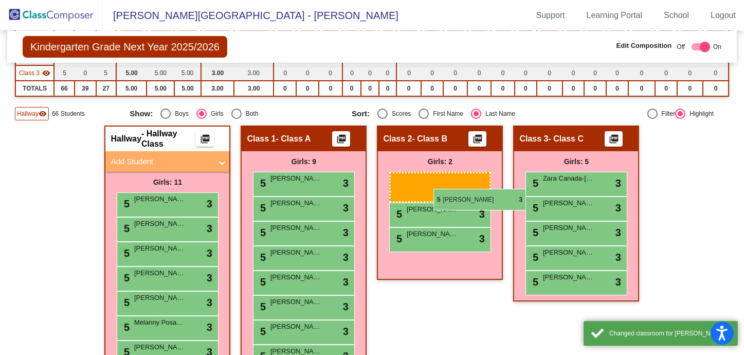
drag, startPoint x: 141, startPoint y: 197, endPoint x: 434, endPoint y: 189, distance: 292.9
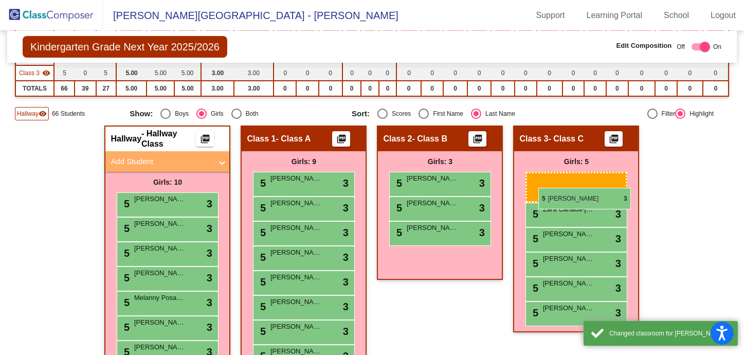
drag, startPoint x: 174, startPoint y: 196, endPoint x: 539, endPoint y: 188, distance: 364.9
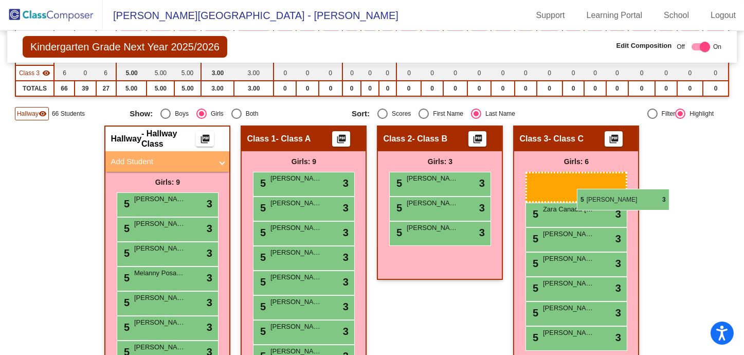
drag, startPoint x: 169, startPoint y: 199, endPoint x: 577, endPoint y: 189, distance: 408.1
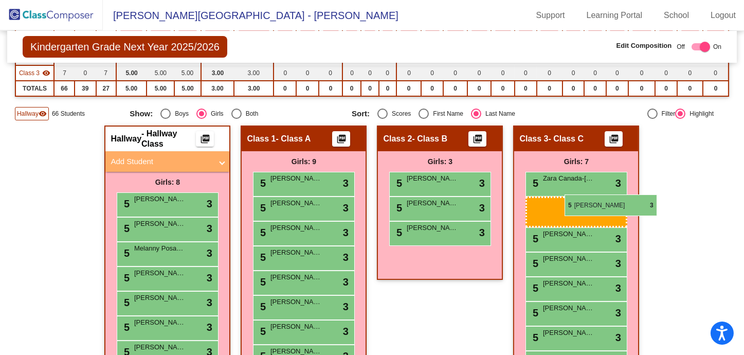
drag, startPoint x: 175, startPoint y: 201, endPoint x: 565, endPoint y: 194, distance: 389.5
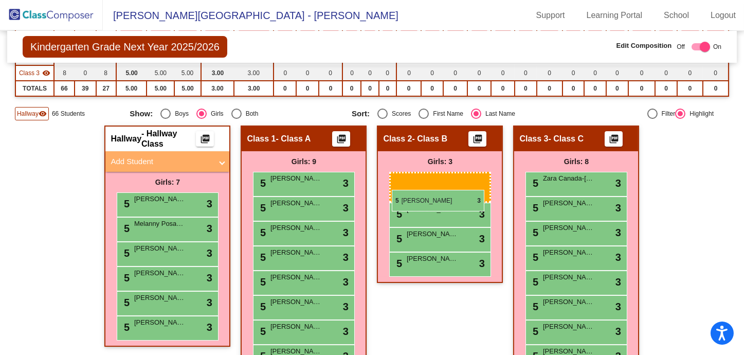
drag, startPoint x: 169, startPoint y: 207, endPoint x: 393, endPoint y: 190, distance: 224.5
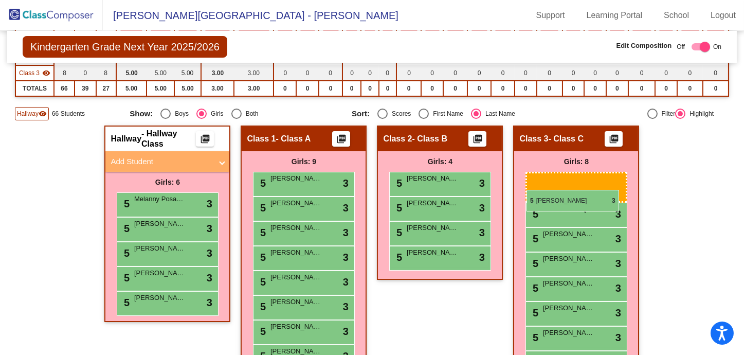
drag, startPoint x: 167, startPoint y: 201, endPoint x: 527, endPoint y: 190, distance: 360.3
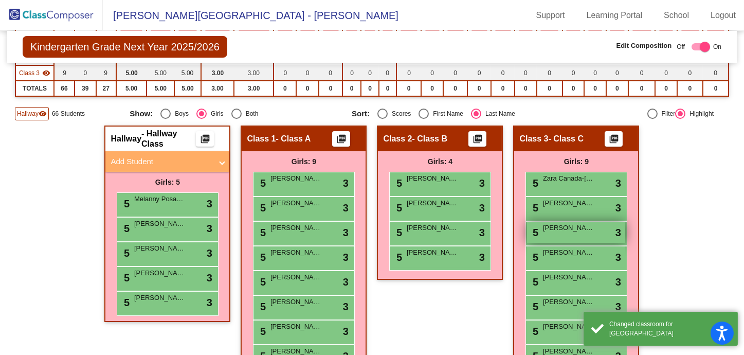
scroll to position [199, 0]
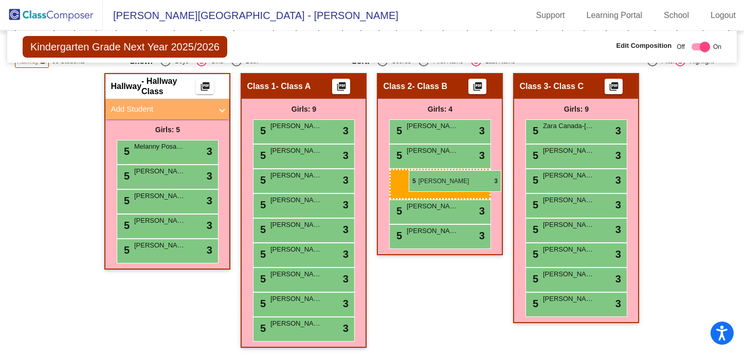
drag, startPoint x: 545, startPoint y: 328, endPoint x: 409, endPoint y: 170, distance: 208.7
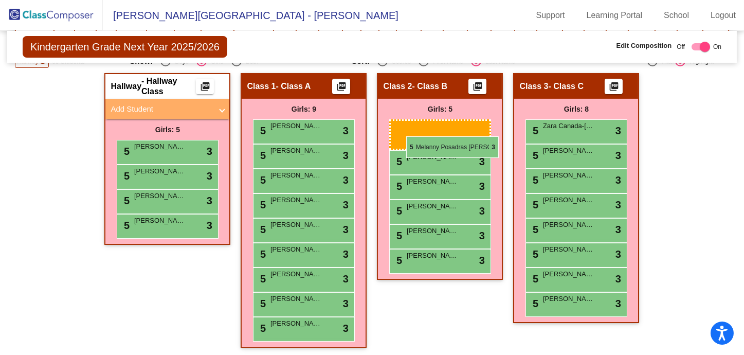
drag, startPoint x: 173, startPoint y: 149, endPoint x: 406, endPoint y: 136, distance: 233.4
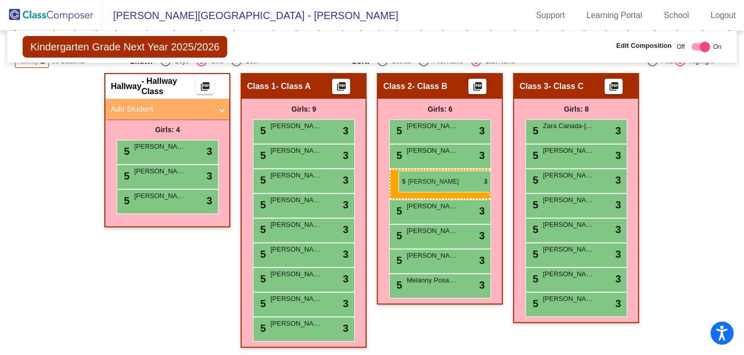
drag, startPoint x: 174, startPoint y: 170, endPoint x: 394, endPoint y: 172, distance: 219.7
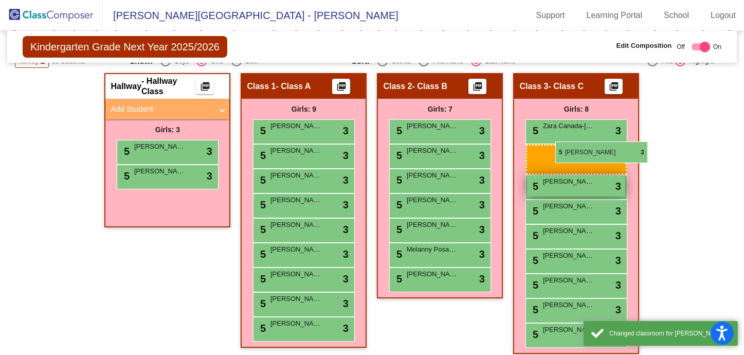
drag, startPoint x: 157, startPoint y: 148, endPoint x: 556, endPoint y: 142, distance: 398.8
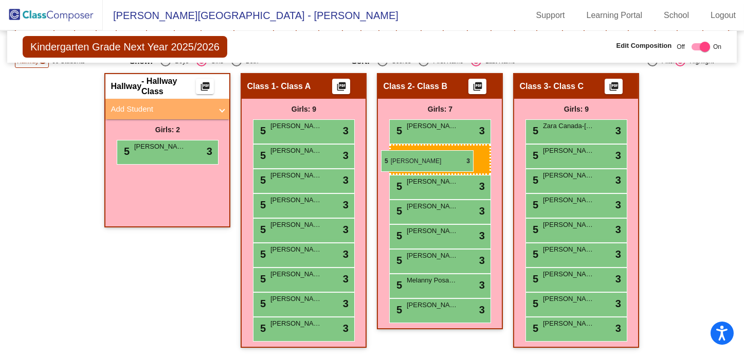
drag, startPoint x: 182, startPoint y: 150, endPoint x: 381, endPoint y: 150, distance: 199.1
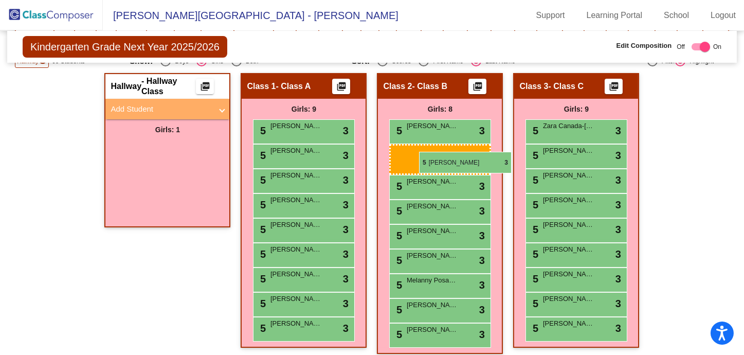
drag, startPoint x: 149, startPoint y: 148, endPoint x: 419, endPoint y: 152, distance: 270.1
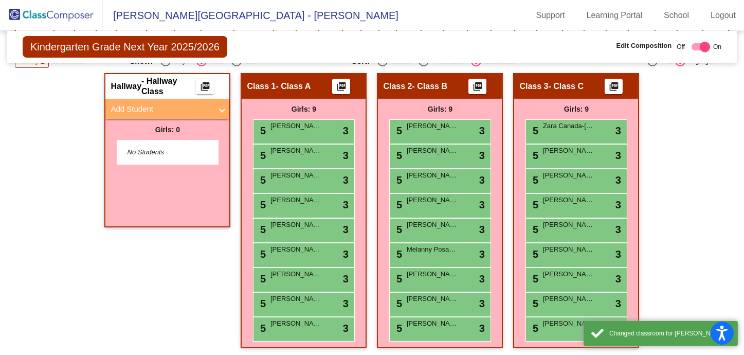
scroll to position [0, 0]
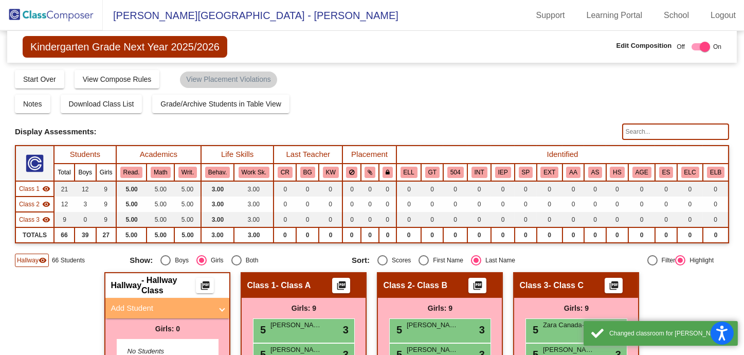
click at [172, 257] on div "Boys" at bounding box center [180, 260] width 18 height 9
click at [166, 265] on input "Boys" at bounding box center [165, 265] width 1 height 1
radio input "true"
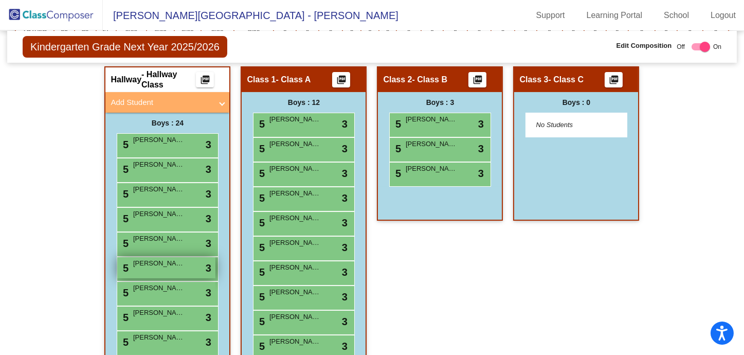
scroll to position [137, 0]
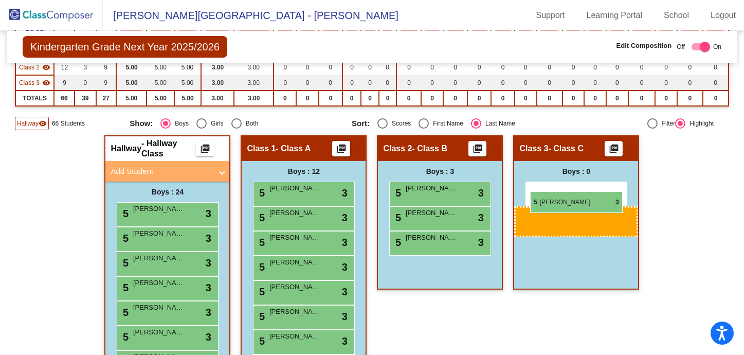
drag, startPoint x: 175, startPoint y: 209, endPoint x: 530, endPoint y: 191, distance: 354.9
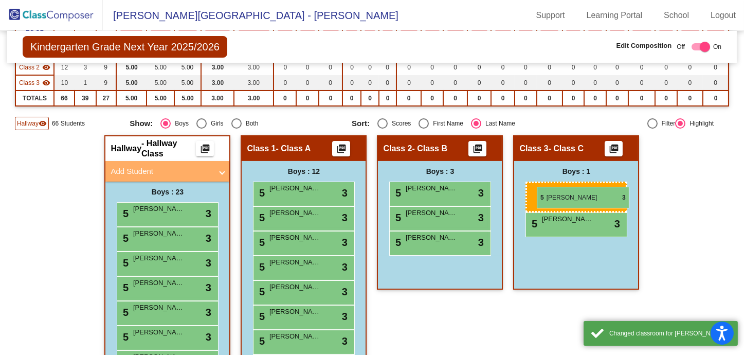
drag, startPoint x: 176, startPoint y: 213, endPoint x: 537, endPoint y: 187, distance: 362.1
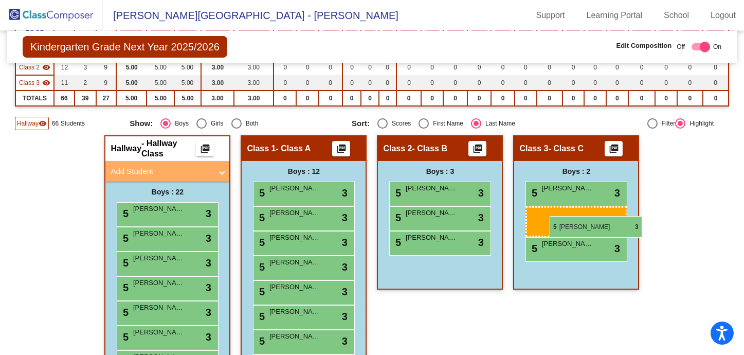
drag, startPoint x: 158, startPoint y: 210, endPoint x: 550, endPoint y: 216, distance: 391.6
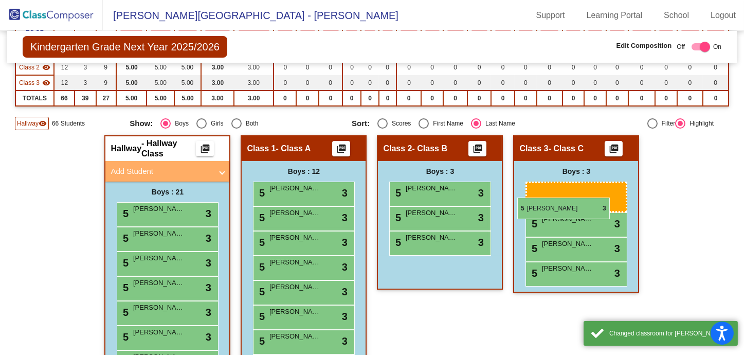
drag, startPoint x: 166, startPoint y: 214, endPoint x: 521, endPoint y: 198, distance: 355.4
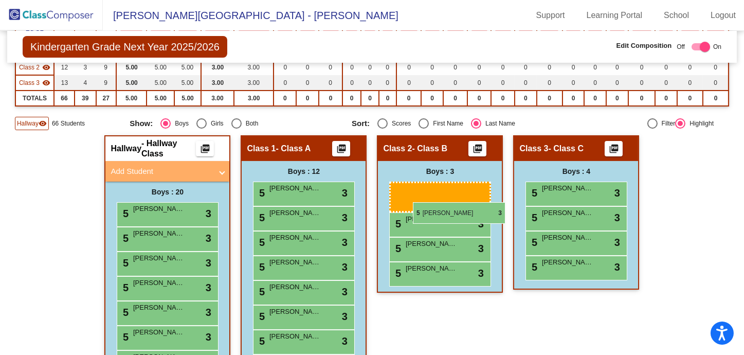
drag, startPoint x: 166, startPoint y: 209, endPoint x: 413, endPoint y: 202, distance: 247.0
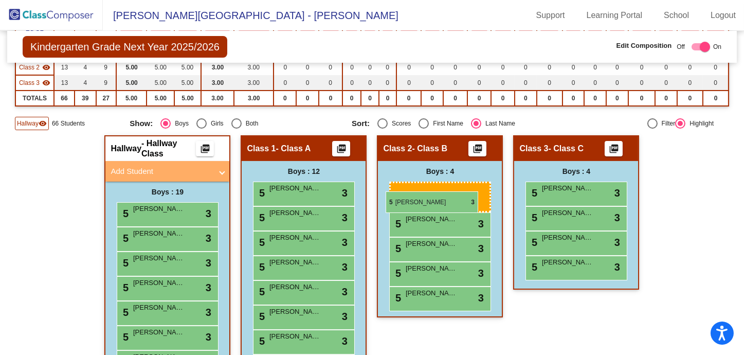
drag, startPoint x: 151, startPoint y: 205, endPoint x: 393, endPoint y: 190, distance: 242.3
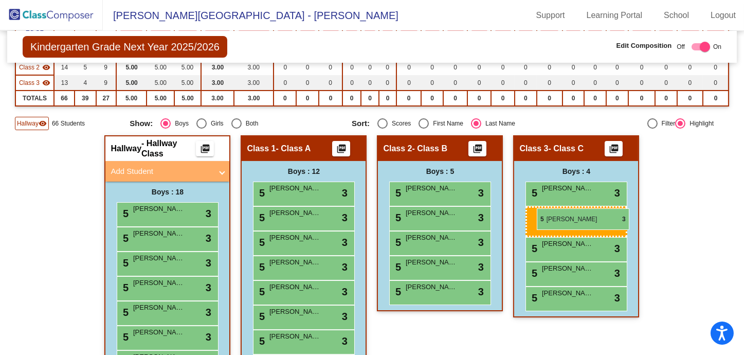
drag, startPoint x: 158, startPoint y: 214, endPoint x: 539, endPoint y: 208, distance: 380.2
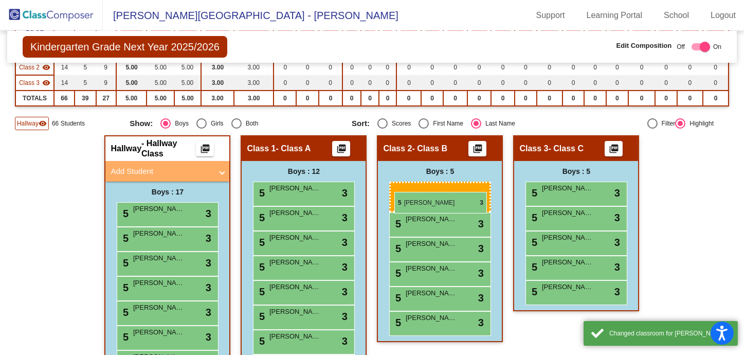
drag, startPoint x: 164, startPoint y: 212, endPoint x: 396, endPoint y: 192, distance: 232.4
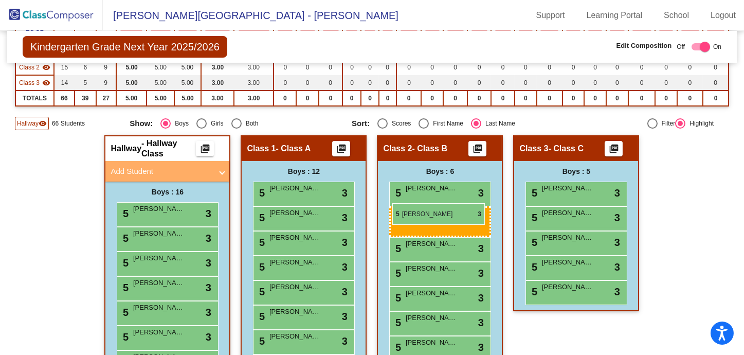
drag, startPoint x: 153, startPoint y: 214, endPoint x: 393, endPoint y: 203, distance: 239.5
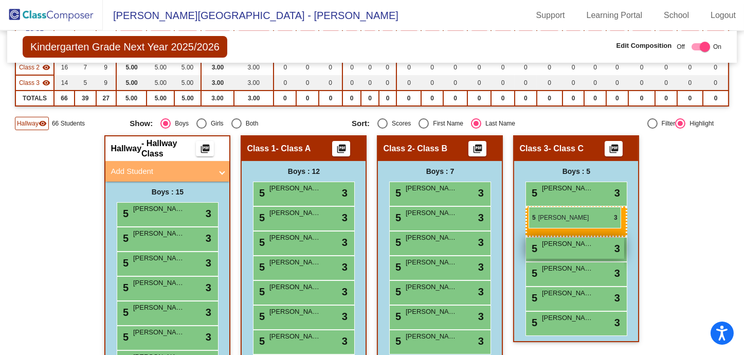
drag, startPoint x: 170, startPoint y: 207, endPoint x: 531, endPoint y: 207, distance: 361.2
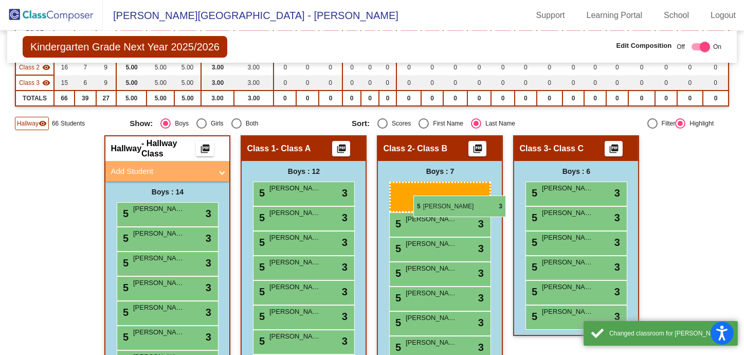
drag, startPoint x: 166, startPoint y: 207, endPoint x: 414, endPoint y: 196, distance: 248.2
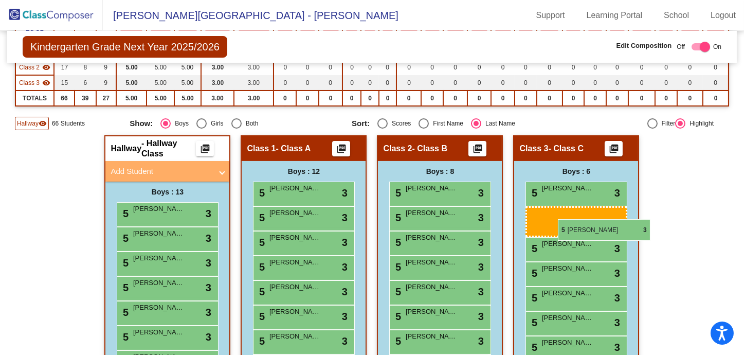
drag, startPoint x: 148, startPoint y: 207, endPoint x: 558, endPoint y: 219, distance: 410.7
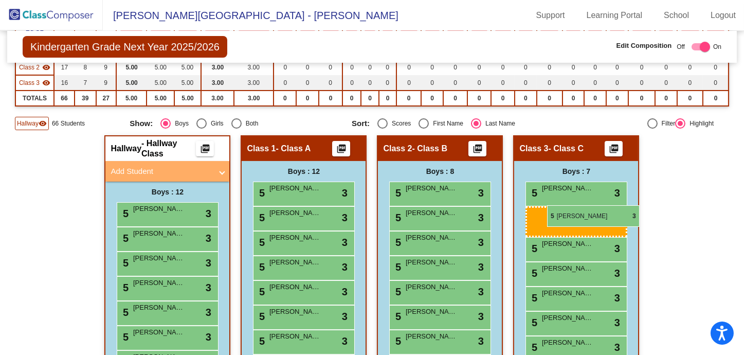
drag, startPoint x: 164, startPoint y: 208, endPoint x: 547, endPoint y: 205, distance: 383.8
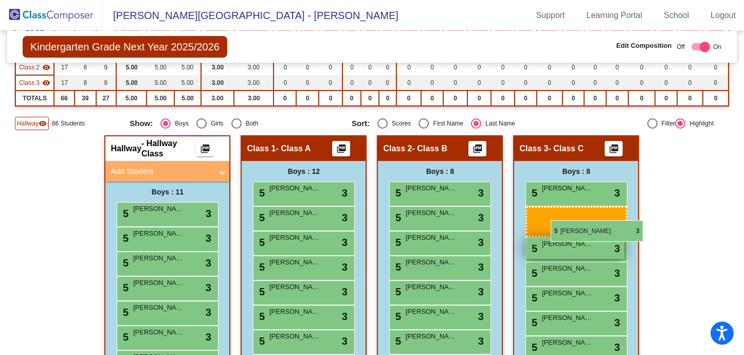
drag, startPoint x: 153, startPoint y: 215, endPoint x: 551, endPoint y: 221, distance: 397.7
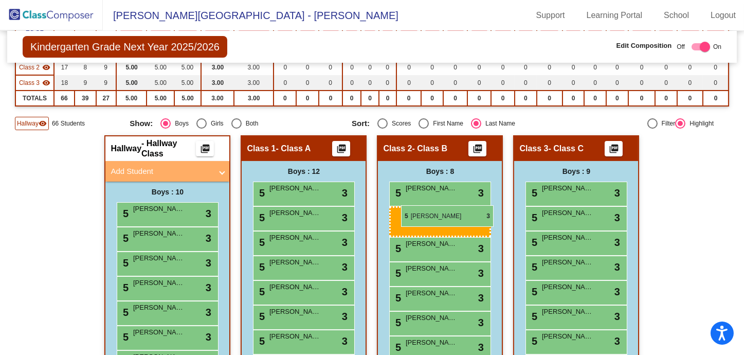
drag, startPoint x: 152, startPoint y: 213, endPoint x: 401, endPoint y: 205, distance: 249.1
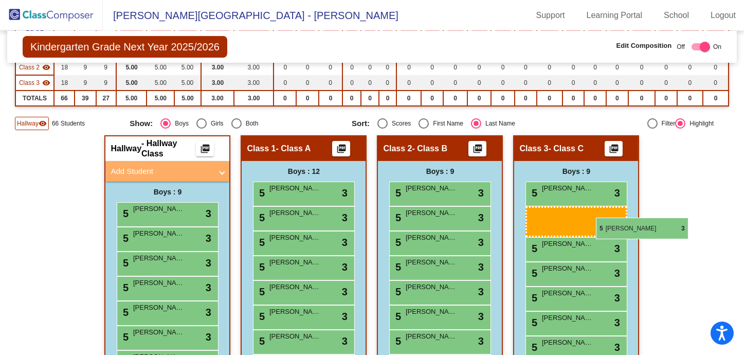
drag, startPoint x: 150, startPoint y: 201, endPoint x: 596, endPoint y: 218, distance: 446.9
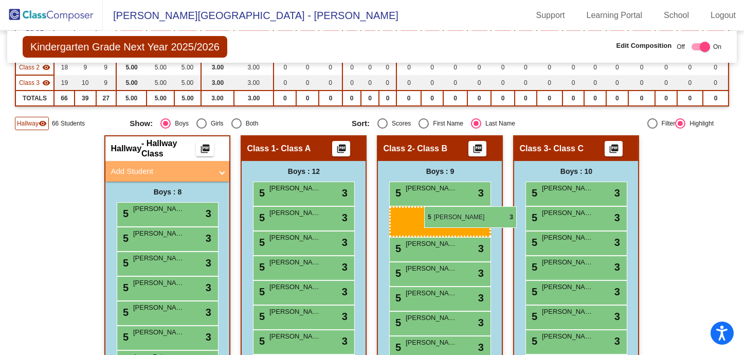
drag, startPoint x: 159, startPoint y: 209, endPoint x: 424, endPoint y: 206, distance: 265.5
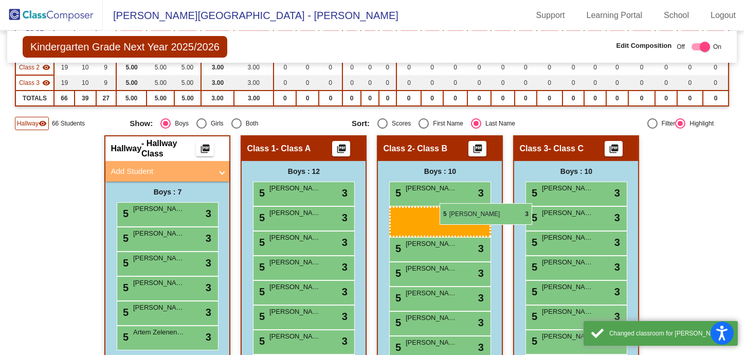
drag, startPoint x: 168, startPoint y: 208, endPoint x: 440, endPoint y: 203, distance: 272.2
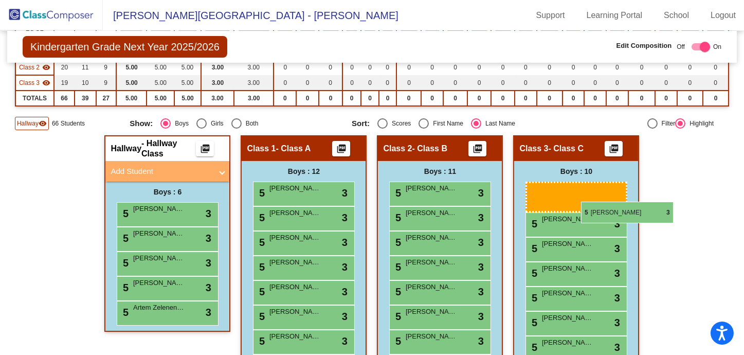
drag, startPoint x: 174, startPoint y: 210, endPoint x: 581, endPoint y: 202, distance: 407.6
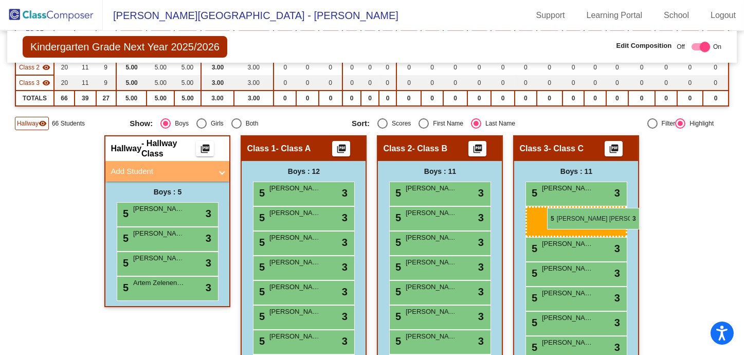
drag, startPoint x: 145, startPoint y: 207, endPoint x: 547, endPoint y: 208, distance: 402.3
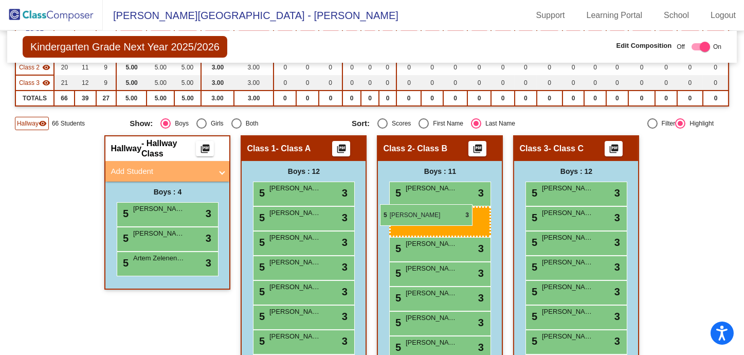
drag, startPoint x: 133, startPoint y: 212, endPoint x: 380, endPoint y: 204, distance: 247.1
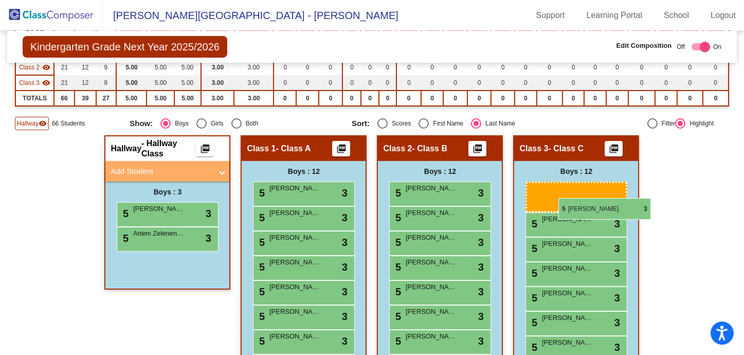
drag, startPoint x: 168, startPoint y: 205, endPoint x: 559, endPoint y: 198, distance: 391.1
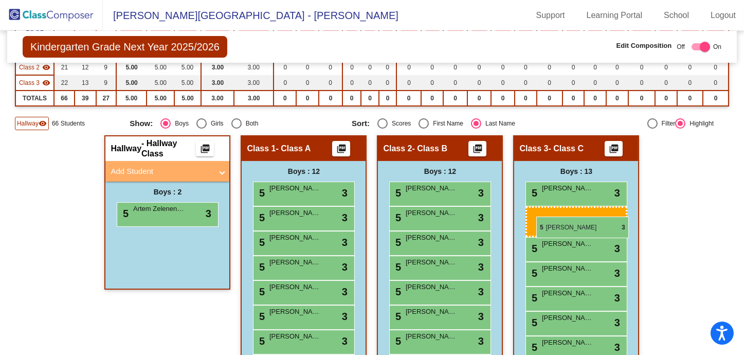
drag, startPoint x: 164, startPoint y: 215, endPoint x: 537, endPoint y: 217, distance: 373.0
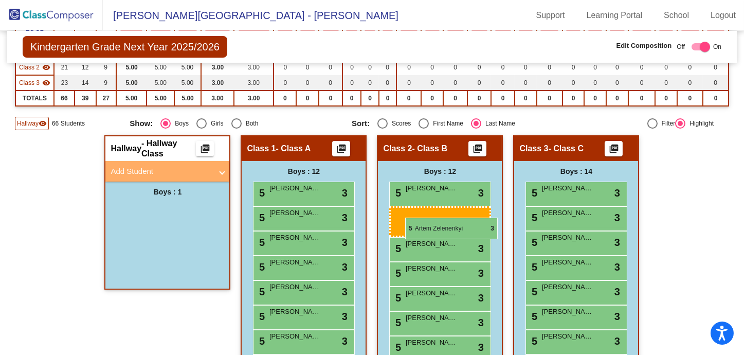
drag, startPoint x: 157, startPoint y: 216, endPoint x: 405, endPoint y: 218, distance: 248.5
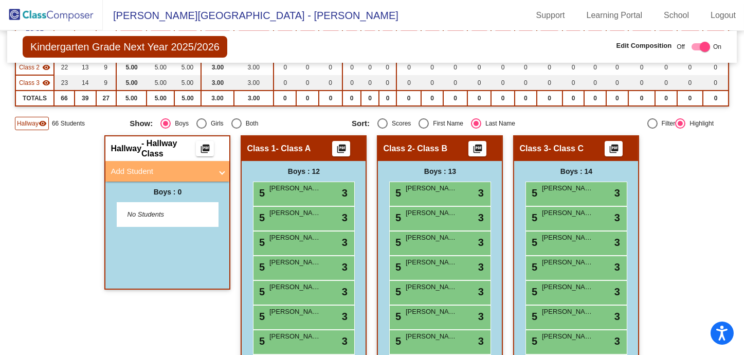
scroll to position [0, 0]
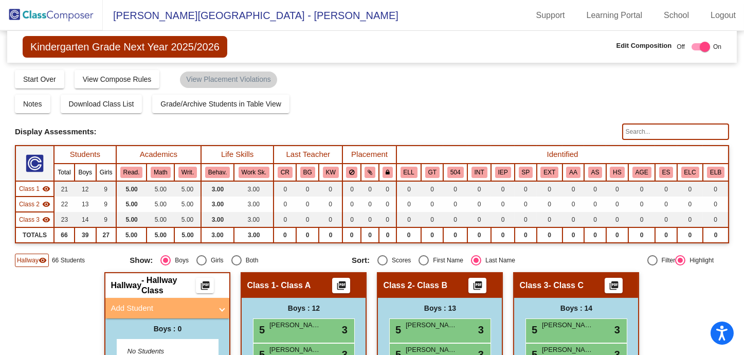
click at [288, 287] on span "- Class A" at bounding box center [293, 285] width 35 height 10
click at [701, 46] on div at bounding box center [705, 47] width 10 height 10
checkbox input "false"
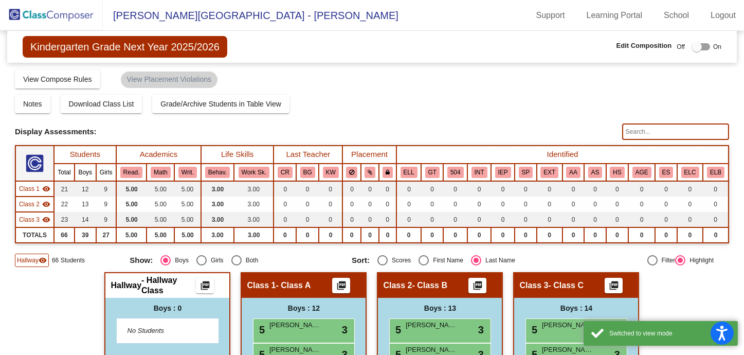
click at [278, 282] on span "- Class A" at bounding box center [293, 285] width 35 height 10
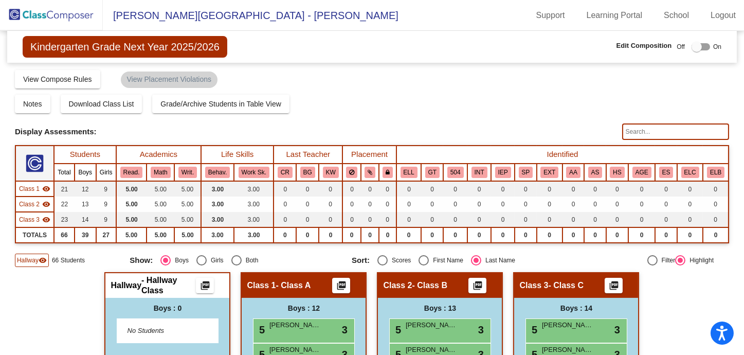
click at [148, 19] on span "[PERSON_NAME][GEOGRAPHIC_DATA] - [PERSON_NAME]" at bounding box center [251, 15] width 296 height 16
click at [102, 40] on span "Kindergarten Grade Next Year 2025/2026" at bounding box center [125, 47] width 205 height 22
click at [152, 12] on span "[PERSON_NAME][GEOGRAPHIC_DATA] - [PERSON_NAME]" at bounding box center [251, 15] width 296 height 16
click at [70, 13] on img at bounding box center [51, 15] width 103 height 30
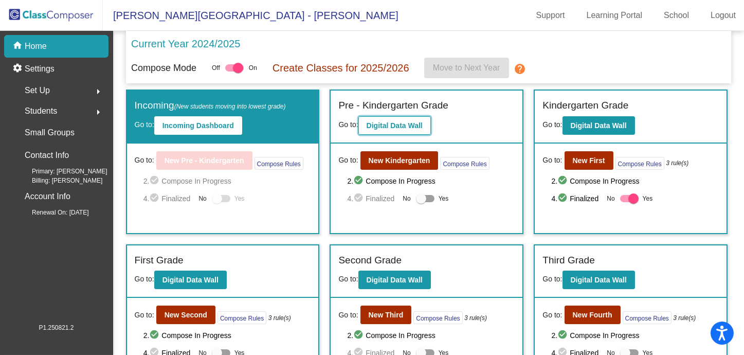
click at [405, 121] on b "Digital Data Wall" at bounding box center [395, 125] width 56 height 8
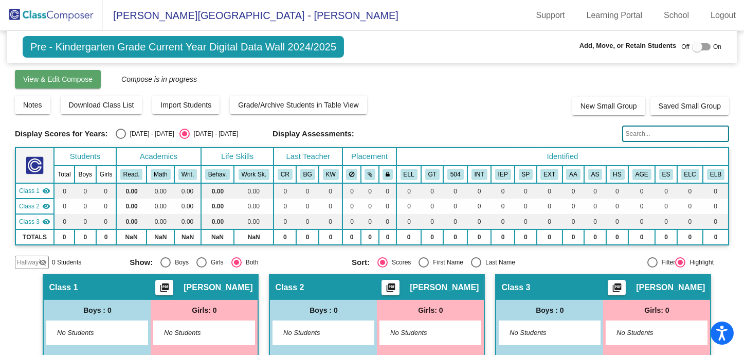
click at [94, 81] on button "View & Edit Compose" at bounding box center [58, 79] width 86 height 19
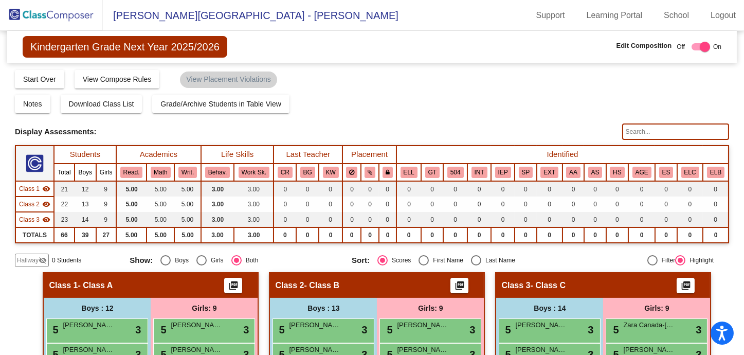
scroll to position [137, 0]
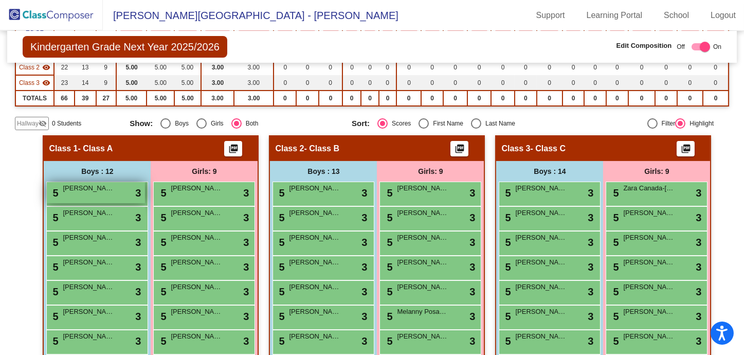
click at [84, 194] on div "5 [PERSON_NAME] lock do_not_disturb_alt 3" at bounding box center [96, 192] width 98 height 21
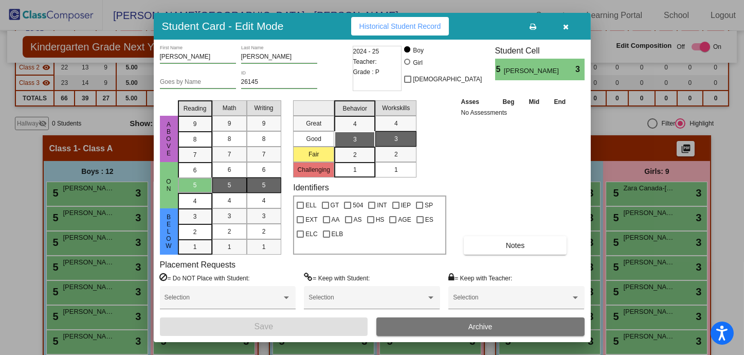
click at [567, 29] on icon "button" at bounding box center [566, 26] width 6 height 7
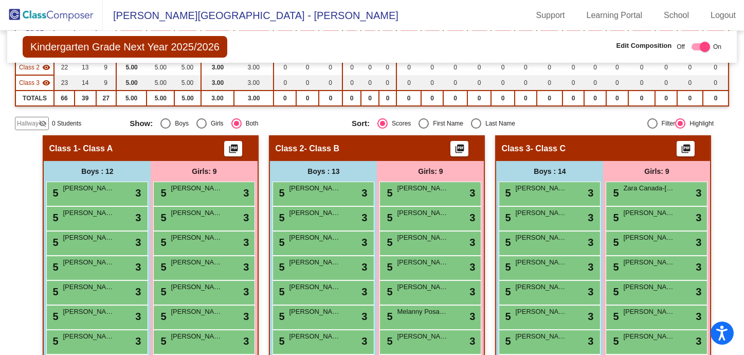
click at [134, 149] on div "Class 1 - Class A picture_as_pdf" at bounding box center [151, 148] width 214 height 25
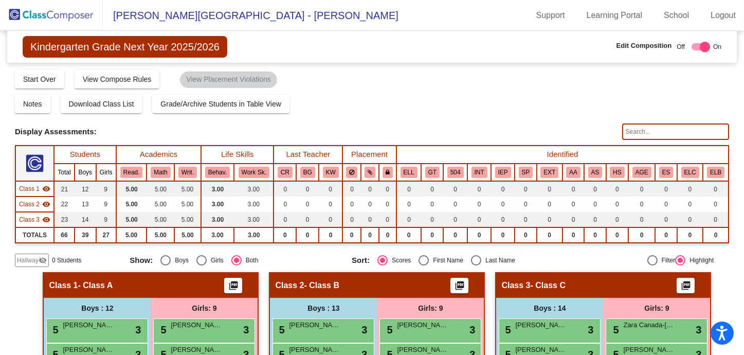
click at [77, 15] on img at bounding box center [51, 15] width 103 height 30
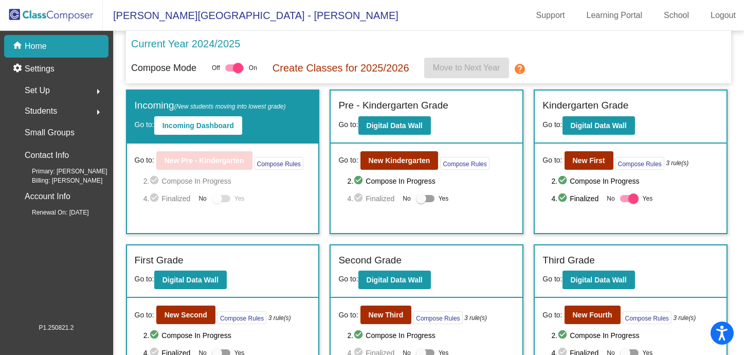
click at [58, 97] on div "Set Up arrow_right" at bounding box center [59, 90] width 98 height 21
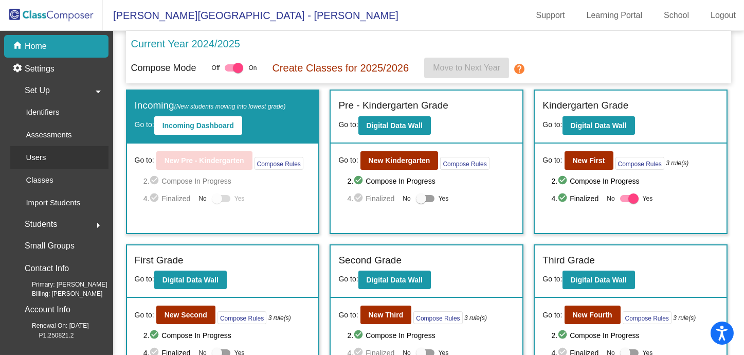
click at [66, 163] on link "Users" at bounding box center [59, 157] width 98 height 23
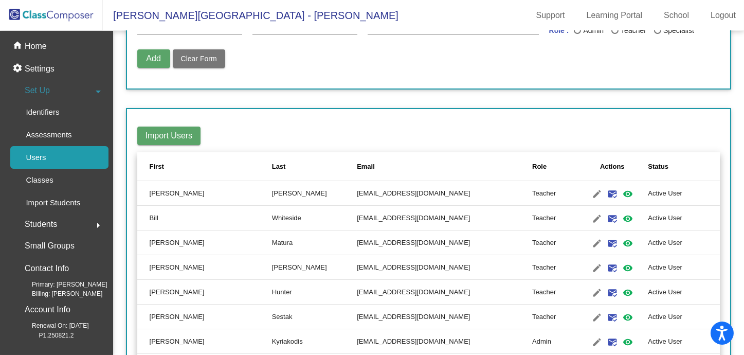
scroll to position [137, 0]
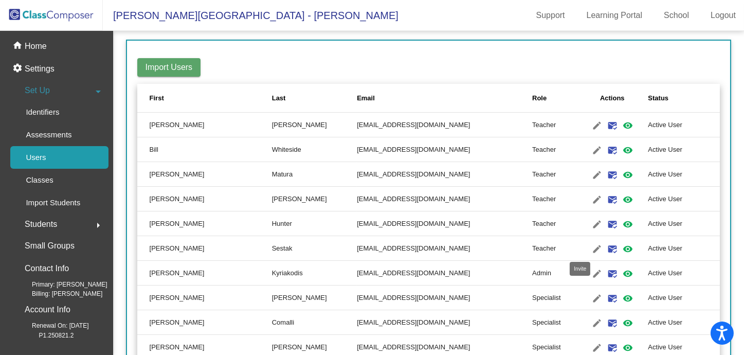
click at [607, 245] on mat-icon "mark_email_read" at bounding box center [613, 249] width 12 height 12
click at [607, 297] on mat-icon "mark_email_read" at bounding box center [613, 298] width 12 height 12
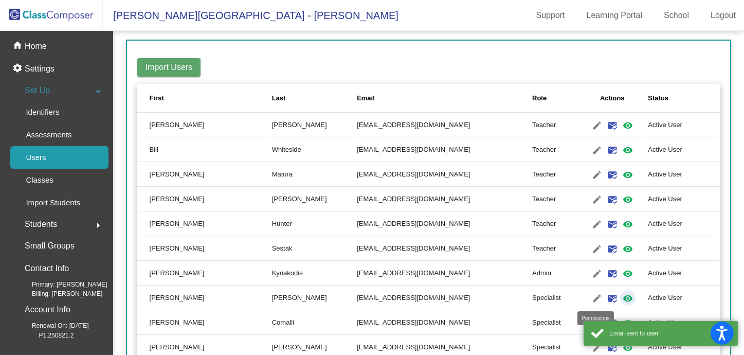
click at [622, 296] on mat-icon "visibility" at bounding box center [628, 298] width 12 height 12
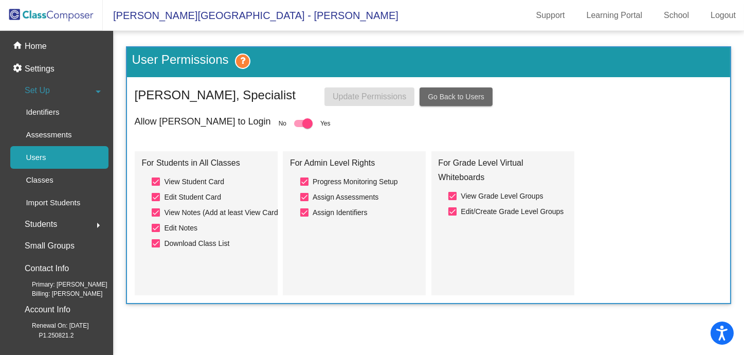
click at [466, 102] on button "Go Back to Users" at bounding box center [456, 96] width 73 height 19
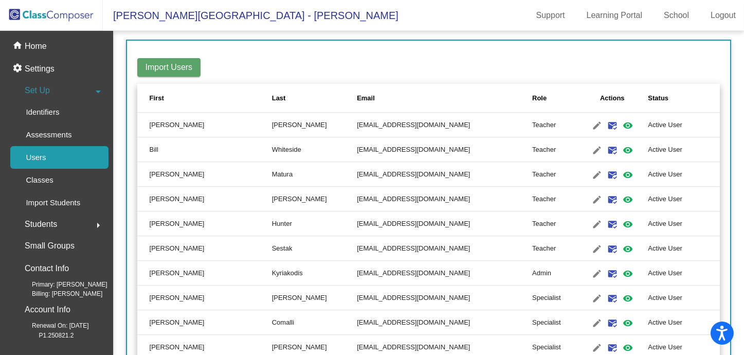
scroll to position [274, 0]
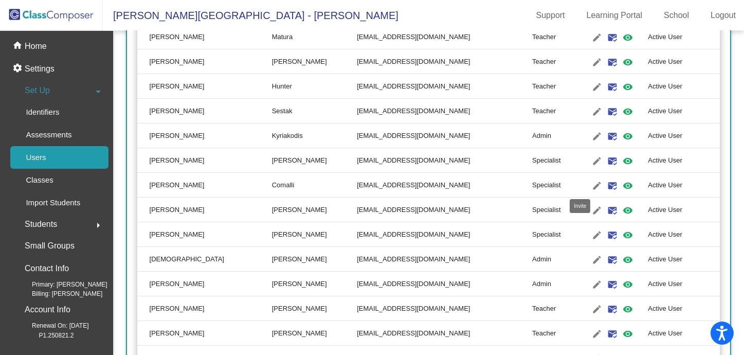
click at [607, 181] on mat-icon "mark_email_read" at bounding box center [613, 186] width 12 height 12
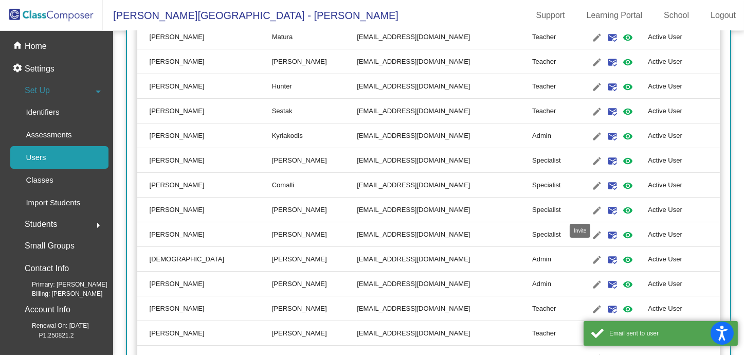
click at [607, 210] on mat-icon "mark_email_read" at bounding box center [613, 210] width 12 height 12
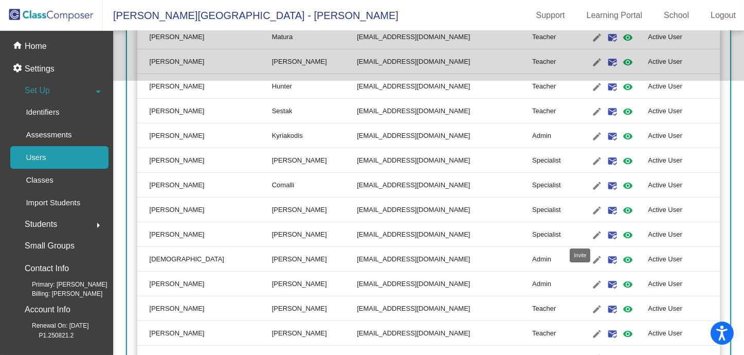
click at [607, 237] on mat-icon "mark_email_read" at bounding box center [613, 235] width 12 height 12
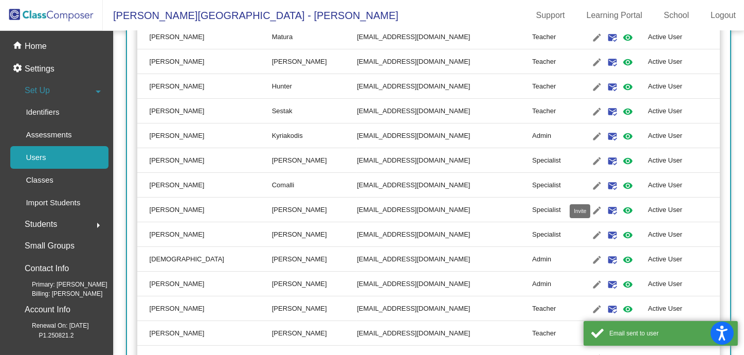
scroll to position [343, 0]
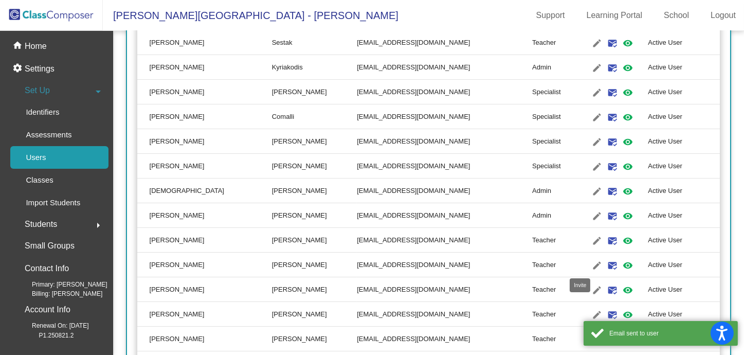
click at [607, 267] on mat-icon "mark_email_read" at bounding box center [613, 265] width 12 height 12
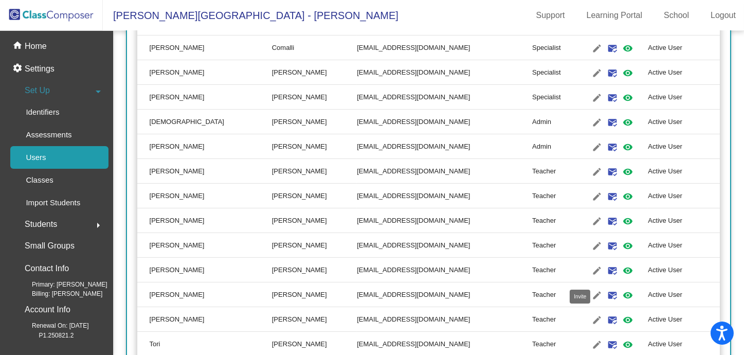
click at [607, 320] on mat-icon "mark_email_read" at bounding box center [613, 320] width 12 height 12
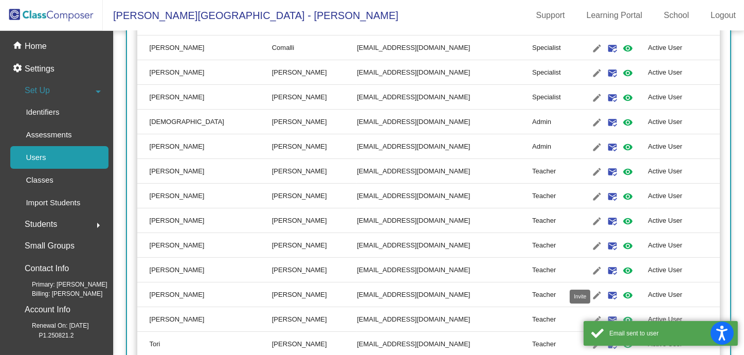
scroll to position [480, 0]
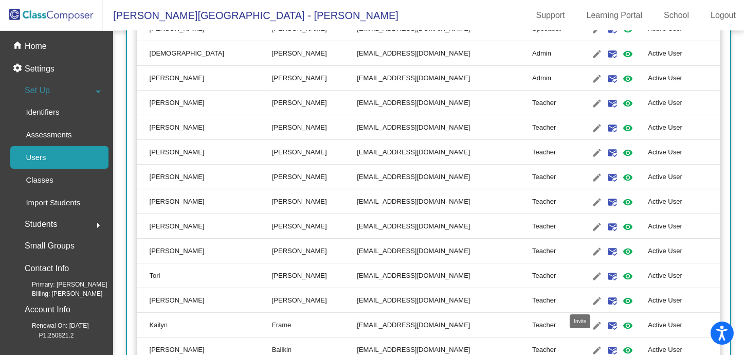
click at [607, 298] on mat-icon "mark_email_read" at bounding box center [613, 301] width 12 height 12
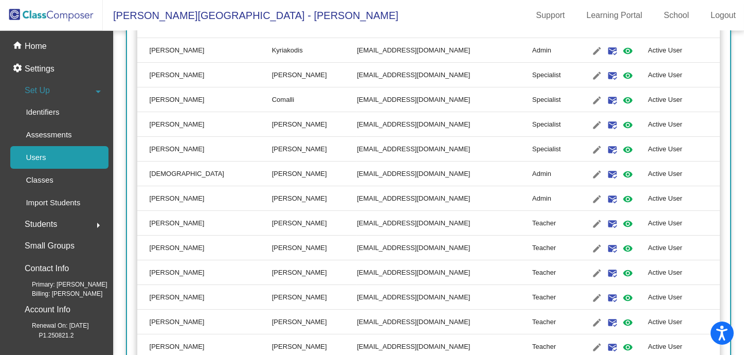
scroll to position [0, 0]
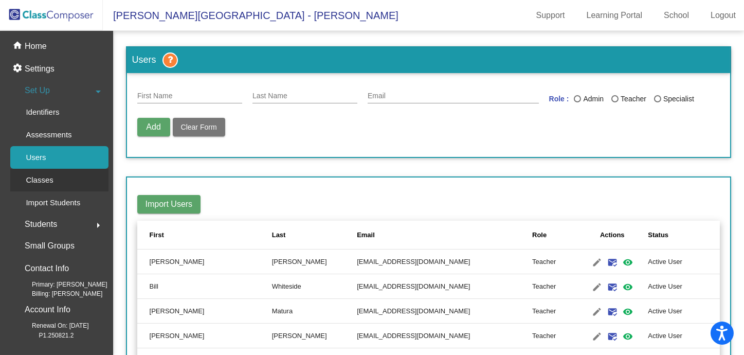
click at [75, 174] on link "Classes" at bounding box center [59, 180] width 98 height 23
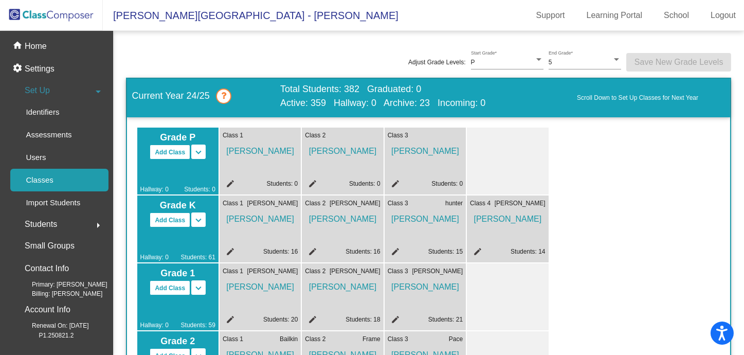
click at [225, 98] on icon at bounding box center [223, 95] width 15 height 15
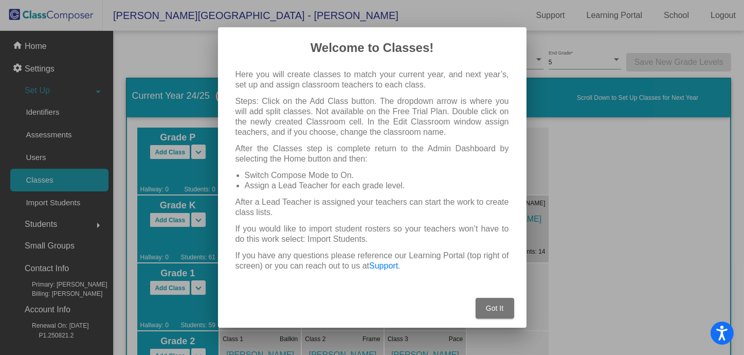
click at [503, 306] on span "Got It" at bounding box center [494, 308] width 17 height 8
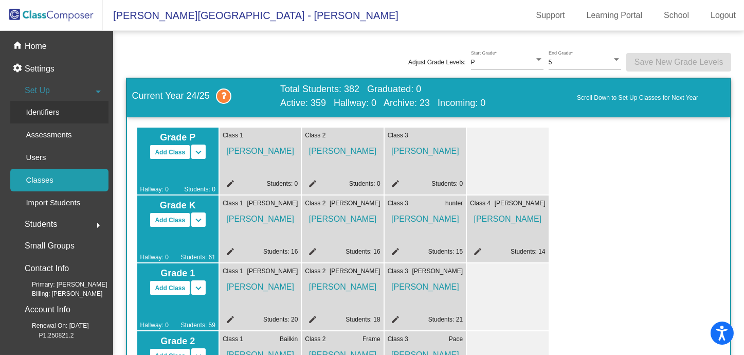
click at [77, 108] on link "Identifiers" at bounding box center [59, 112] width 98 height 23
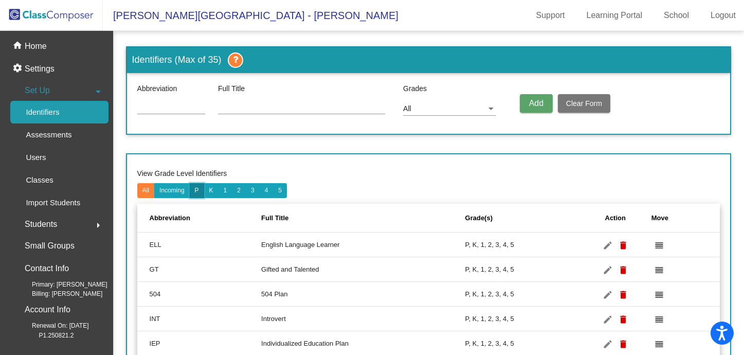
click at [194, 188] on button "P" at bounding box center [197, 190] width 14 height 15
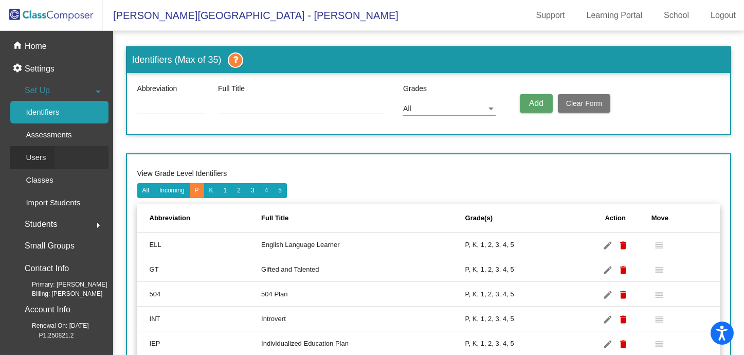
click at [72, 153] on link "Users" at bounding box center [59, 157] width 98 height 23
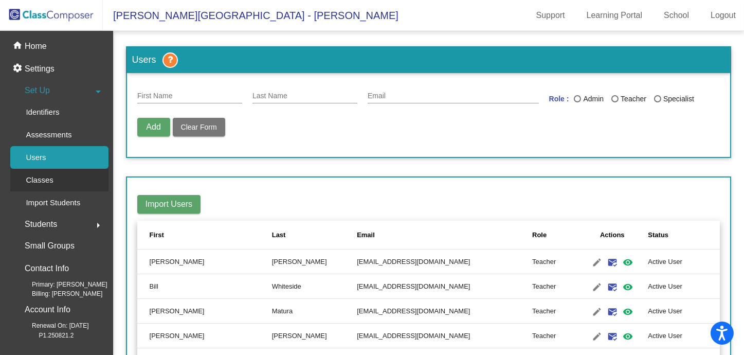
click at [79, 183] on link "Classes" at bounding box center [59, 180] width 98 height 23
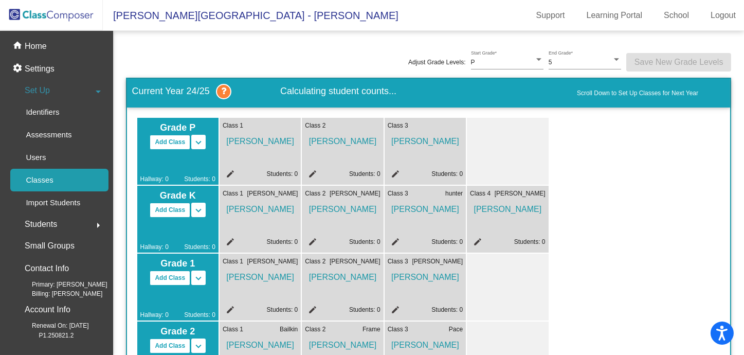
scroll to position [68, 0]
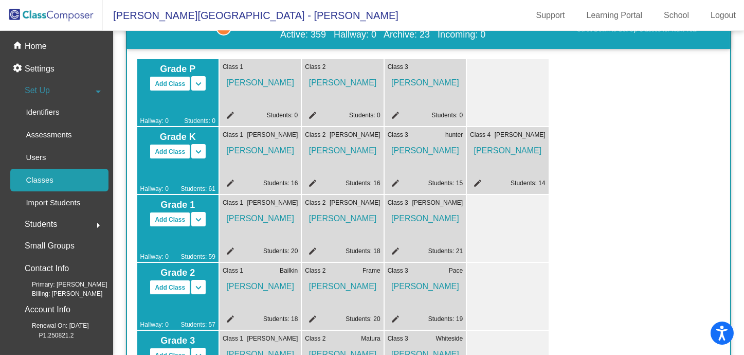
click at [234, 95] on div "Class 1 [PERSON_NAME] edit Students: 0" at bounding box center [260, 92] width 81 height 67
click at [65, 221] on div "Students arrow_right" at bounding box center [59, 224] width 98 height 21
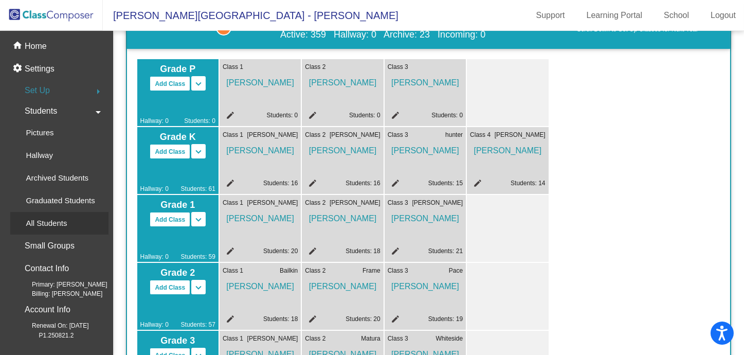
click at [88, 223] on link "All Students" at bounding box center [59, 223] width 98 height 23
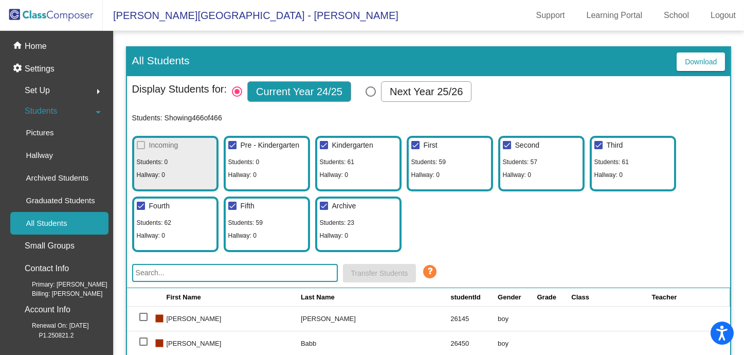
click at [368, 90] on div "Select Columns" at bounding box center [371, 91] width 10 height 10
click at [370, 97] on input "Next Year 25/26" at bounding box center [370, 97] width 1 height 1
radio input "true"
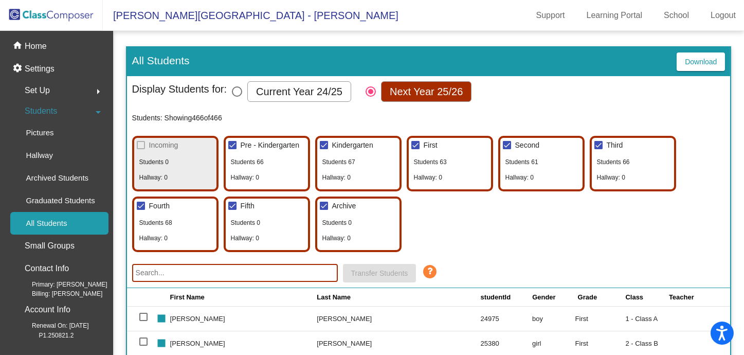
drag, startPoint x: 414, startPoint y: 143, endPoint x: 439, endPoint y: 143, distance: 25.2
click at [414, 143] on div at bounding box center [416, 145] width 8 height 8
click at [415, 149] on input "First" at bounding box center [415, 149] width 1 height 1
checkbox input "false"
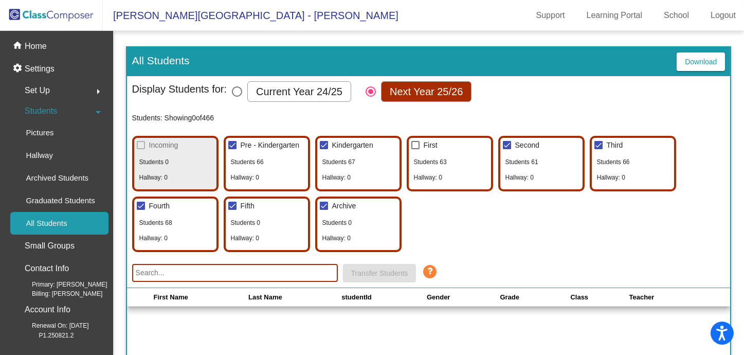
click at [509, 146] on div at bounding box center [507, 145] width 8 height 8
click at [507, 149] on input "Second" at bounding box center [507, 149] width 1 height 1
checkbox input "false"
click at [600, 141] on div at bounding box center [599, 145] width 8 height 8
click at [599, 149] on input "Third" at bounding box center [598, 149] width 1 height 1
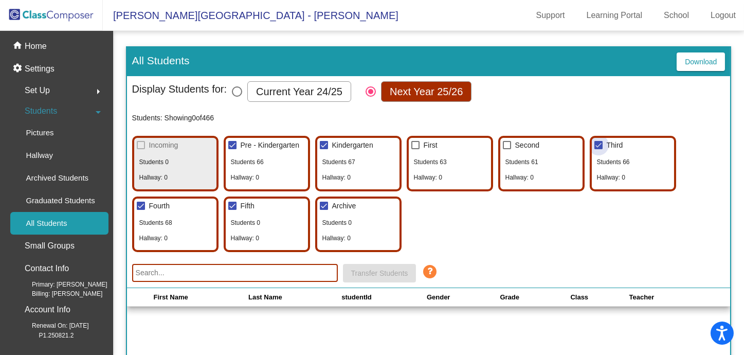
checkbox input "false"
click at [244, 91] on label "Current Year 24/25" at bounding box center [291, 91] width 119 height 21
click at [237, 97] on input "Current Year 24/25" at bounding box center [237, 97] width 1 height 1
radio input "true"
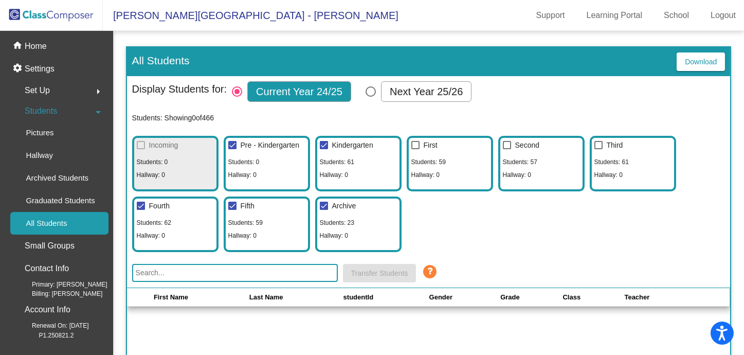
click at [323, 207] on div at bounding box center [324, 206] width 8 height 8
click at [324, 210] on input "Archive" at bounding box center [324, 210] width 1 height 1
checkbox input "false"
click at [230, 203] on div at bounding box center [232, 206] width 8 height 8
click at [232, 210] on input "Fifth" at bounding box center [232, 210] width 1 height 1
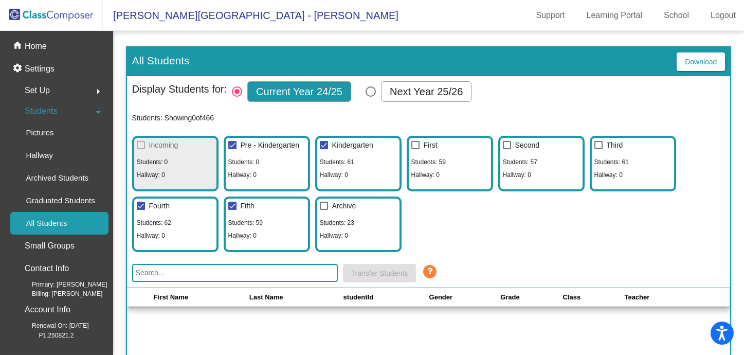
checkbox input "false"
click at [143, 203] on div at bounding box center [141, 206] width 8 height 8
click at [141, 210] on input "Fourth" at bounding box center [140, 210] width 1 height 1
checkbox input "false"
click at [265, 170] on div "Pre - Kindergarten Students: 0 Hallway: 0" at bounding box center [267, 164] width 86 height 56
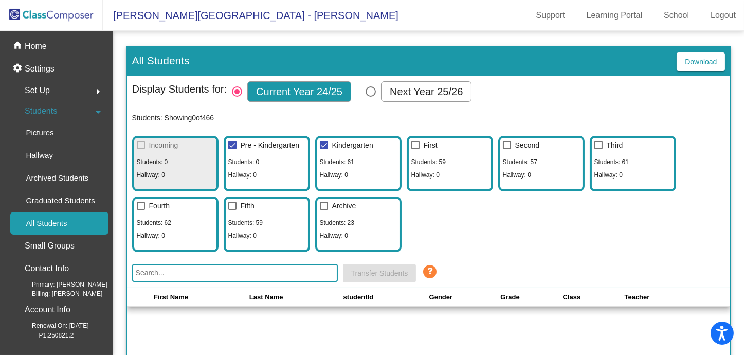
click at [229, 147] on div at bounding box center [232, 145] width 8 height 8
click at [232, 149] on input "Pre - Kindergarten" at bounding box center [232, 149] width 1 height 1
checkbox input "false"
click at [66, 40] on div "home Home" at bounding box center [56, 46] width 104 height 23
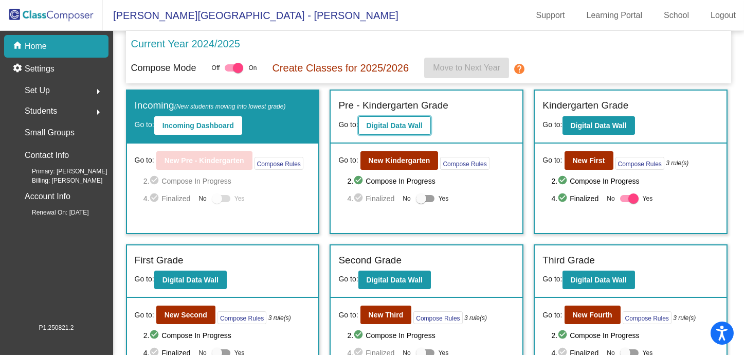
click at [399, 123] on b "Digital Data Wall" at bounding box center [395, 125] width 56 height 8
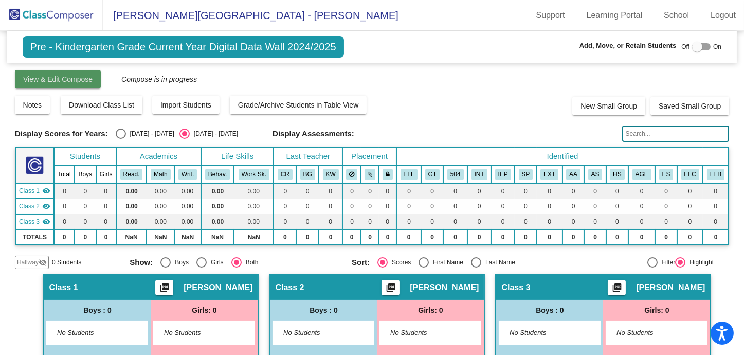
click at [47, 73] on button "View & Edit Compose" at bounding box center [58, 79] width 86 height 19
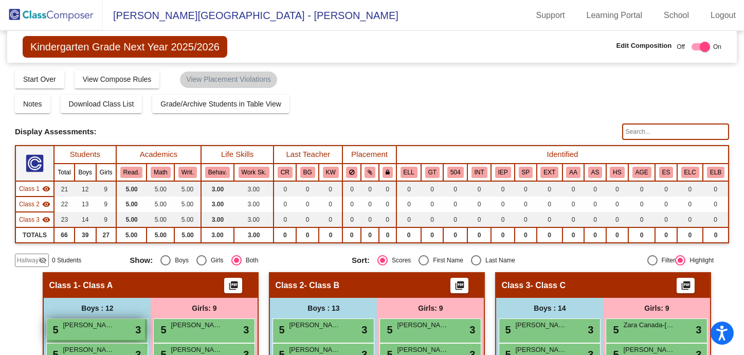
click at [72, 331] on div "5 [PERSON_NAME] lock do_not_disturb_alt 3" at bounding box center [96, 329] width 98 height 21
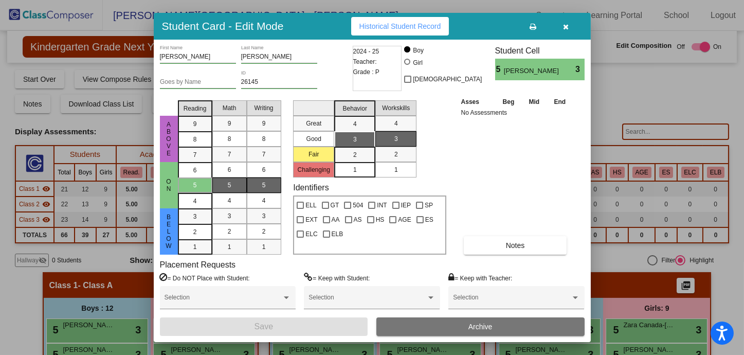
click at [665, 113] on div at bounding box center [372, 177] width 744 height 355
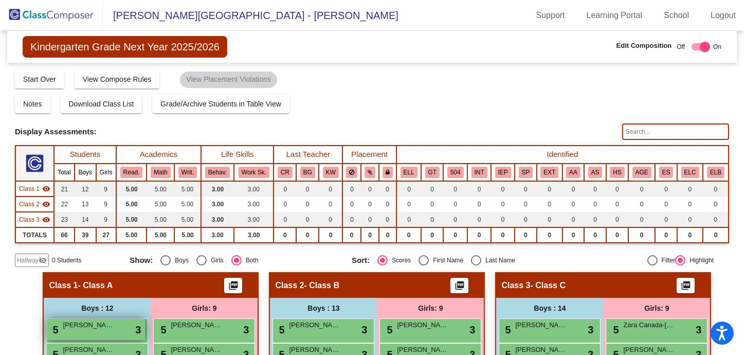
click at [108, 328] on div "5 [PERSON_NAME] lock do_not_disturb_alt 3" at bounding box center [96, 329] width 98 height 21
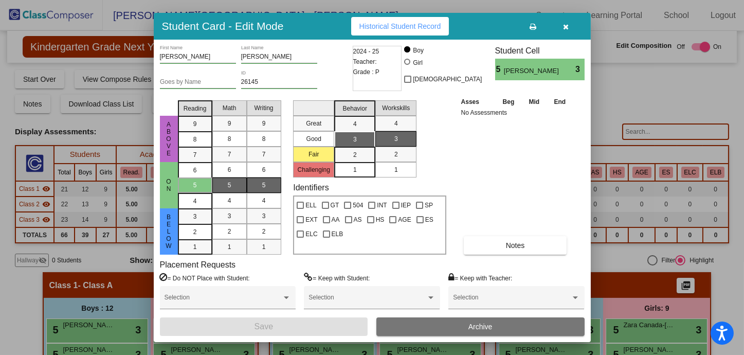
click at [568, 22] on span "button" at bounding box center [566, 26] width 6 height 8
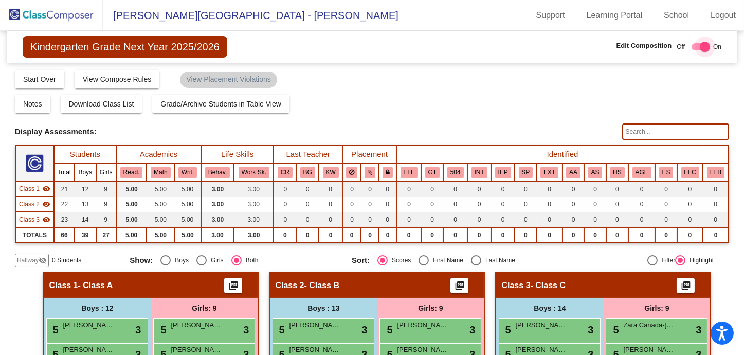
click at [700, 49] on div at bounding box center [705, 47] width 10 height 10
checkbox input "false"
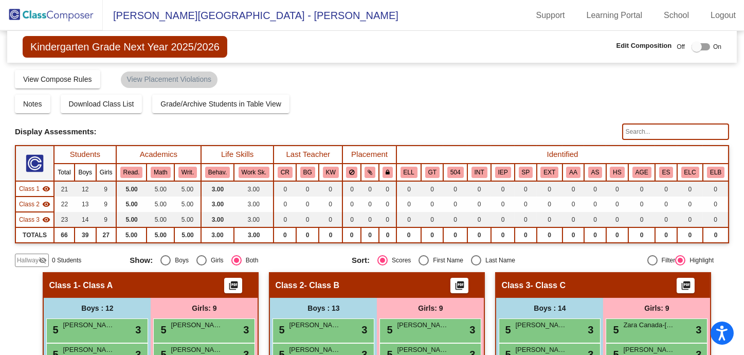
click at [181, 45] on span "Kindergarten Grade Next Year 2025/2026" at bounding box center [125, 47] width 205 height 22
click at [175, 276] on div "Class 1 - Class A picture_as_pdf" at bounding box center [151, 285] width 214 height 25
click at [55, 22] on img at bounding box center [51, 15] width 103 height 30
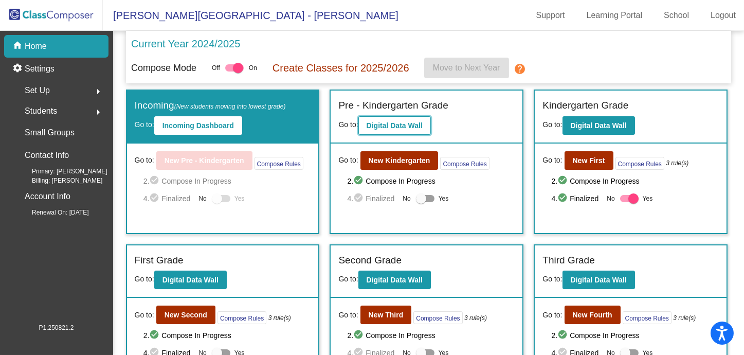
click at [364, 126] on button "Digital Data Wall" at bounding box center [395, 125] width 73 height 19
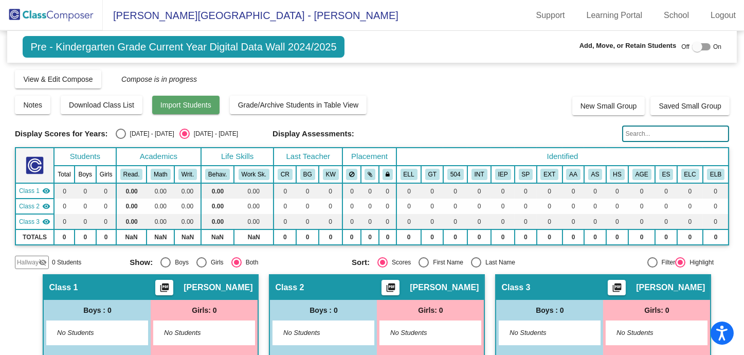
click at [189, 105] on span "Import Students" at bounding box center [186, 105] width 51 height 8
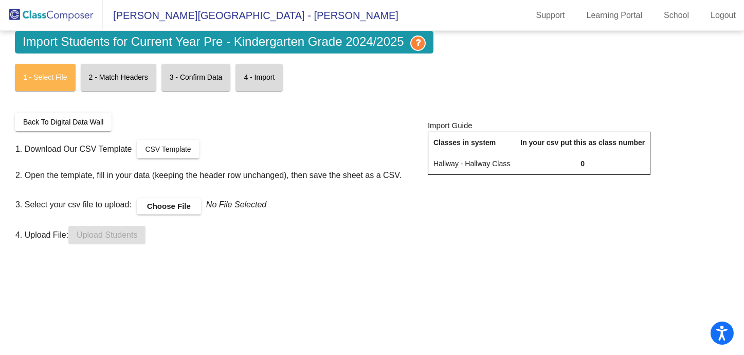
click at [179, 203] on label "Choose File" at bounding box center [169, 206] width 64 height 16
click at [0, 0] on input "Choose File" at bounding box center [0, 0] width 0 height 0
click at [124, 232] on span "Upload Students" at bounding box center [107, 234] width 61 height 9
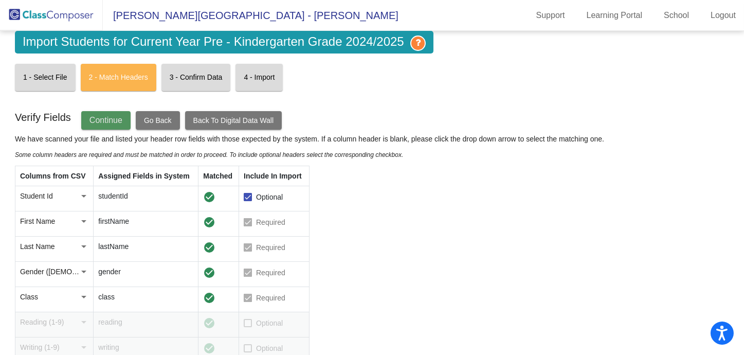
click at [91, 121] on span "Continue" at bounding box center [106, 120] width 33 height 9
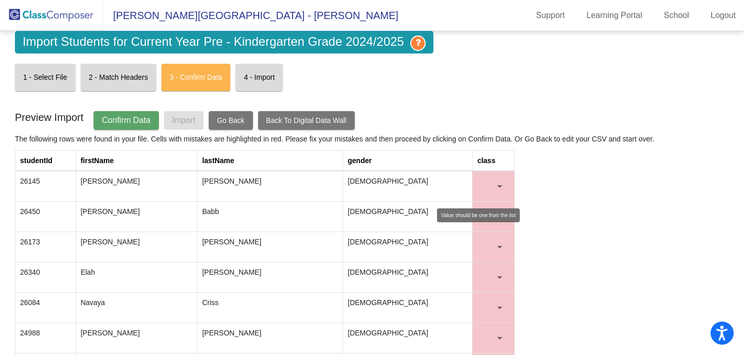
click at [504, 186] on mat-select at bounding box center [493, 186] width 32 height 21
click at [498, 186] on div at bounding box center [500, 186] width 5 height 3
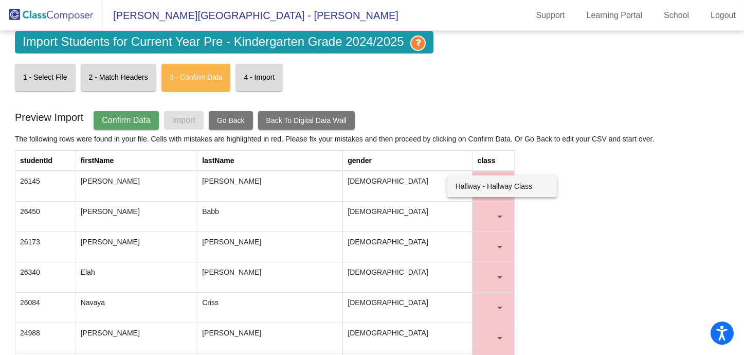
click at [622, 191] on div at bounding box center [372, 177] width 744 height 355
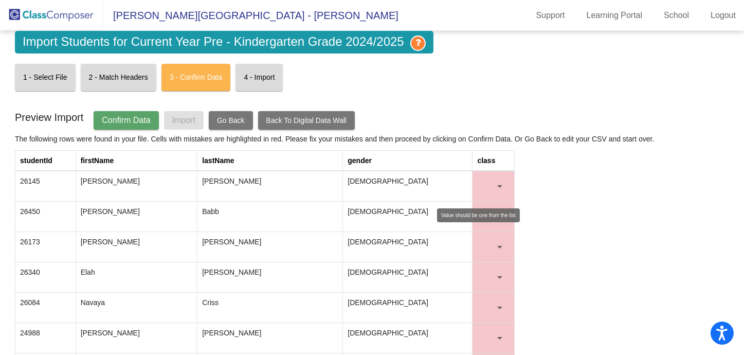
click at [485, 190] on div at bounding box center [489, 186] width 13 height 10
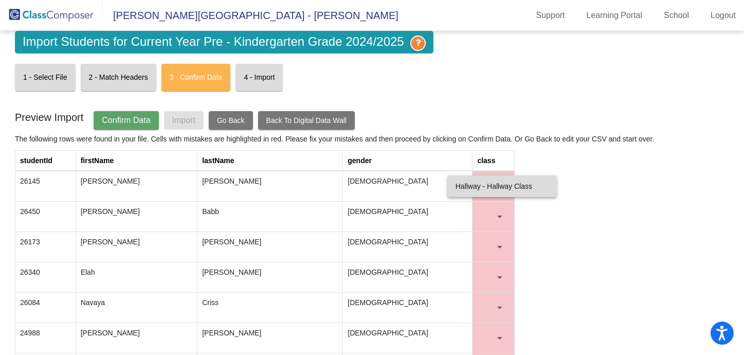
click at [490, 191] on span "Hallway - Hallway Class" at bounding box center [502, 186] width 93 height 22
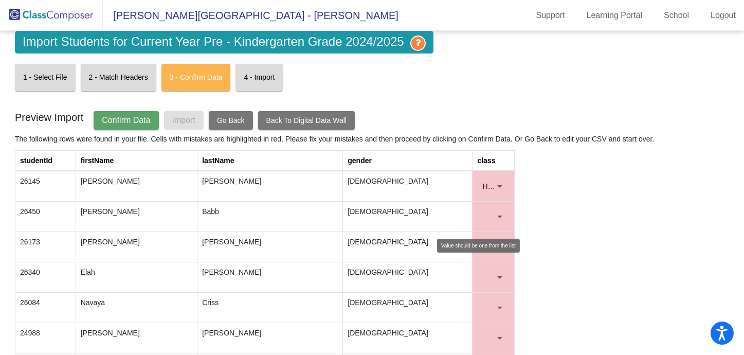
click at [495, 217] on div at bounding box center [499, 216] width 9 height 10
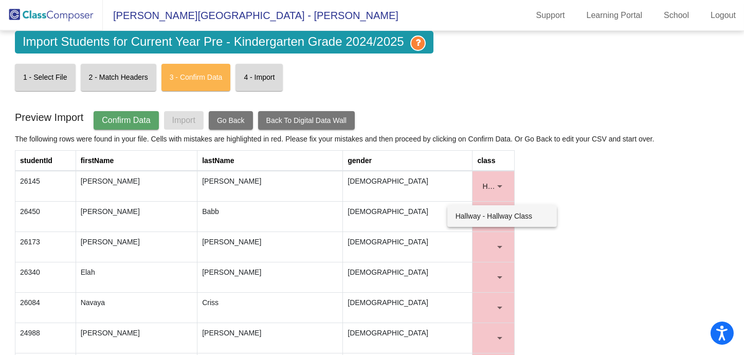
click at [497, 218] on span "Hallway - Hallway Class" at bounding box center [502, 216] width 93 height 22
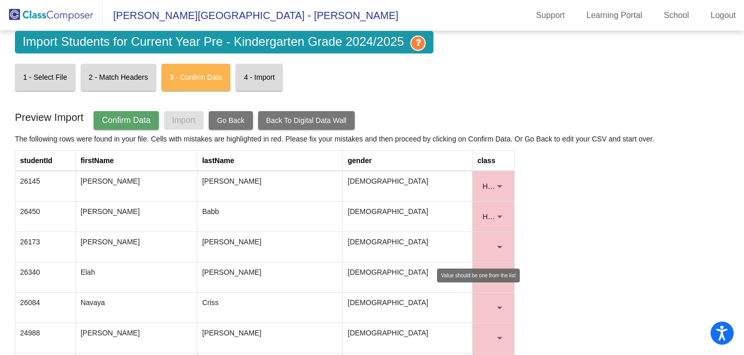
click at [498, 235] on td at bounding box center [494, 247] width 42 height 30
click at [499, 244] on div at bounding box center [499, 247] width 9 height 10
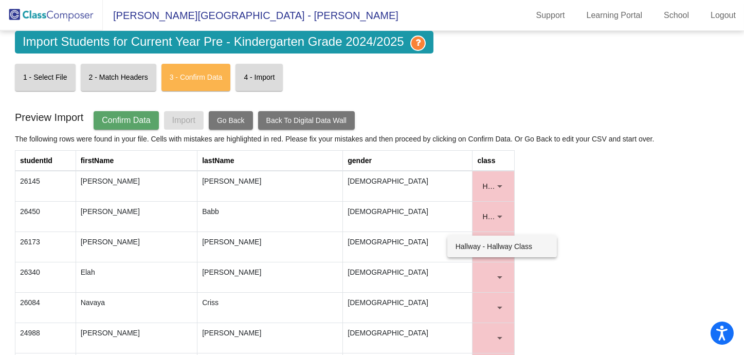
click at [230, 123] on div at bounding box center [372, 177] width 744 height 355
click at [230, 115] on button "Go Back" at bounding box center [231, 120] width 44 height 19
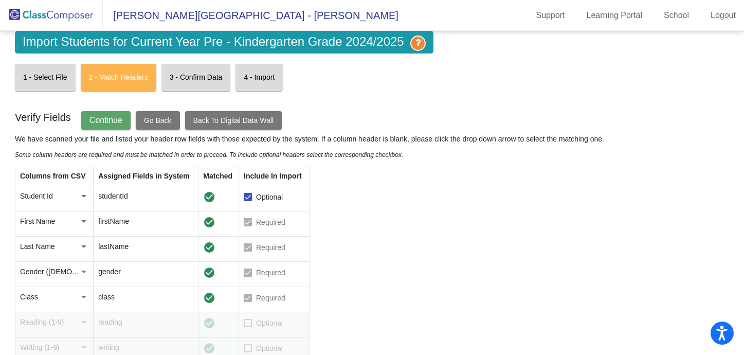
click at [82, 294] on div at bounding box center [83, 297] width 9 height 10
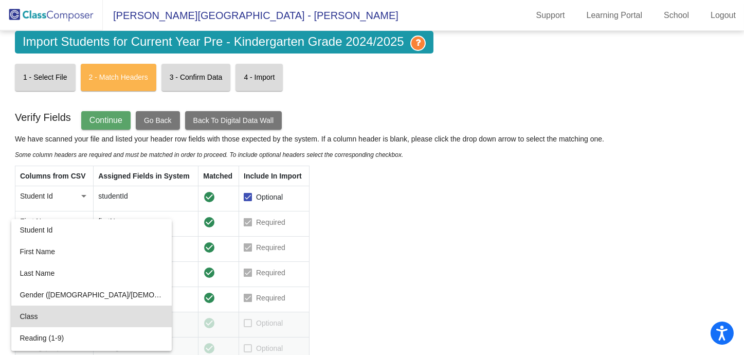
click at [78, 309] on span "Class" at bounding box center [92, 317] width 144 height 22
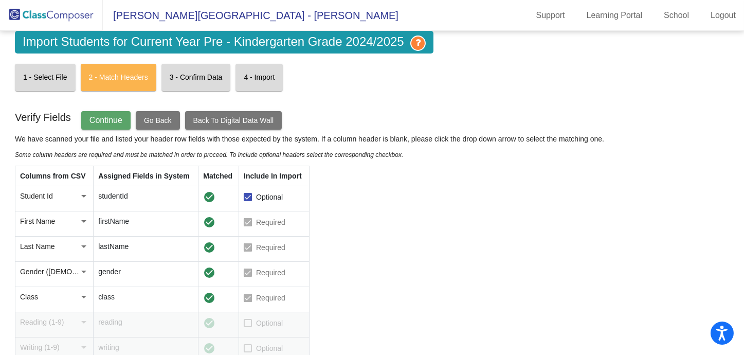
click at [216, 305] on td "check_circle" at bounding box center [219, 299] width 41 height 25
click at [251, 294] on div at bounding box center [248, 298] width 8 height 8
click at [157, 117] on span "Go Back" at bounding box center [158, 120] width 28 height 8
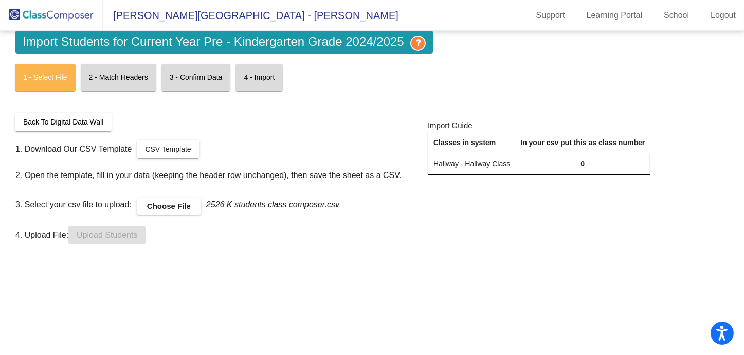
click at [166, 204] on label "Choose File" at bounding box center [169, 206] width 64 height 16
click at [0, 0] on input "Choose File" at bounding box center [0, 0] width 0 height 0
click at [121, 236] on span "Upload Students" at bounding box center [107, 234] width 61 height 9
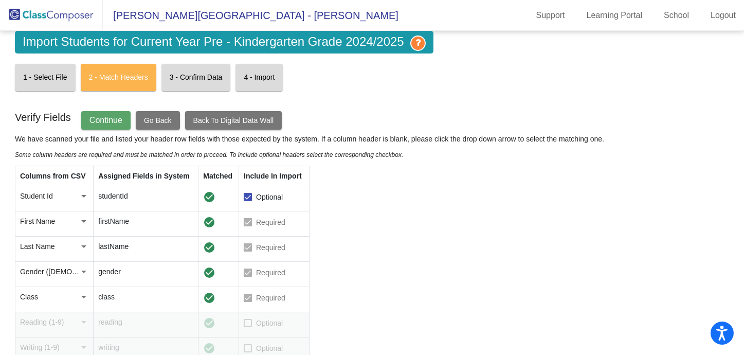
click at [109, 127] on button "Continue" at bounding box center [105, 120] width 49 height 19
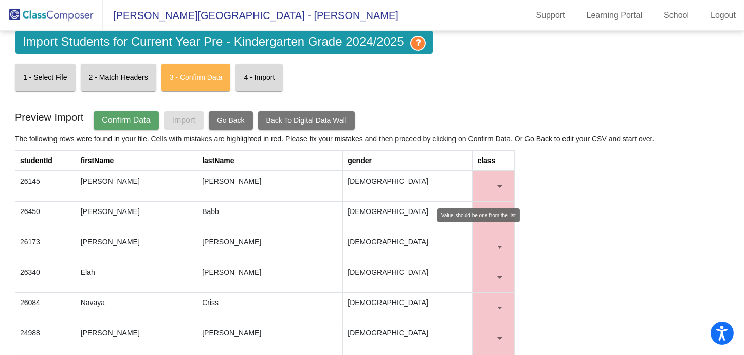
click at [500, 179] on mat-select at bounding box center [493, 186] width 32 height 21
click at [503, 185] on mat-select at bounding box center [493, 186] width 32 height 21
click at [498, 186] on div at bounding box center [500, 186] width 5 height 3
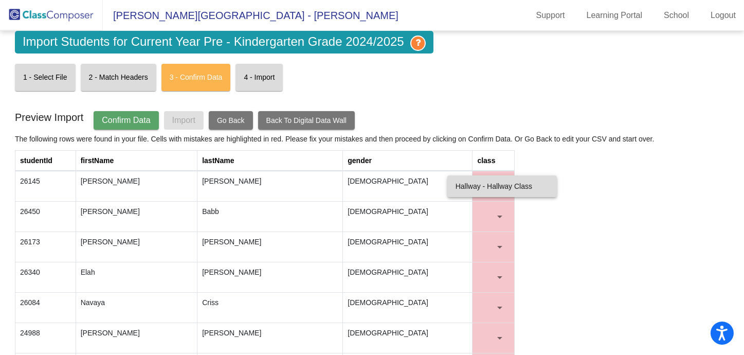
click at [498, 186] on span "Hallway - Hallway Class" at bounding box center [502, 186] width 93 height 22
click at [139, 118] on span "Confirm Data" at bounding box center [126, 120] width 48 height 9
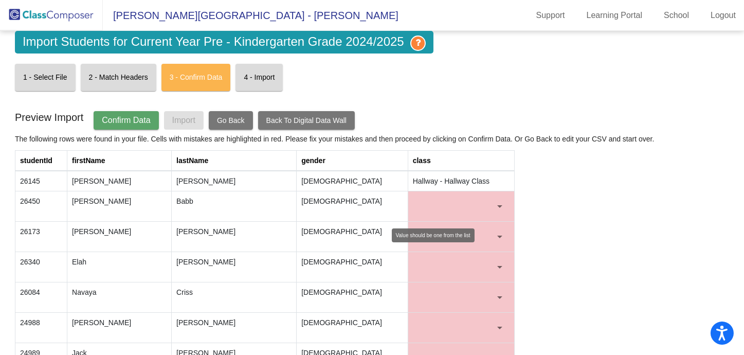
click at [458, 215] on mat-select at bounding box center [461, 206] width 97 height 21
drag, startPoint x: 513, startPoint y: 198, endPoint x: 501, endPoint y: 202, distance: 13.0
click at [500, 202] on div at bounding box center [499, 206] width 9 height 10
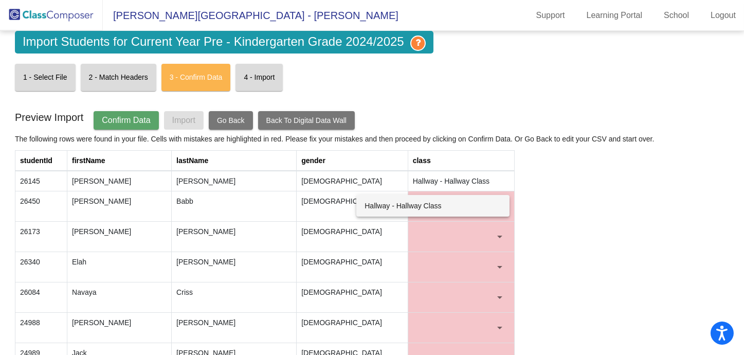
click at [238, 119] on div at bounding box center [372, 177] width 744 height 355
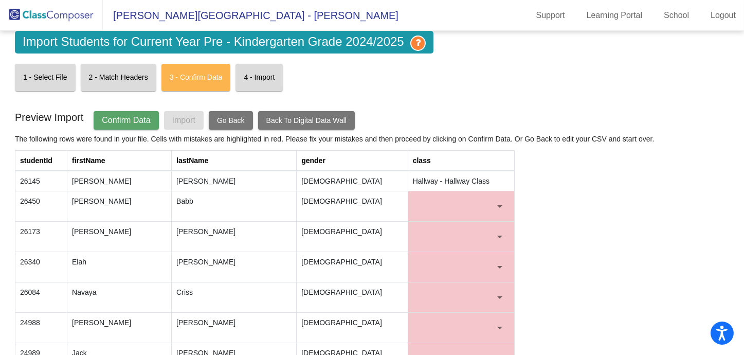
click at [239, 119] on span "Go Back" at bounding box center [231, 120] width 28 height 8
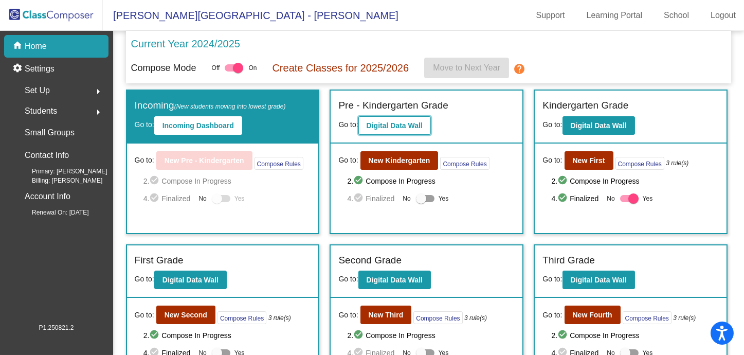
click at [391, 123] on b "Digital Data Wall" at bounding box center [395, 125] width 56 height 8
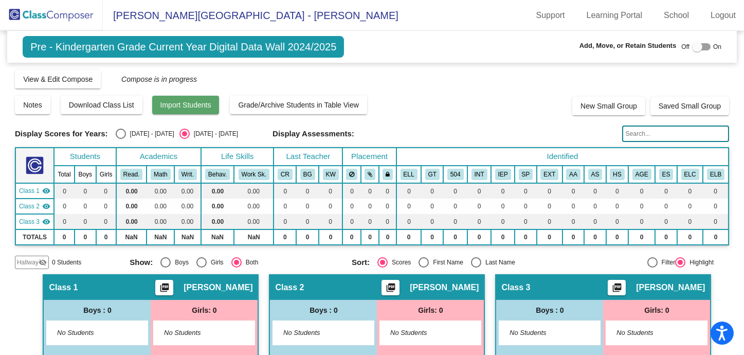
click at [205, 105] on span "Import Students" at bounding box center [186, 105] width 51 height 8
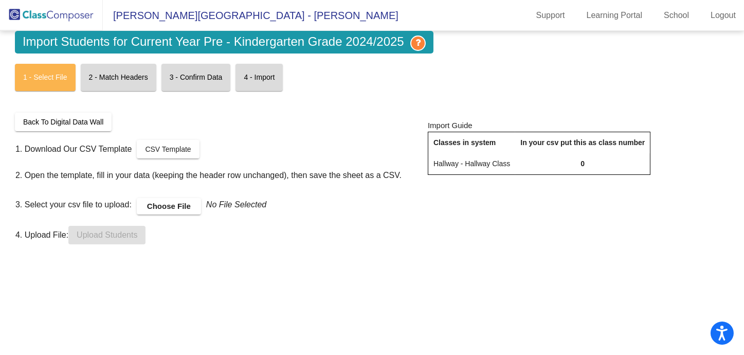
click at [189, 204] on label "Choose File" at bounding box center [169, 206] width 64 height 16
click at [0, 0] on input "Choose File" at bounding box center [0, 0] width 0 height 0
click at [111, 234] on span "Upload Students" at bounding box center [107, 234] width 61 height 9
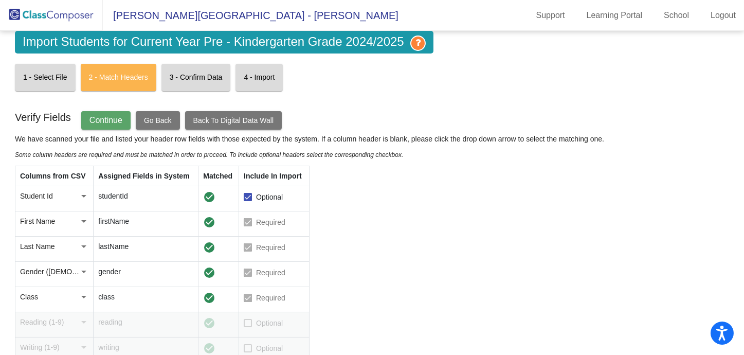
click at [107, 119] on span "Continue" at bounding box center [106, 120] width 33 height 9
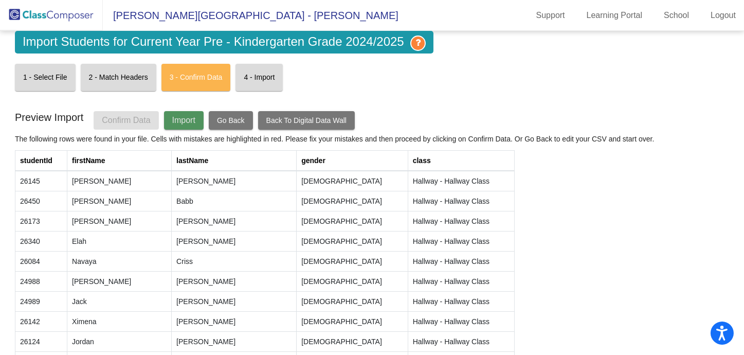
click at [174, 123] on span "Import" at bounding box center [183, 120] width 23 height 9
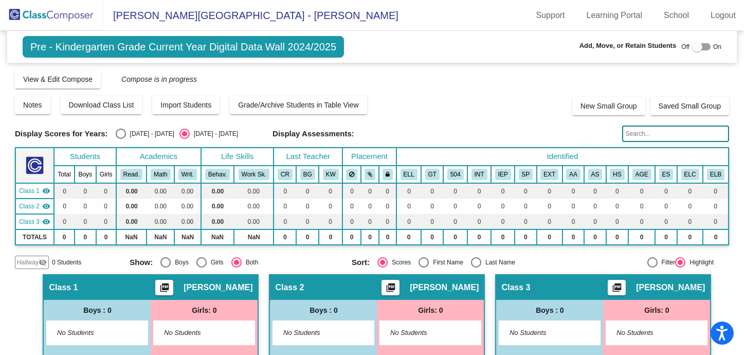
click at [74, 38] on span "Pre - Kindergarten Grade Current Year Digital Data Wall 2024/2025" at bounding box center [184, 47] width 322 height 22
click at [176, 103] on span "Import Students" at bounding box center [186, 105] width 51 height 8
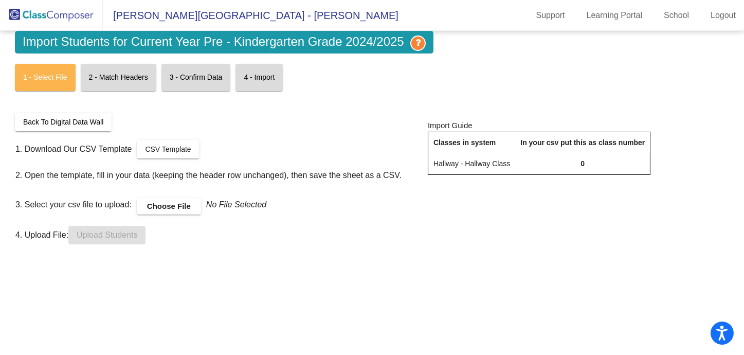
click at [36, 129] on button "Back To Digital Data Wall" at bounding box center [63, 122] width 97 height 19
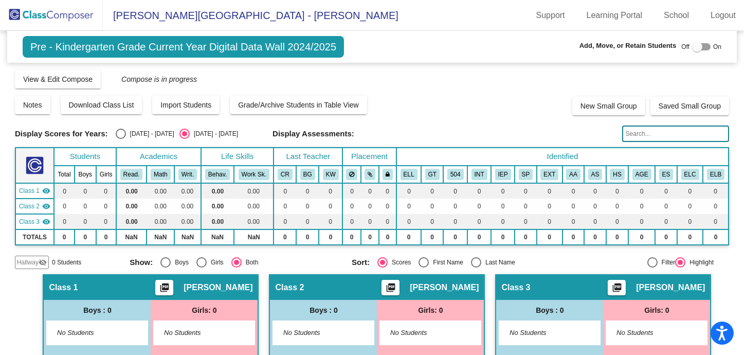
click at [159, 14] on span "[PERSON_NAME][GEOGRAPHIC_DATA] - [PERSON_NAME]" at bounding box center [251, 15] width 296 height 16
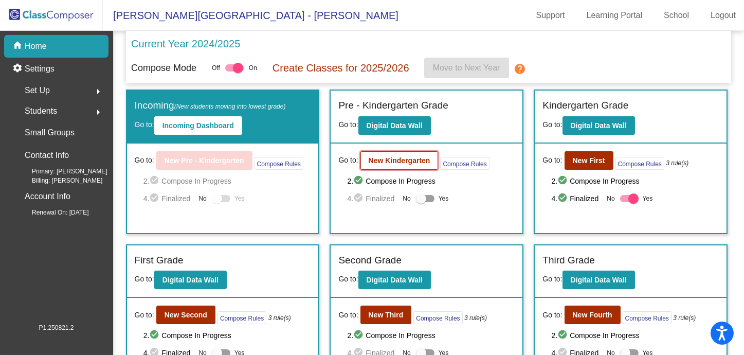
click at [408, 156] on b "New Kindergarten" at bounding box center [400, 160] width 62 height 8
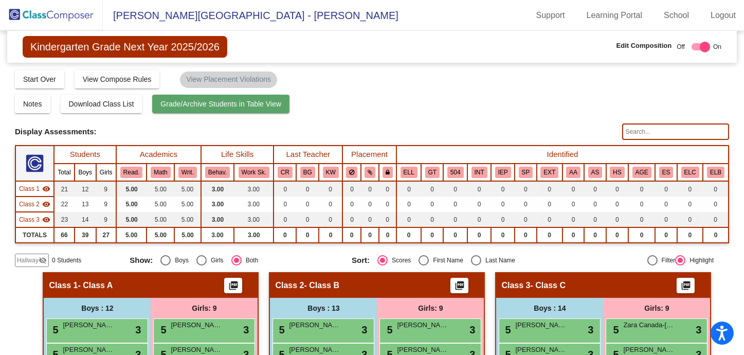
click at [206, 110] on button "Grade/Archive Students in Table View" at bounding box center [220, 104] width 137 height 19
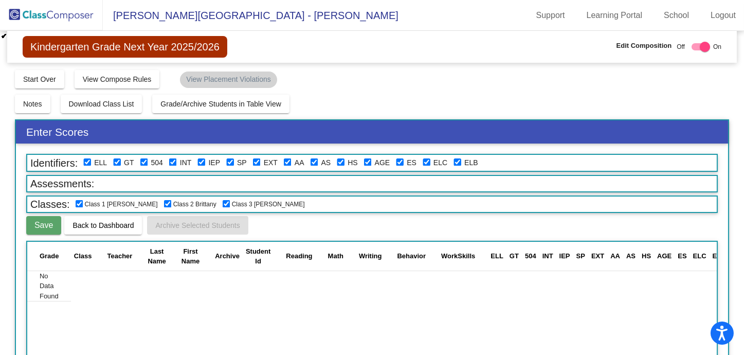
click at [77, 200] on input "checkbox" at bounding box center [80, 204] width 8 height 8
checkbox input "false"
click at [164, 204] on input "checkbox" at bounding box center [168, 204] width 8 height 8
checkbox input "false"
click at [223, 200] on input "checkbox" at bounding box center [227, 204] width 8 height 8
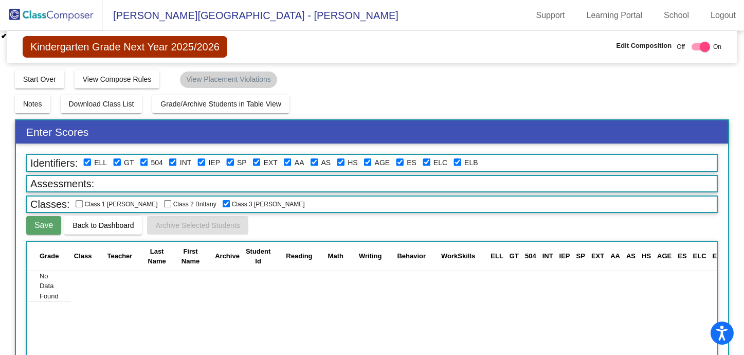
checkbox input "false"
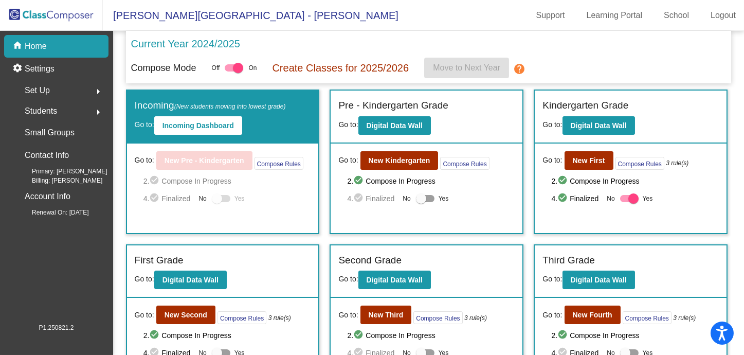
click at [404, 169] on div "Go to: New Kindergarten Compose Rules 2. check_circle Compose In Progress 4. ch…" at bounding box center [427, 189] width 192 height 90
click at [401, 160] on b "New Kindergarten" at bounding box center [400, 160] width 62 height 8
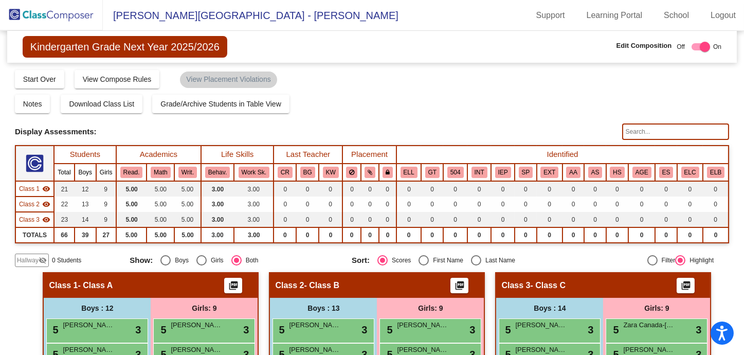
click at [31, 7] on img at bounding box center [51, 15] width 103 height 30
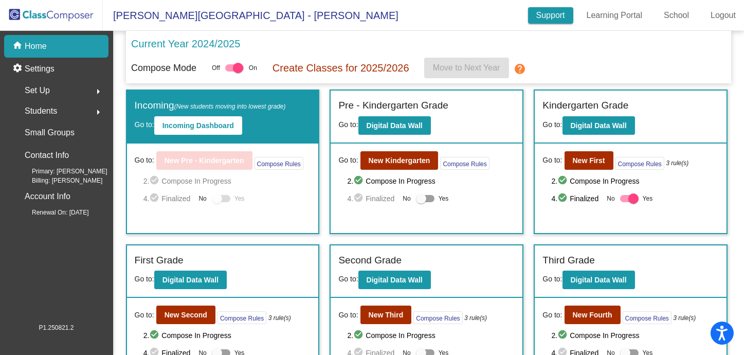
click at [549, 10] on link "Support" at bounding box center [550, 15] width 45 height 16
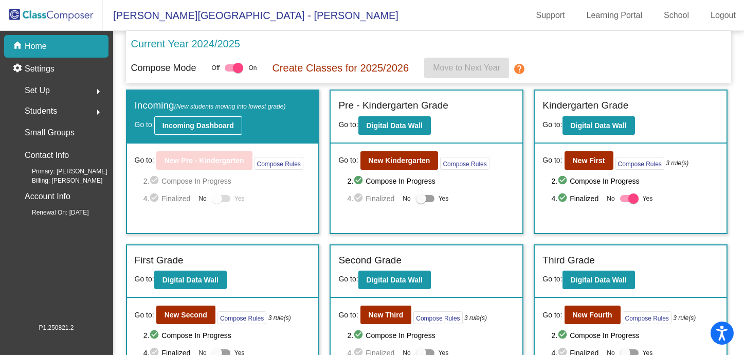
click at [197, 125] on b "Incoming Dashboard" at bounding box center [199, 125] width 72 height 8
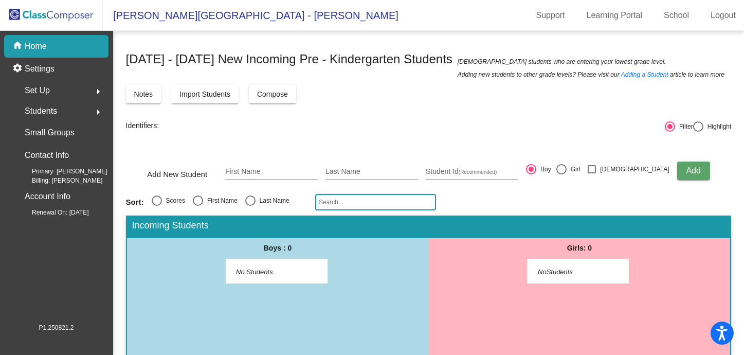
click at [214, 99] on button "Import Students" at bounding box center [204, 94] width 67 height 19
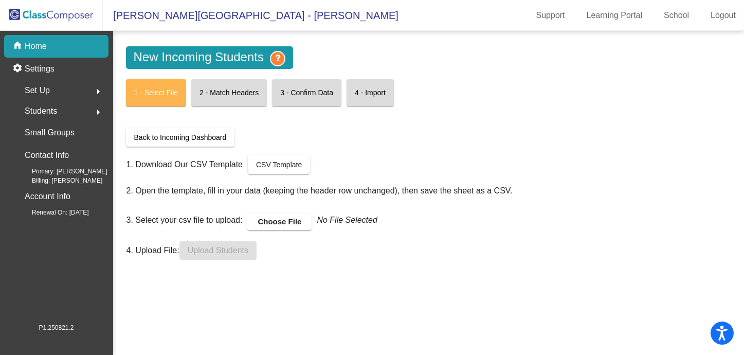
click at [278, 216] on label "Choose File" at bounding box center [279, 222] width 64 height 16
click at [0, 0] on input "Choose File" at bounding box center [0, 0] width 0 height 0
click at [220, 250] on span "Upload Students" at bounding box center [218, 250] width 61 height 9
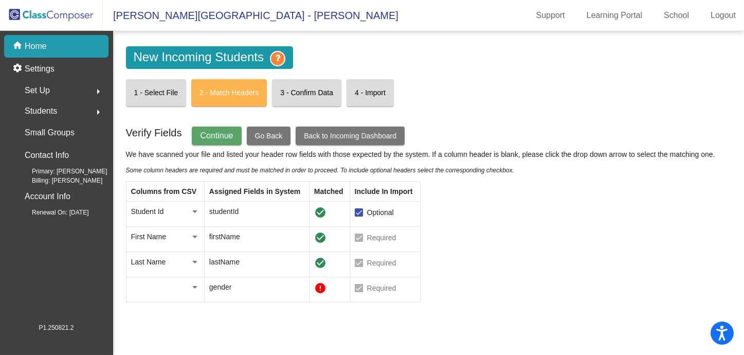
click at [193, 292] on td at bounding box center [165, 289] width 78 height 25
click at [197, 286] on div at bounding box center [194, 287] width 5 height 3
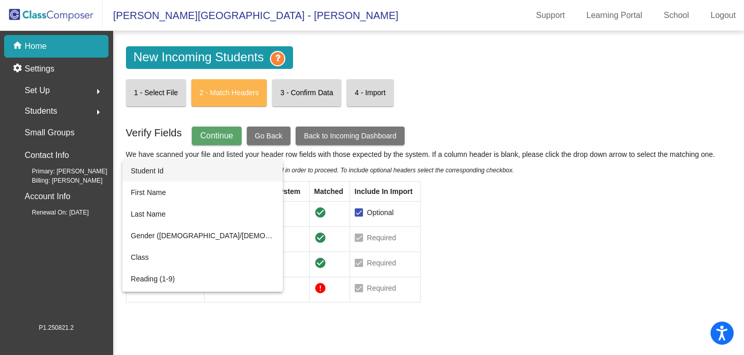
click at [256, 287] on div at bounding box center [372, 177] width 744 height 355
